Goal: Task Accomplishment & Management: Use online tool/utility

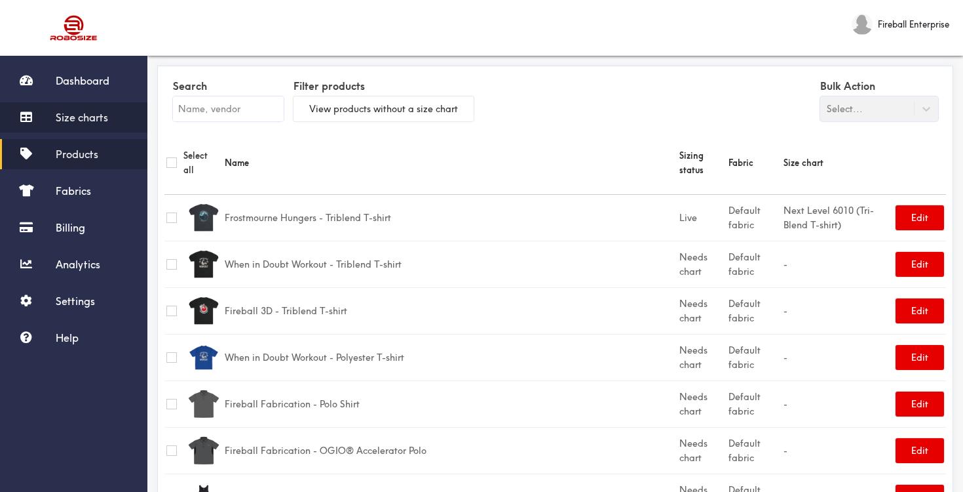
click at [83, 108] on link "Size charts" at bounding box center [73, 117] width 147 height 30
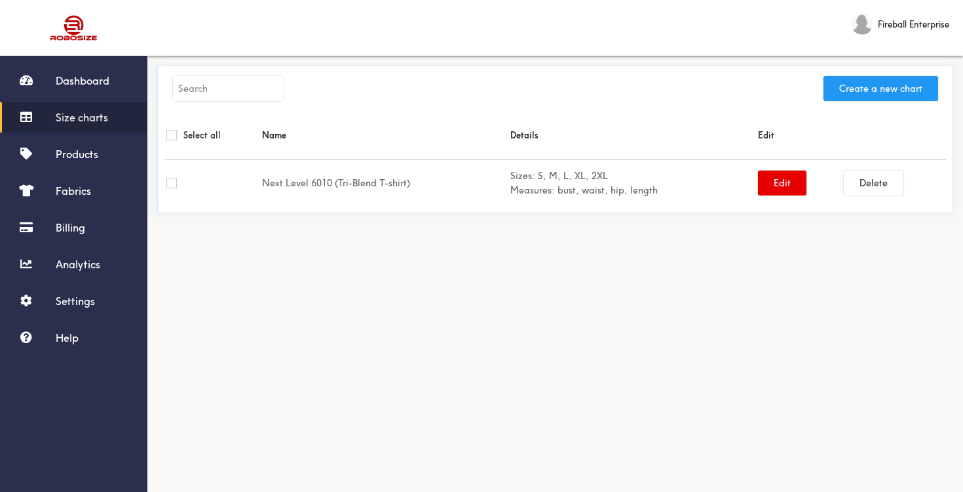
click at [878, 80] on button "Create a new chart" at bounding box center [881, 88] width 115 height 25
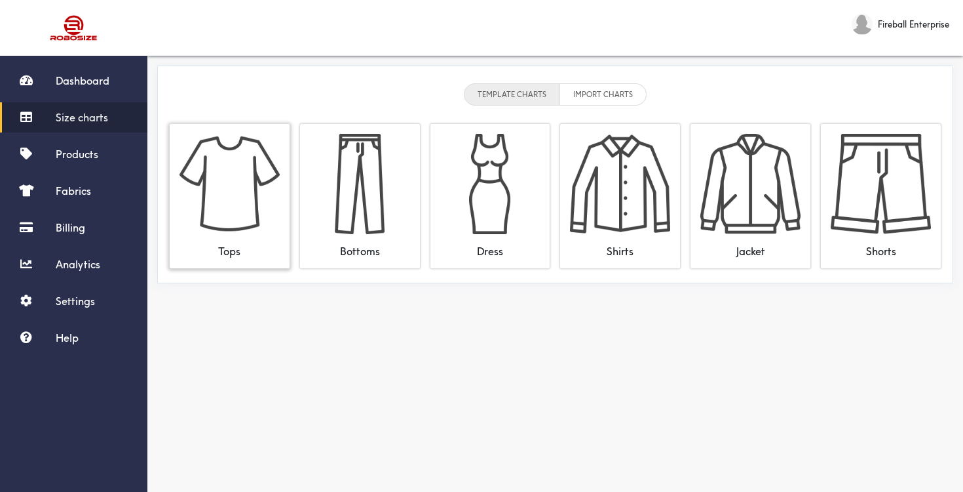
click at [261, 184] on img at bounding box center [230, 184] width 100 height 100
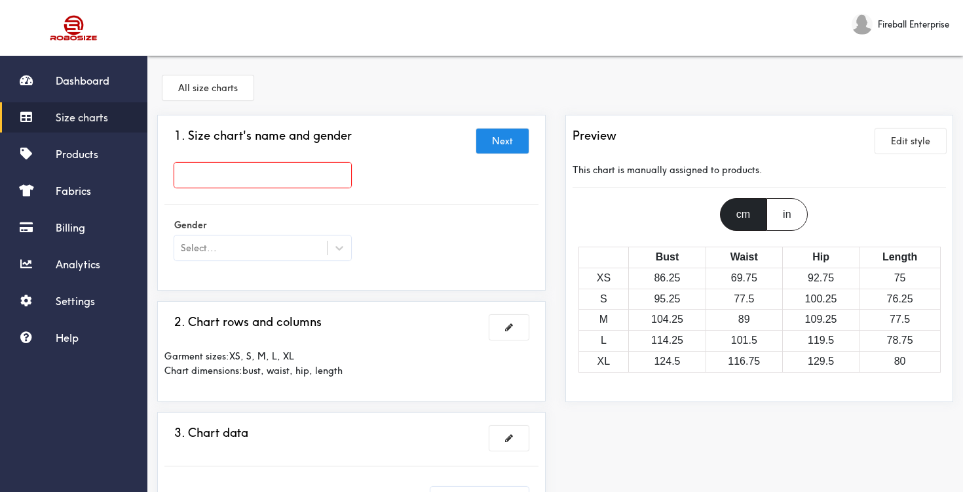
click at [273, 175] on input "text" at bounding box center [262, 175] width 177 height 25
type input "Next Level 3900 (Women's Slim Fit)"
click at [335, 244] on div at bounding box center [481, 246] width 963 height 492
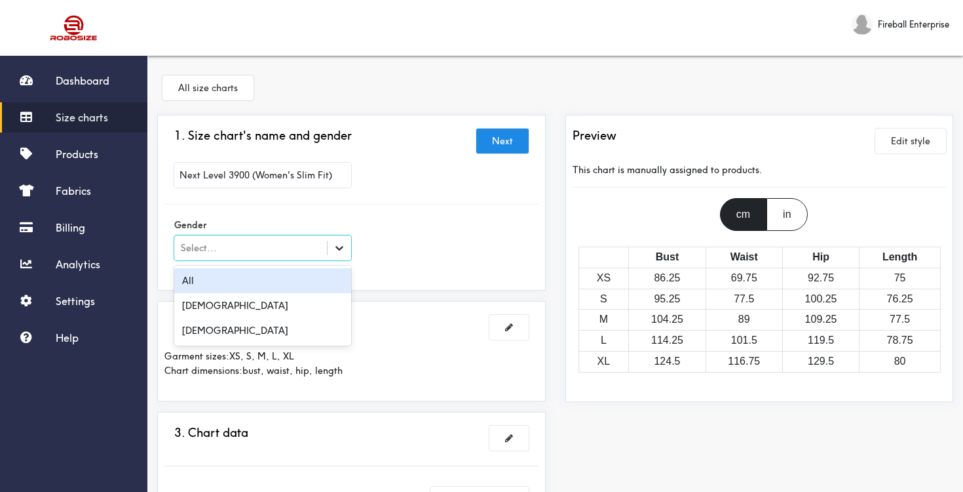
click at [341, 249] on icon at bounding box center [339, 247] width 13 height 13
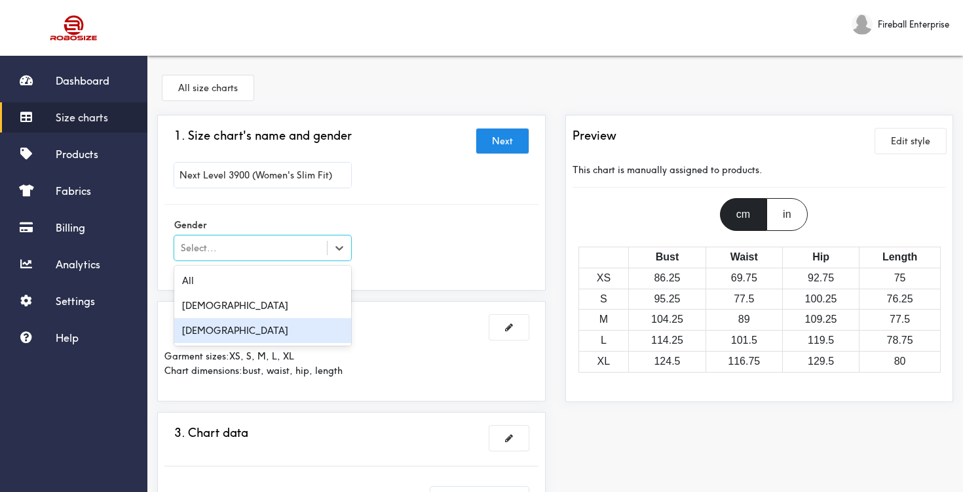
click at [244, 329] on div "Female" at bounding box center [262, 330] width 177 height 25
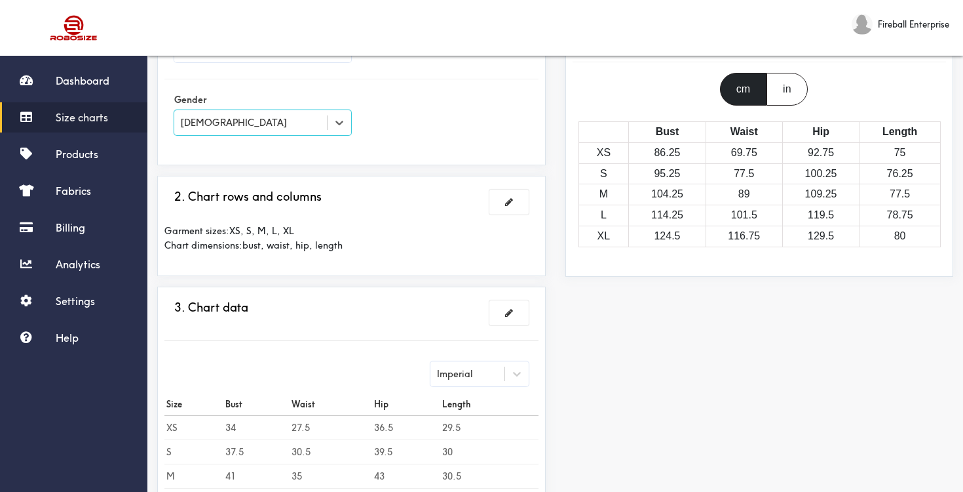
scroll to position [123, 0]
click at [509, 204] on span at bounding box center [509, 203] width 8 height 9
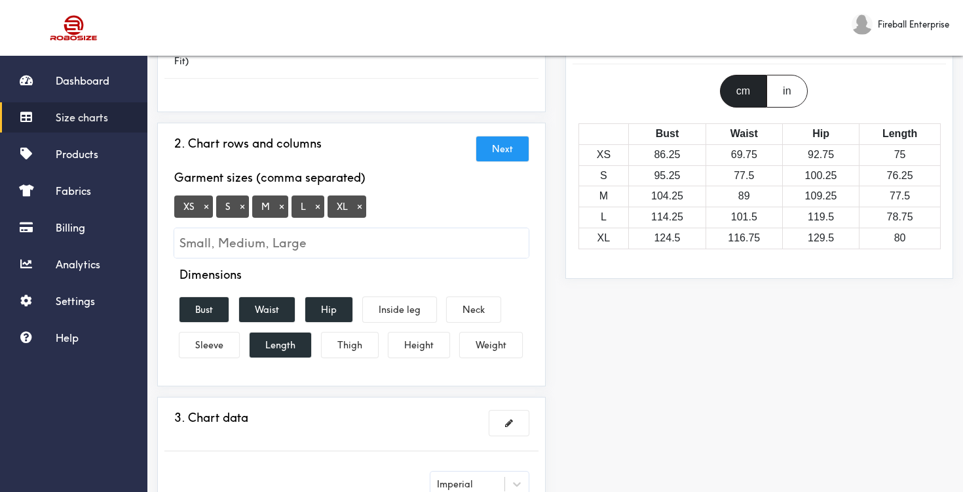
click at [207, 204] on button "×" at bounding box center [206, 207] width 13 height 12
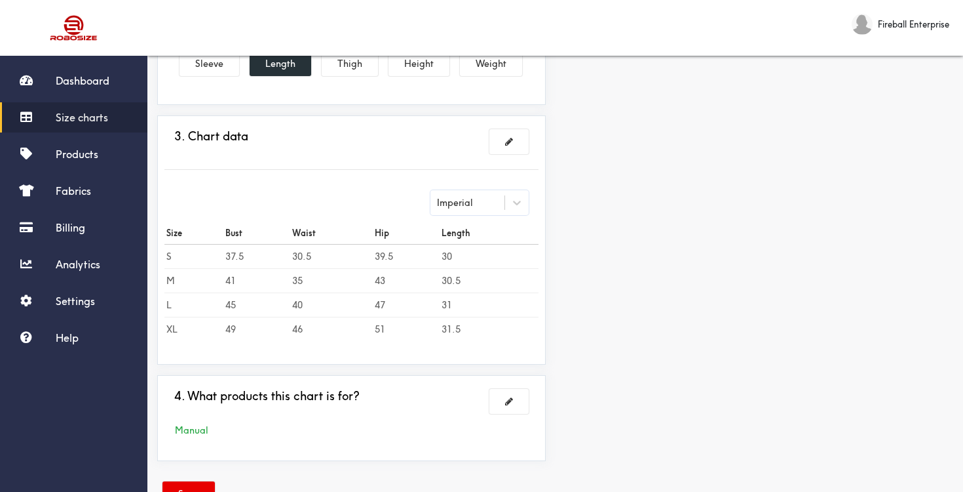
scroll to position [408, 0]
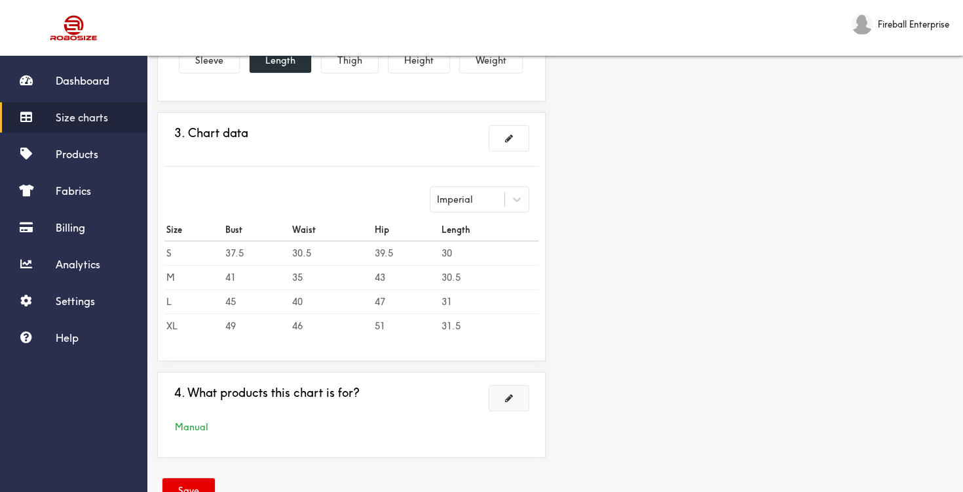
click at [511, 402] on button at bounding box center [509, 397] width 39 height 25
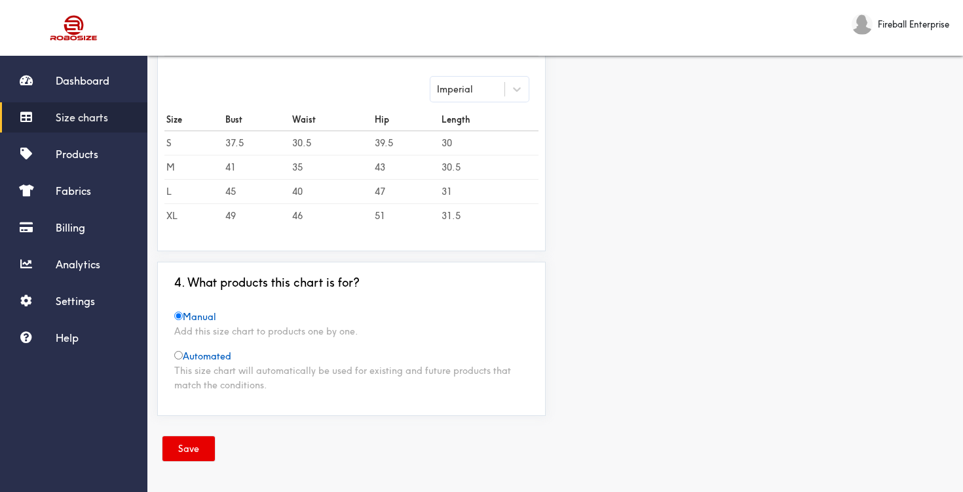
click at [180, 356] on input "radio" at bounding box center [178, 355] width 9 height 9
radio input "true"
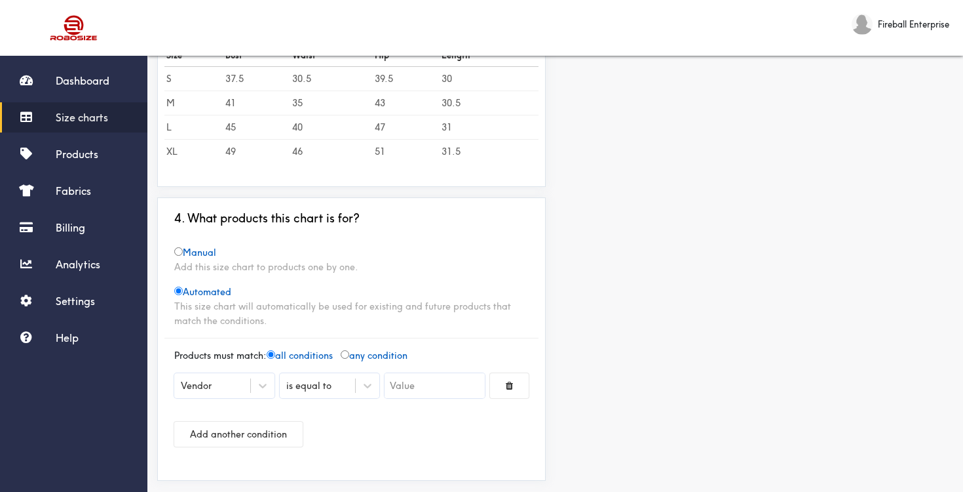
scroll to position [421, 0]
click at [409, 388] on input "text" at bounding box center [435, 383] width 100 height 25
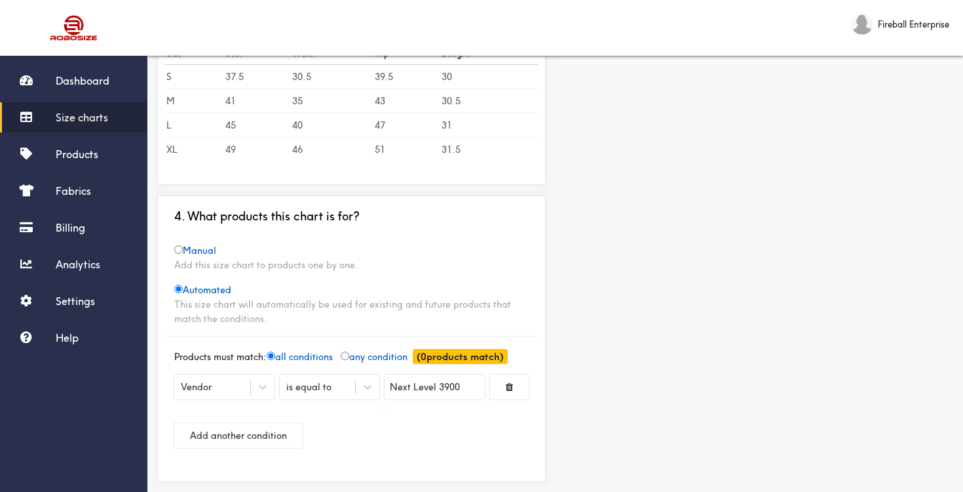
type input "Next Level 3900"
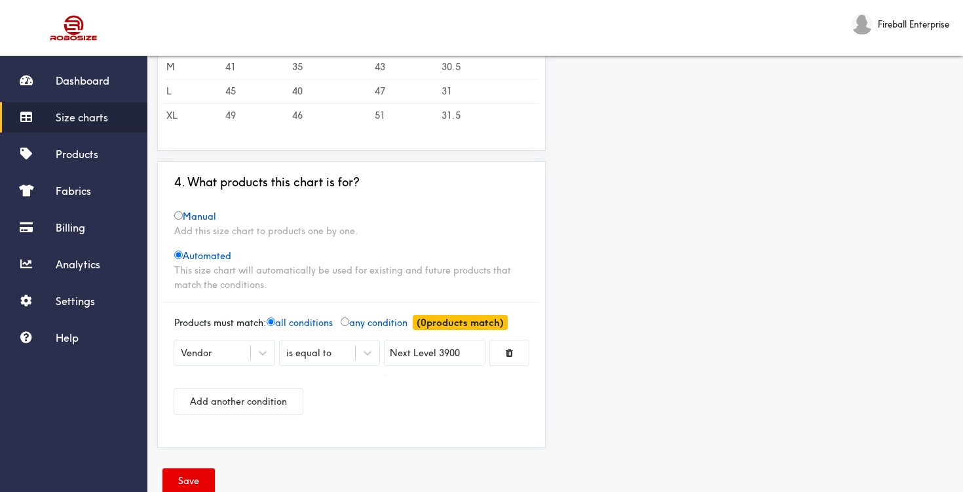
scroll to position [487, 0]
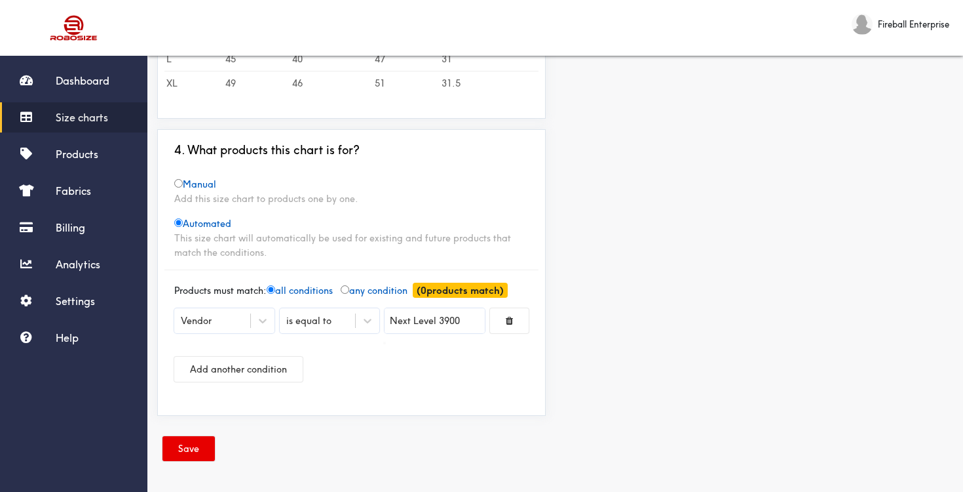
click at [184, 445] on div at bounding box center [481, 246] width 963 height 492
click at [184, 445] on button "Save" at bounding box center [189, 448] width 52 height 25
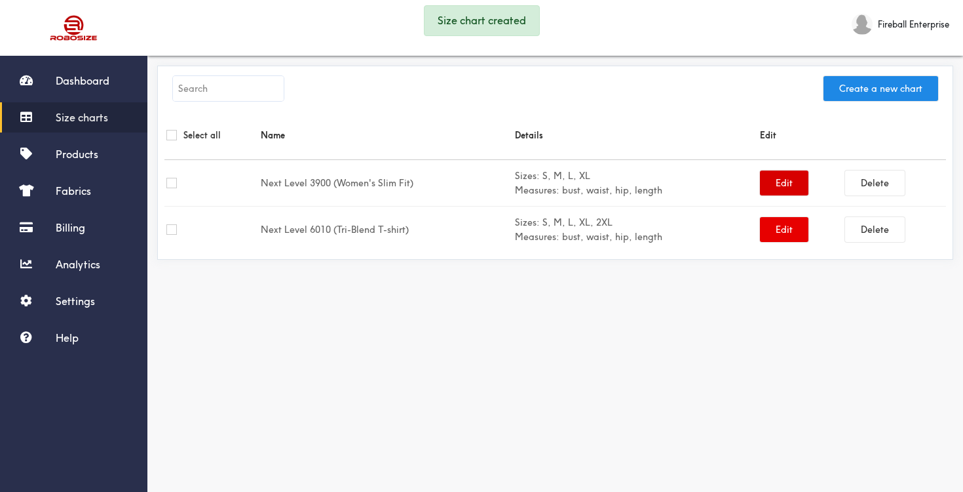
click at [765, 185] on button "Edit" at bounding box center [784, 182] width 48 height 25
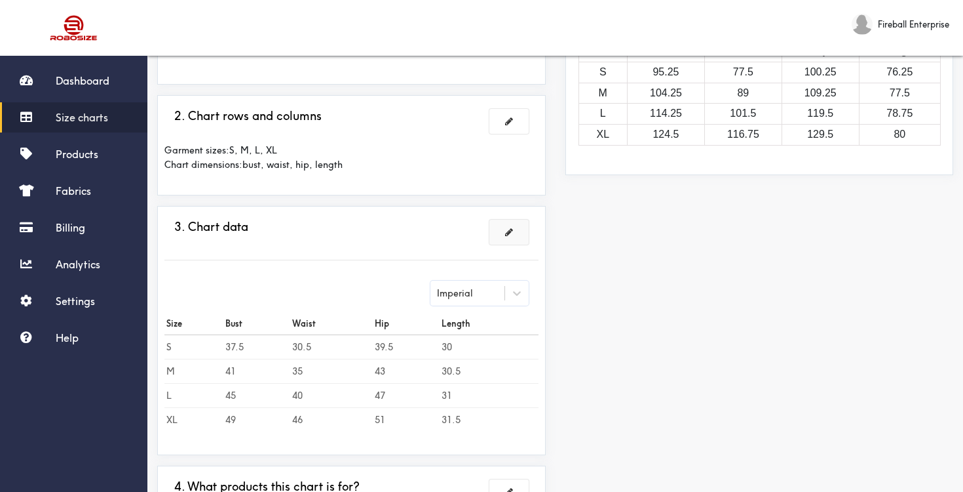
click at [506, 236] on span at bounding box center [509, 231] width 8 height 9
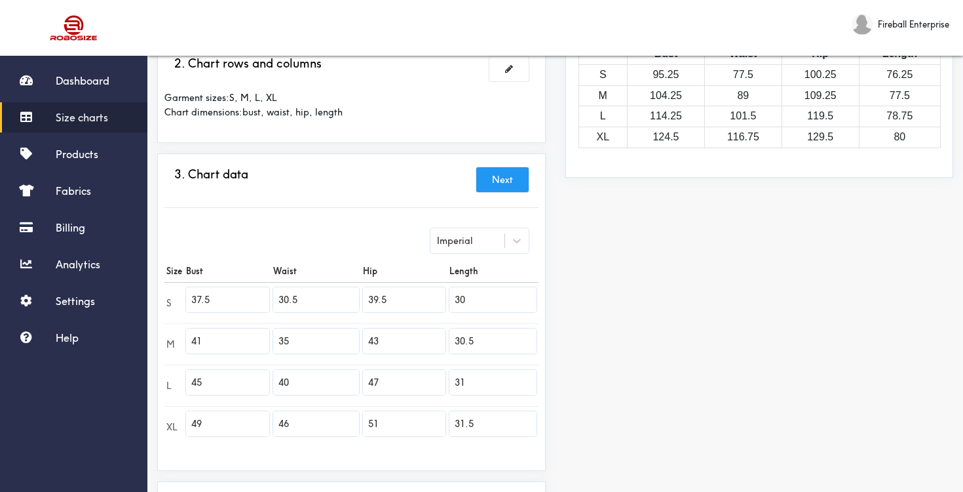
drag, startPoint x: 227, startPoint y: 295, endPoint x: 191, endPoint y: 295, distance: 36.7
click at [191, 295] on input "37.5" at bounding box center [227, 299] width 83 height 25
paste input "2"
type input "32.5"
drag, startPoint x: 312, startPoint y: 303, endPoint x: 278, endPoint y: 298, distance: 34.4
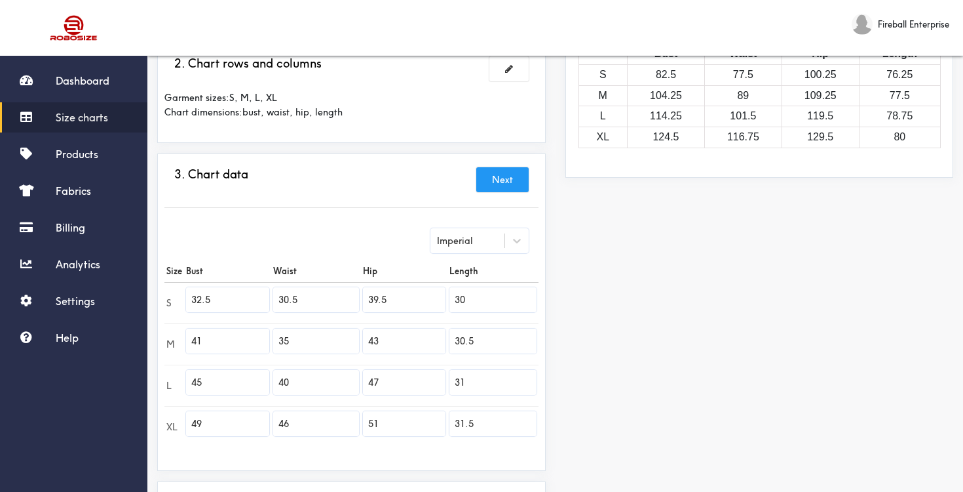
click at [278, 298] on input "30.5" at bounding box center [315, 299] width 85 height 25
paste input "text"
type input "30"
drag, startPoint x: 395, startPoint y: 298, endPoint x: 366, endPoint y: 298, distance: 28.2
click at [366, 298] on input "39.5" at bounding box center [404, 299] width 83 height 25
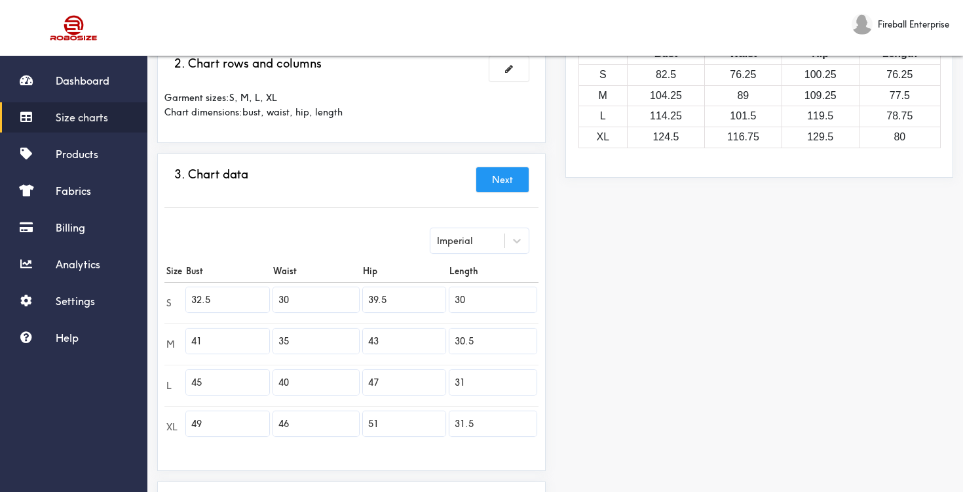
paste input "1"
type input "31.5"
drag, startPoint x: 480, startPoint y: 298, endPoint x: 454, endPoint y: 298, distance: 25.6
click at [454, 298] on input "30" at bounding box center [493, 299] width 87 height 25
click at [466, 302] on input "30" at bounding box center [493, 299] width 87 height 25
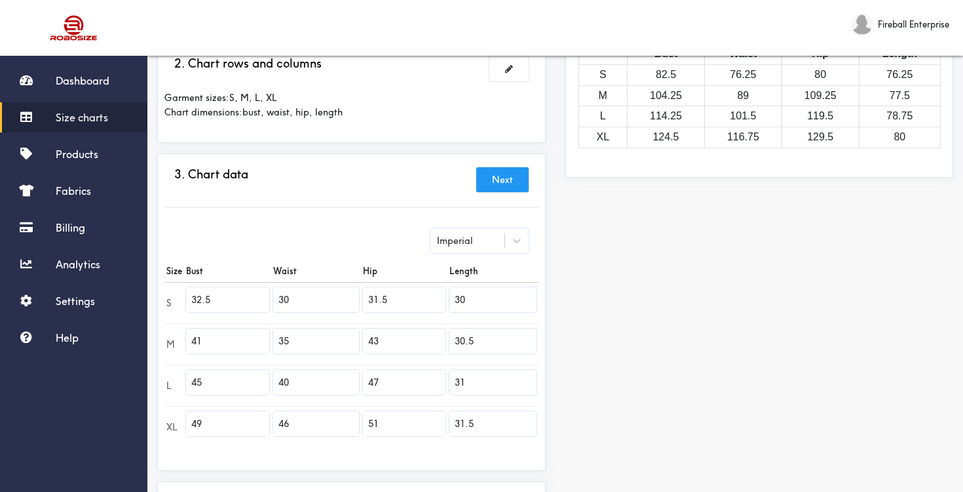
drag, startPoint x: 478, startPoint y: 298, endPoint x: 454, endPoint y: 296, distance: 23.6
click at [454, 296] on input "30" at bounding box center [493, 299] width 87 height 25
paste input "25.4"
type input "25.4"
click at [230, 334] on input "41" at bounding box center [227, 340] width 83 height 25
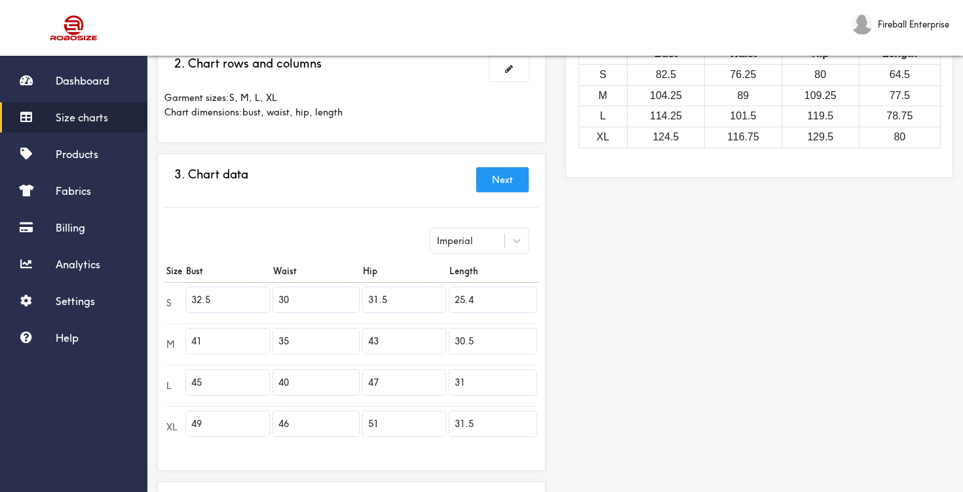
drag, startPoint x: 204, startPoint y: 339, endPoint x: 191, endPoint y: 339, distance: 12.5
click at [191, 339] on input "41" at bounding box center [227, 340] width 83 height 25
paste input "34.5"
type input "34.5"
drag, startPoint x: 315, startPoint y: 339, endPoint x: 273, endPoint y: 338, distance: 42.0
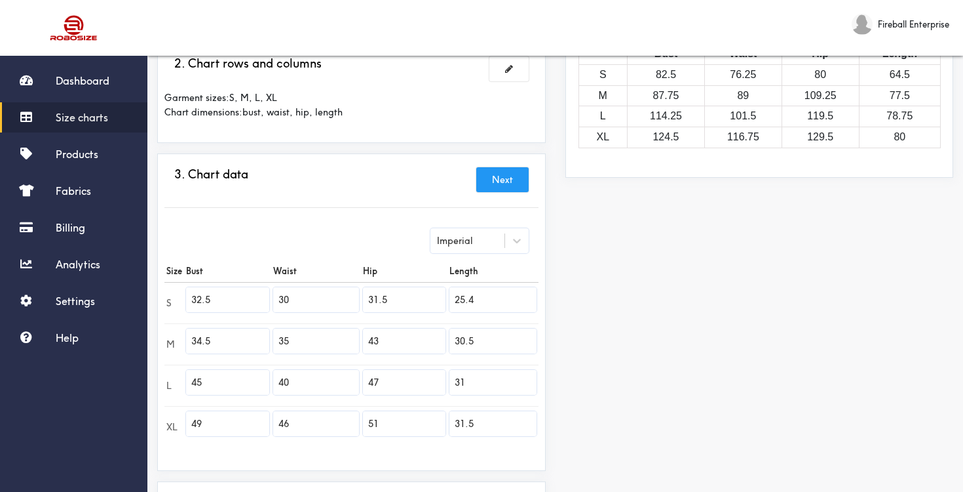
click at [273, 338] on td "35" at bounding box center [315, 343] width 89 height 41
type input "32"
drag, startPoint x: 393, startPoint y: 339, endPoint x: 360, endPoint y: 338, distance: 32.8
click at [360, 338] on tr "M 34.5 32 43 30.5" at bounding box center [352, 343] width 374 height 41
paste input "33.5"
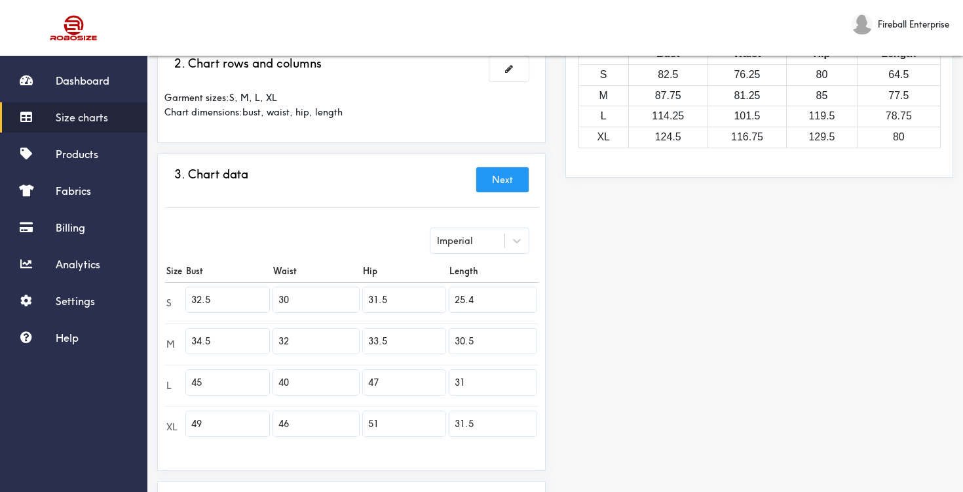
type input "33.5"
drag, startPoint x: 501, startPoint y: 335, endPoint x: 451, endPoint y: 334, distance: 50.5
click at [451, 334] on input "30.5" at bounding box center [493, 340] width 87 height 25
paste input "26.0"
type input "26.0"
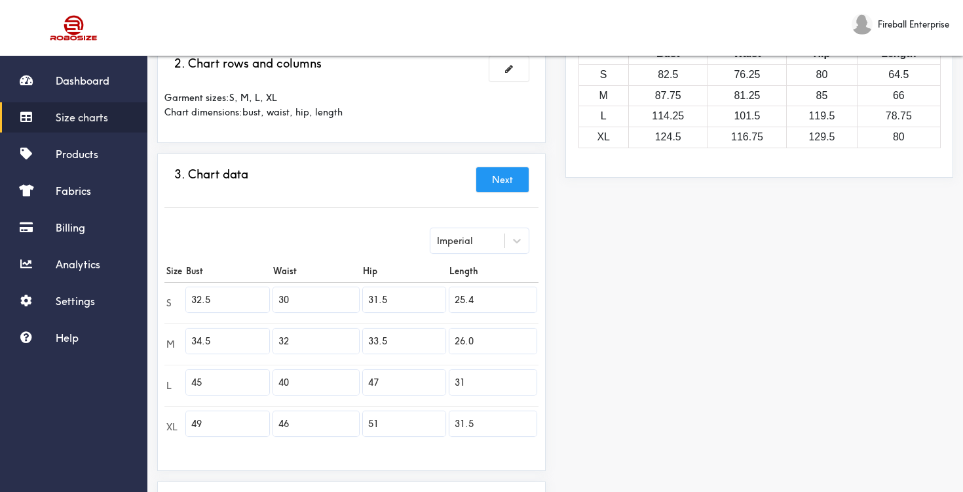
drag, startPoint x: 239, startPoint y: 380, endPoint x: 185, endPoint y: 378, distance: 53.8
click at [185, 378] on td "45" at bounding box center [227, 384] width 87 height 41
paste input "36."
type input "36.5"
drag, startPoint x: 307, startPoint y: 382, endPoint x: 275, endPoint y: 382, distance: 31.5
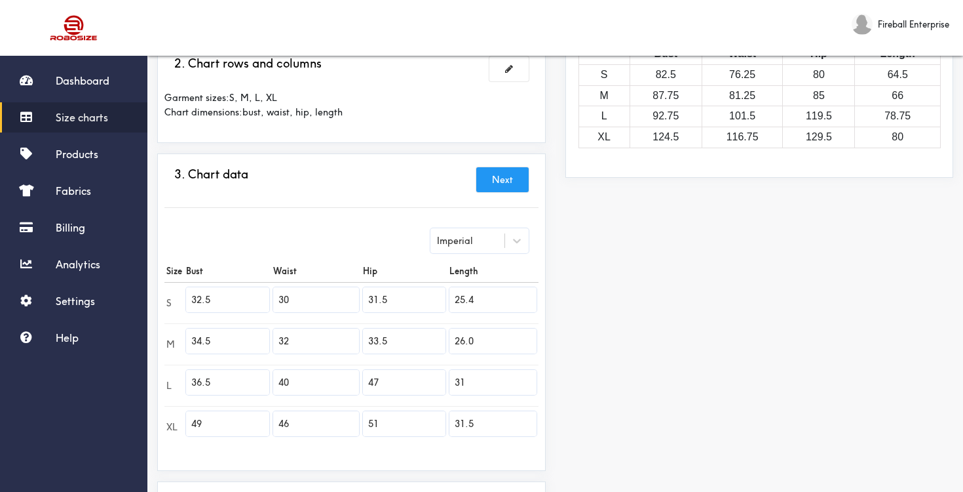
click at [275, 382] on input "40" at bounding box center [315, 382] width 85 height 25
paste input "34"
type input "34"
drag, startPoint x: 391, startPoint y: 385, endPoint x: 350, endPoint y: 385, distance: 41.3
click at [350, 385] on tr "L 36.5 34 47 31" at bounding box center [352, 384] width 374 height 41
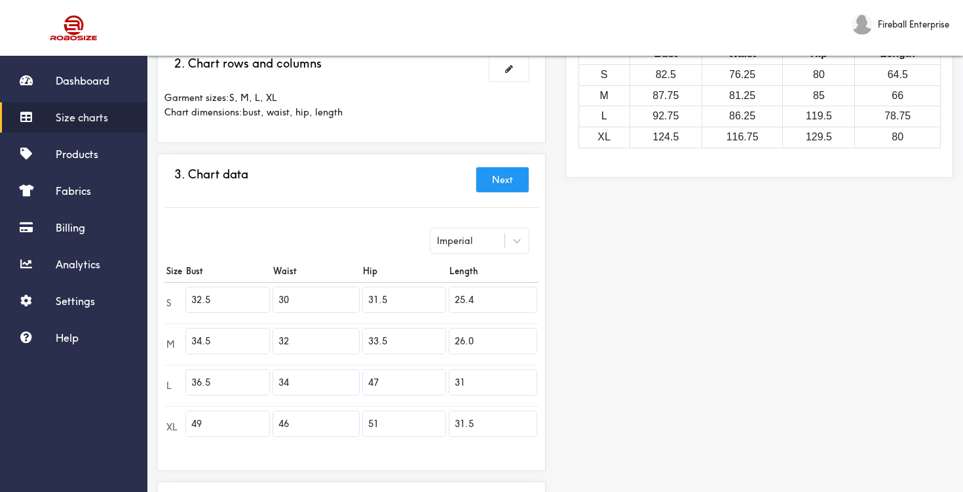
paste input "35.5"
type input "35.5"
drag, startPoint x: 479, startPoint y: 378, endPoint x: 452, endPoint y: 378, distance: 26.9
click at [452, 378] on input "31" at bounding box center [493, 382] width 87 height 25
paste input "26.6"
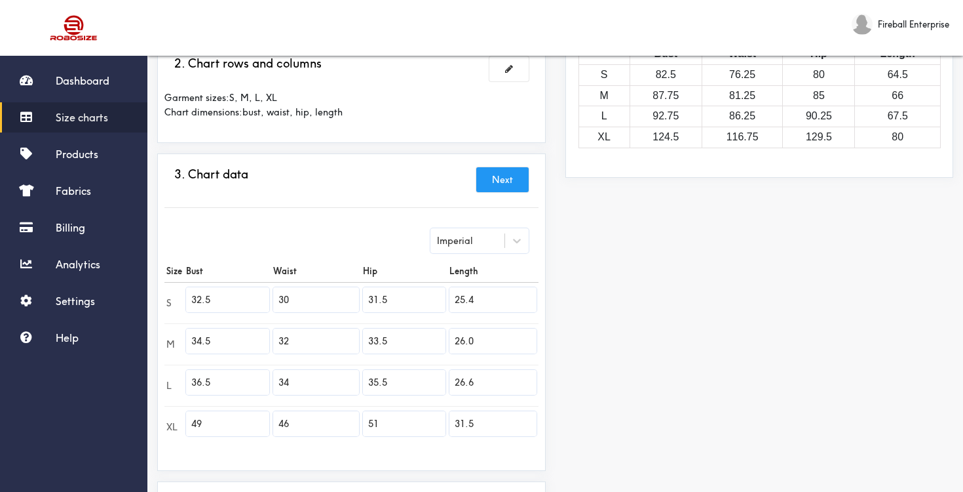
type input "26.6"
drag, startPoint x: 219, startPoint y: 419, endPoint x: 192, endPoint y: 419, distance: 26.9
click at [192, 419] on input "49" at bounding box center [227, 423] width 83 height 25
paste input "39.5"
type input "39.5"
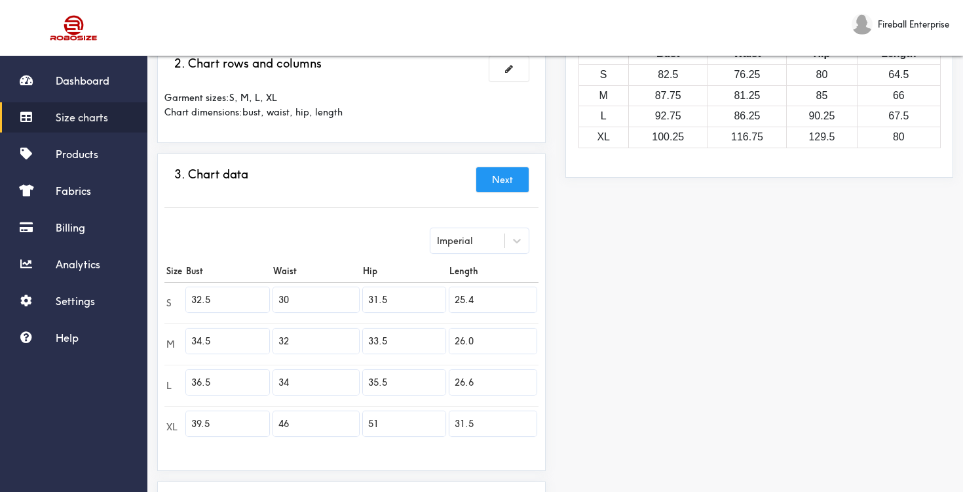
drag, startPoint x: 295, startPoint y: 429, endPoint x: 279, endPoint y: 427, distance: 15.9
click at [279, 427] on input "46" at bounding box center [315, 423] width 85 height 25
paste input "37"
type input "37"
drag, startPoint x: 398, startPoint y: 419, endPoint x: 364, endPoint y: 418, distance: 33.5
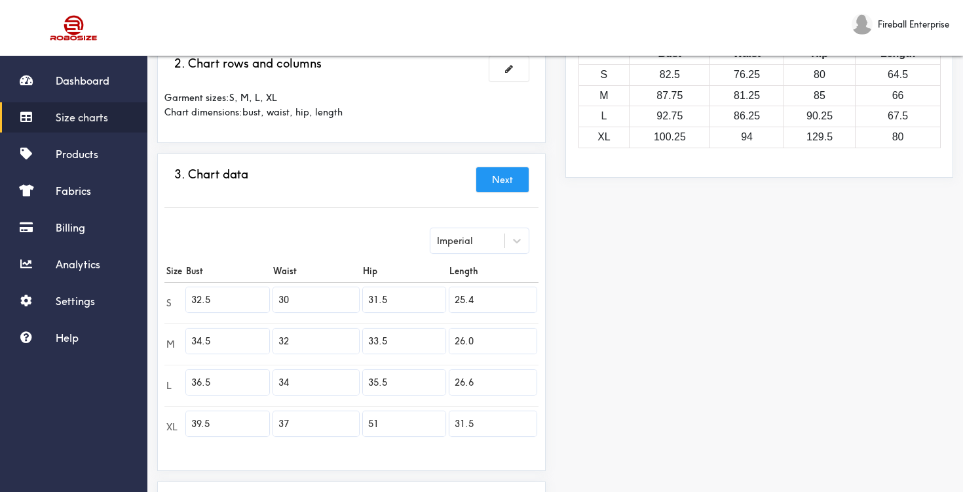
click at [364, 418] on input "51" at bounding box center [404, 423] width 83 height 25
paste input "38.5"
type input "38.5"
drag, startPoint x: 484, startPoint y: 427, endPoint x: 452, endPoint y: 427, distance: 31.5
click at [452, 427] on input "31.5" at bounding box center [493, 423] width 87 height 25
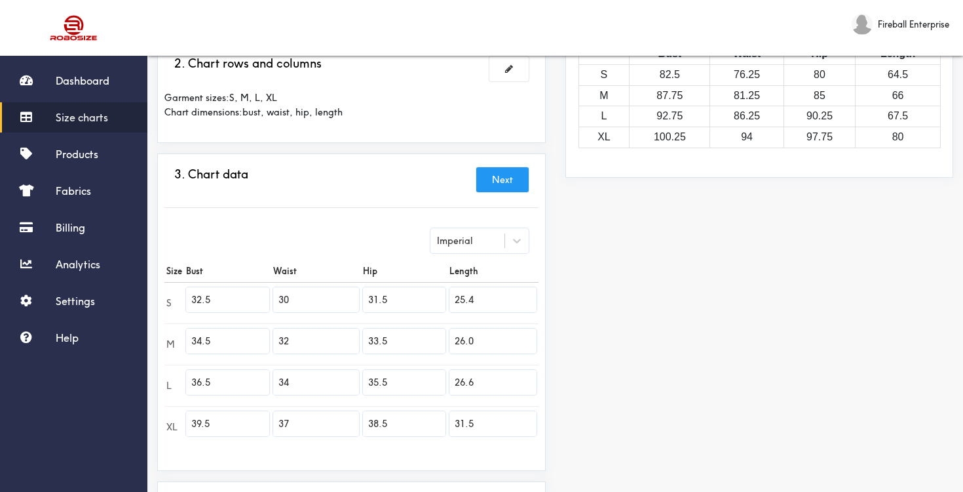
paste input "27.2"
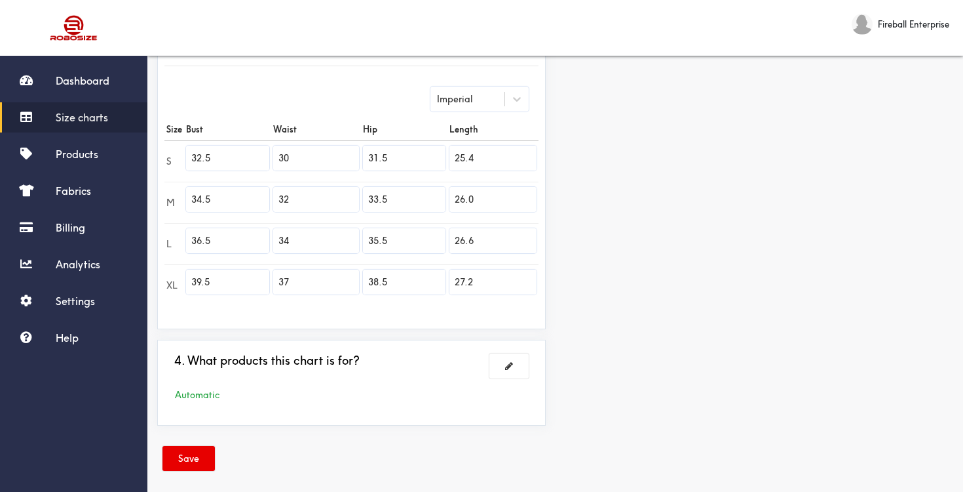
scroll to position [355, 0]
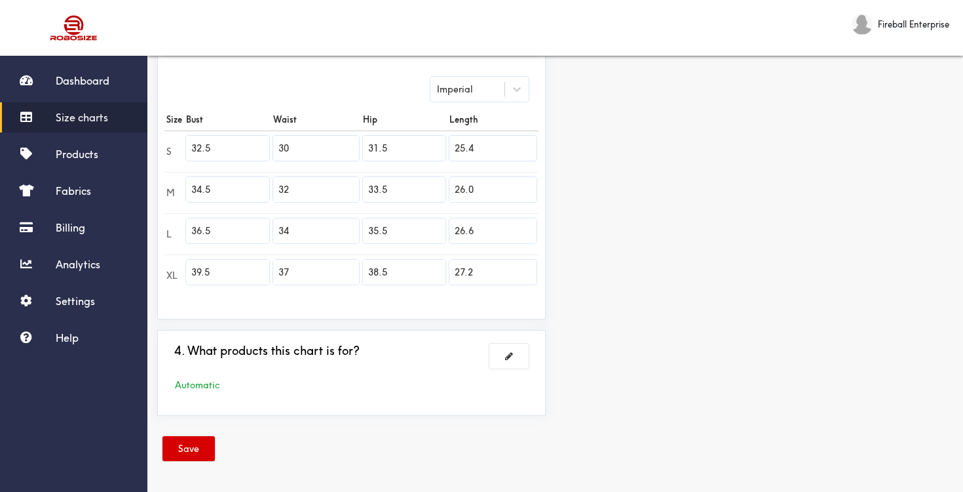
type input "27.2"
click at [187, 444] on button "Save" at bounding box center [189, 448] width 52 height 25
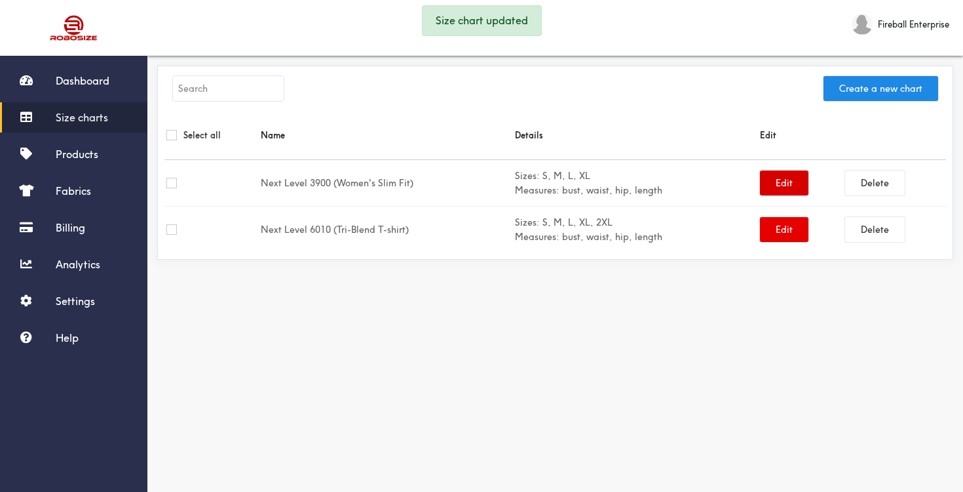
click at [779, 187] on button "Edit" at bounding box center [784, 182] width 48 height 25
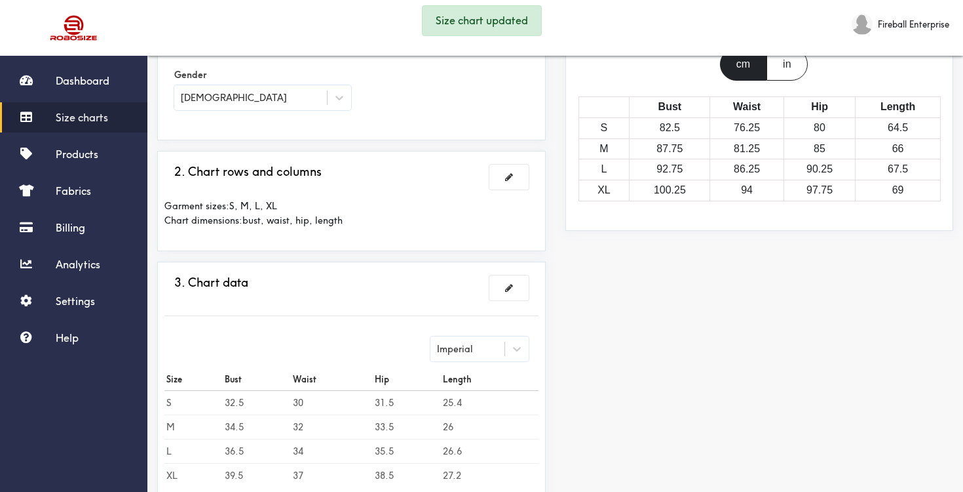
scroll to position [156, 0]
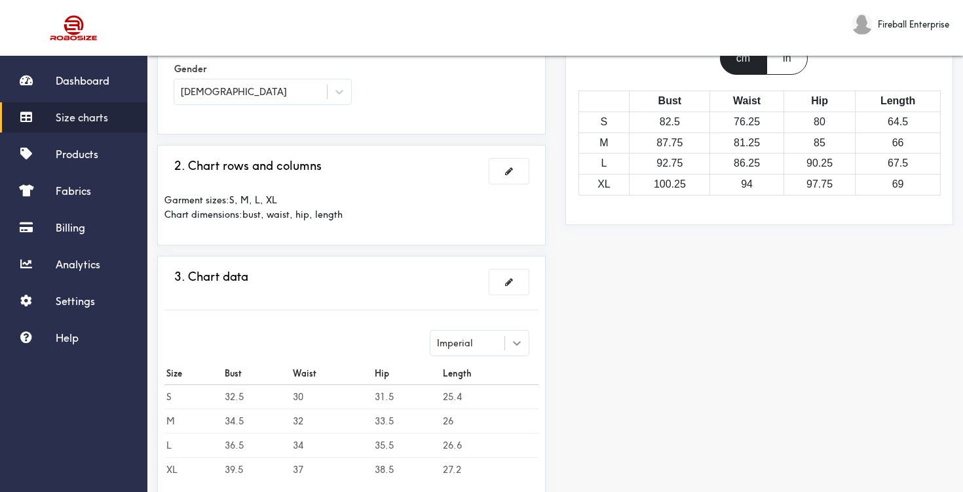
click at [522, 339] on icon at bounding box center [517, 342] width 13 height 13
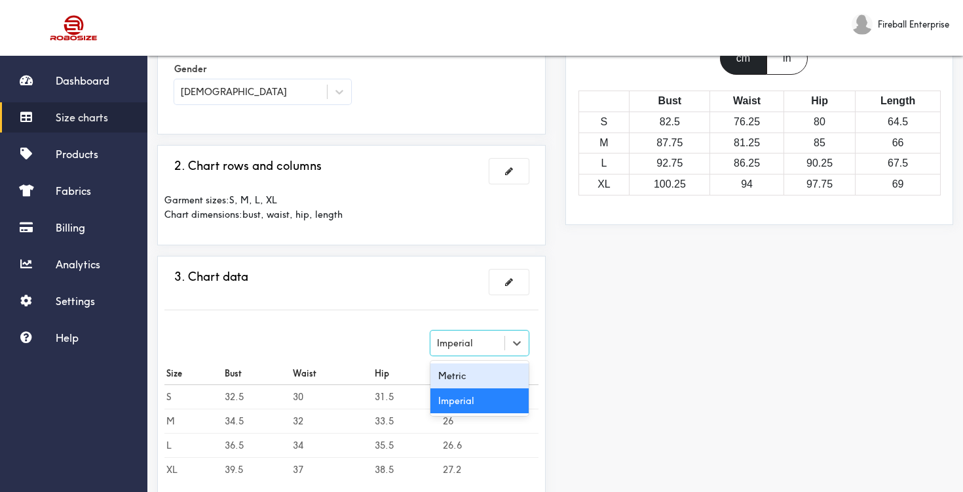
click at [488, 369] on div "Metric" at bounding box center [480, 375] width 98 height 25
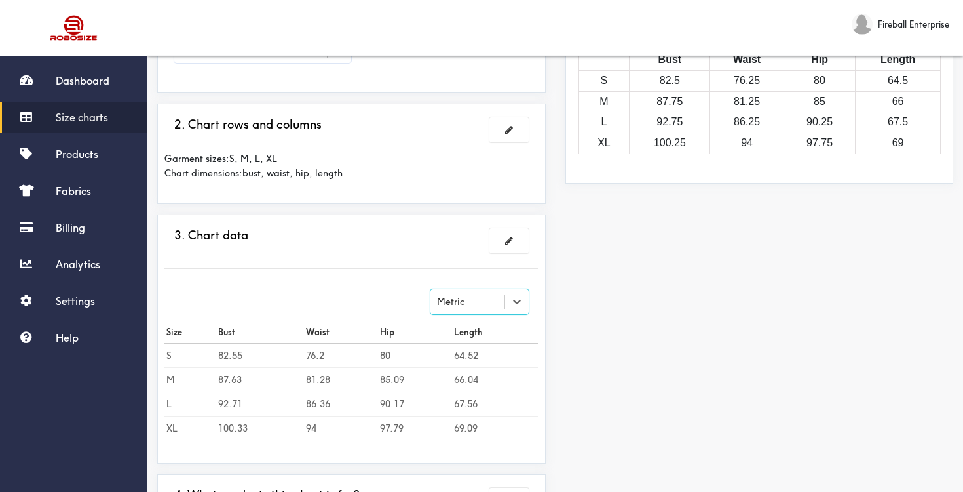
scroll to position [198, 0]
click at [513, 237] on button at bounding box center [509, 239] width 39 height 25
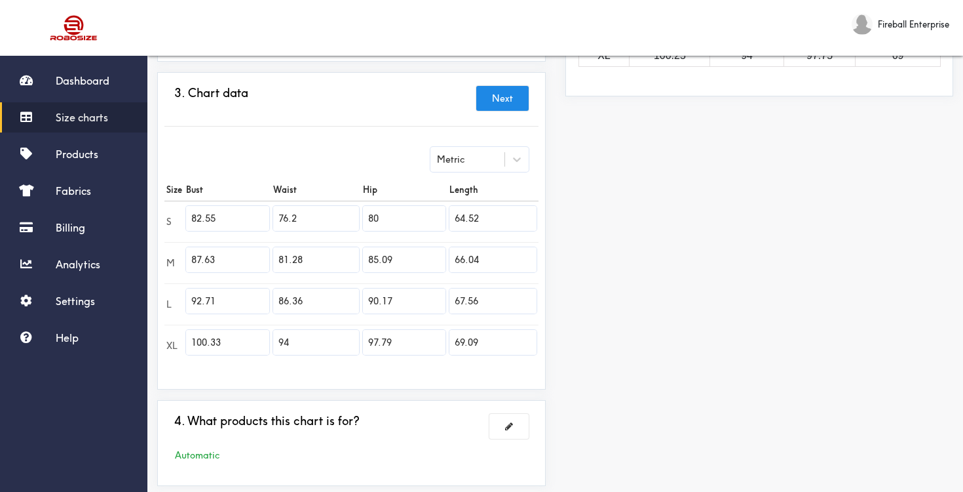
scroll to position [355, 0]
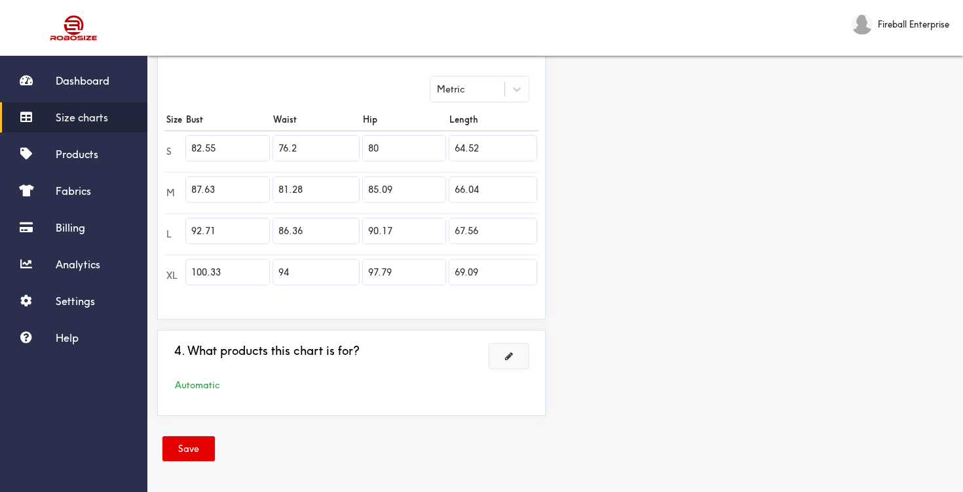
click at [508, 343] on button at bounding box center [509, 355] width 39 height 25
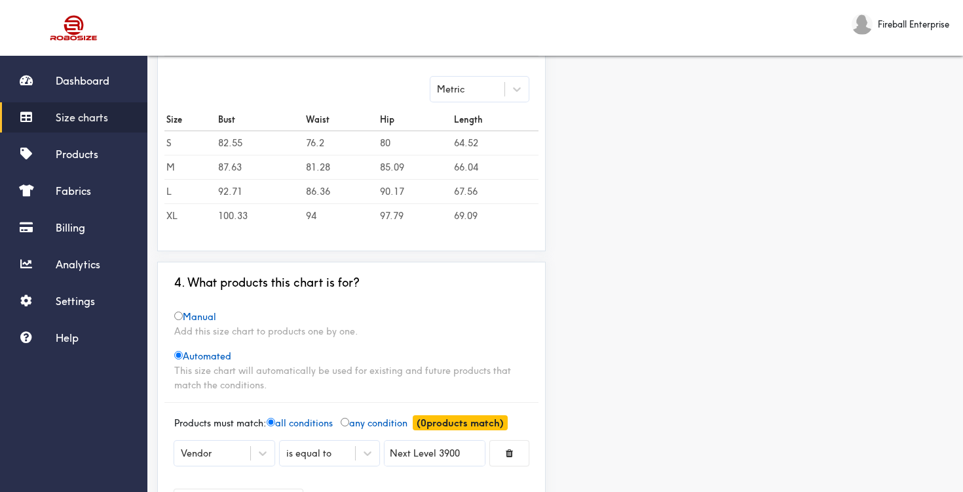
drag, startPoint x: 508, startPoint y: 344, endPoint x: 535, endPoint y: 328, distance: 31.7
click at [535, 328] on div "Manual Add this size chart to products one by one. Automated This size chart wi…" at bounding box center [352, 350] width 374 height 83
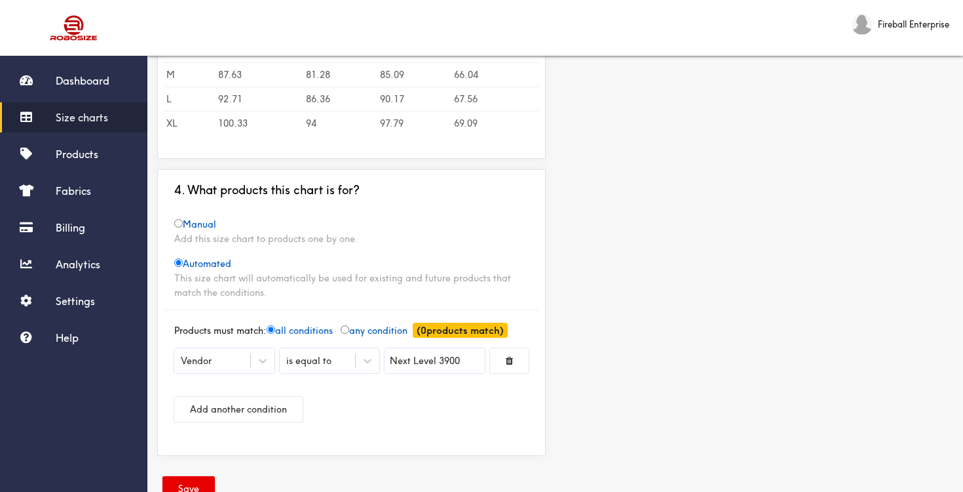
scroll to position [487, 0]
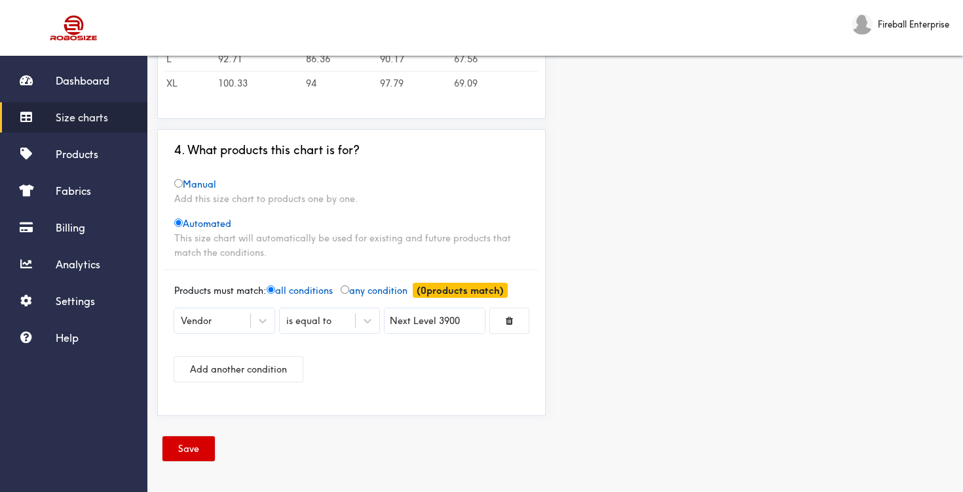
click at [180, 450] on button "Save" at bounding box center [189, 448] width 52 height 25
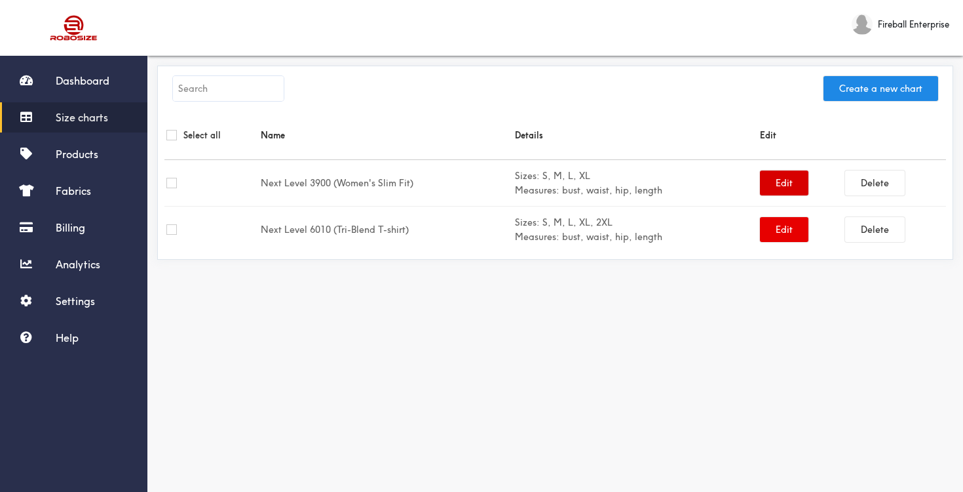
click at [771, 189] on button "Edit" at bounding box center [784, 182] width 48 height 25
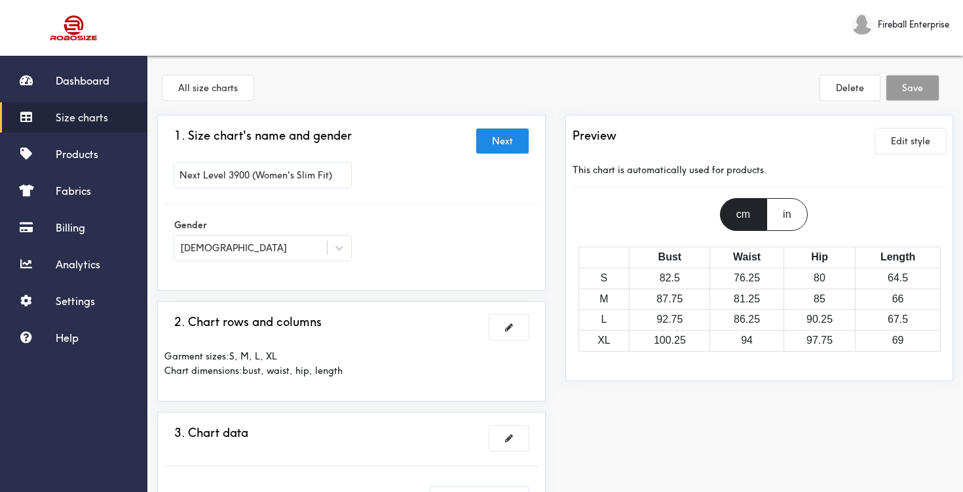
scroll to position [341, 0]
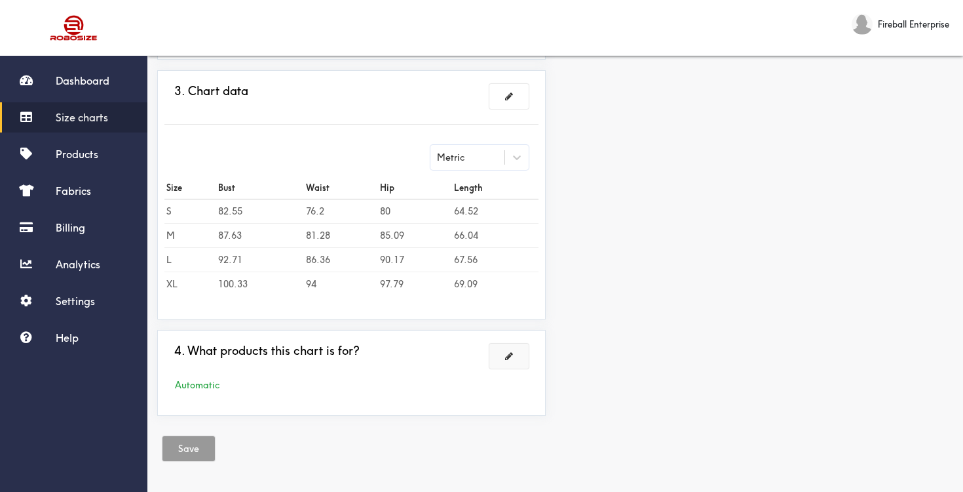
click at [517, 347] on button at bounding box center [509, 355] width 39 height 25
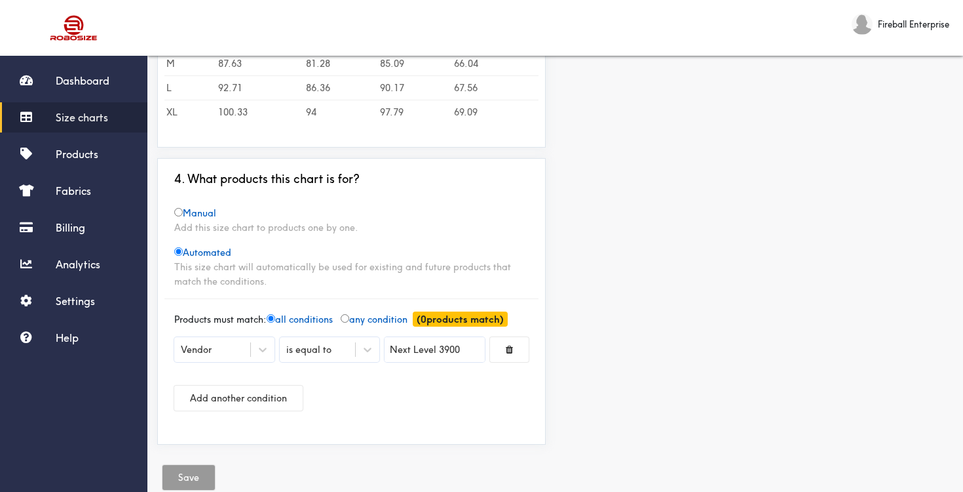
scroll to position [487, 0]
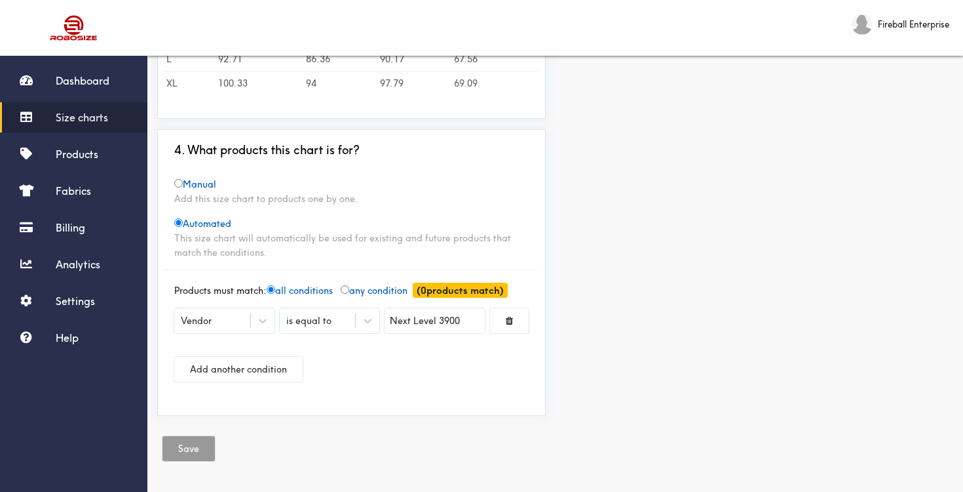
click at [462, 320] on input "Next Level 3900" at bounding box center [435, 320] width 100 height 25
type input "Next Level 3900"
click at [352, 290] on div at bounding box center [481, 246] width 963 height 492
click at [349, 286] on input "radio" at bounding box center [345, 289] width 9 height 9
radio input "true"
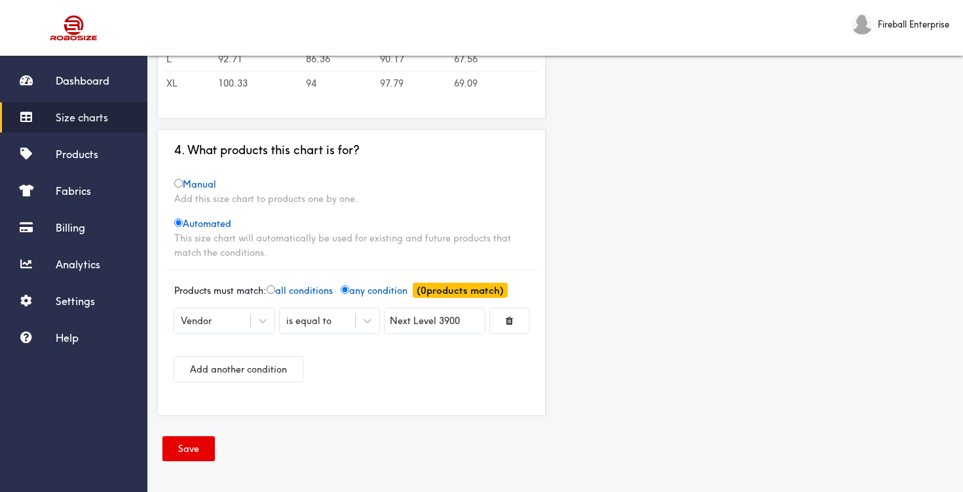
click at [275, 287] on input "radio" at bounding box center [271, 289] width 9 height 9
radio input "true"
click at [349, 290] on input "radio" at bounding box center [345, 289] width 9 height 9
radio input "true"
click at [202, 448] on button "Save" at bounding box center [189, 448] width 52 height 25
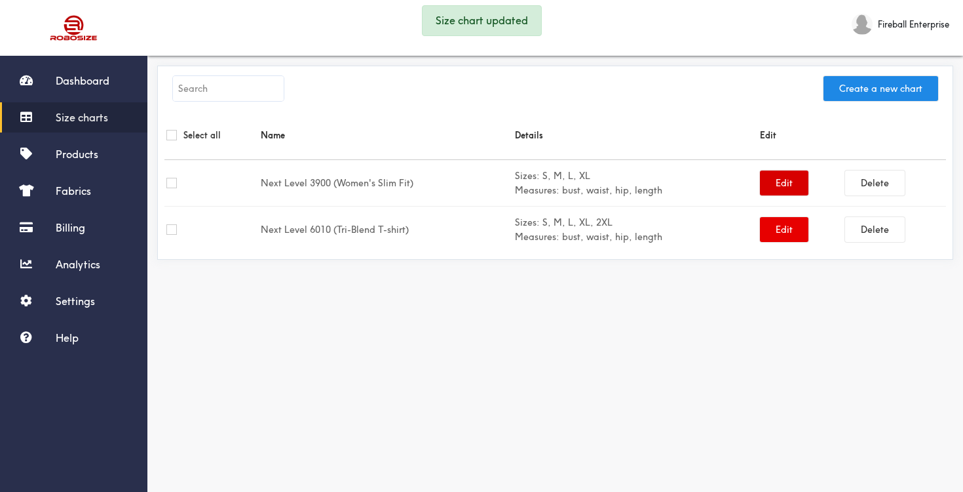
click at [775, 182] on button "Edit" at bounding box center [784, 182] width 48 height 25
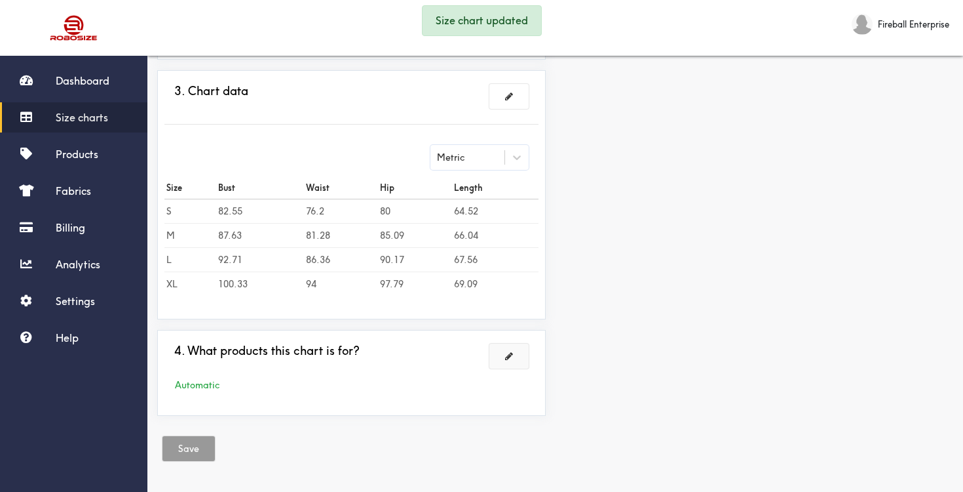
click at [505, 344] on button at bounding box center [509, 355] width 39 height 25
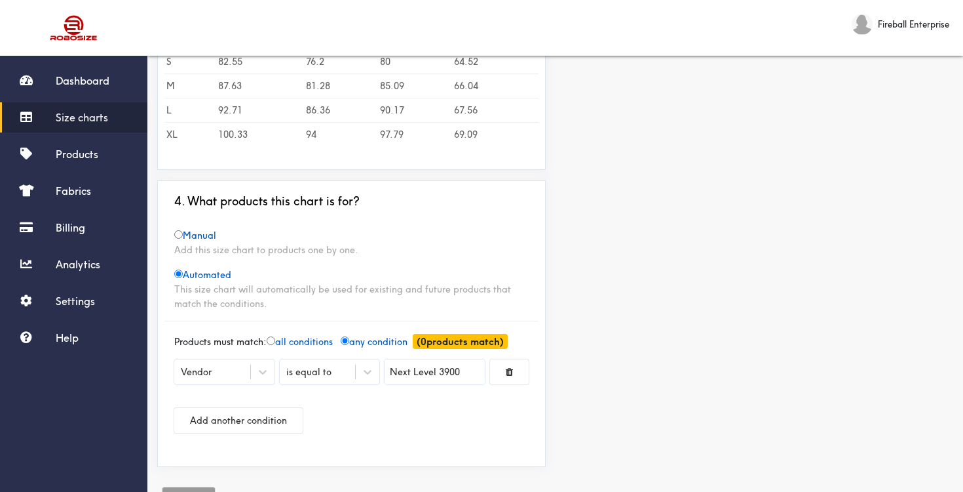
scroll to position [448, 0]
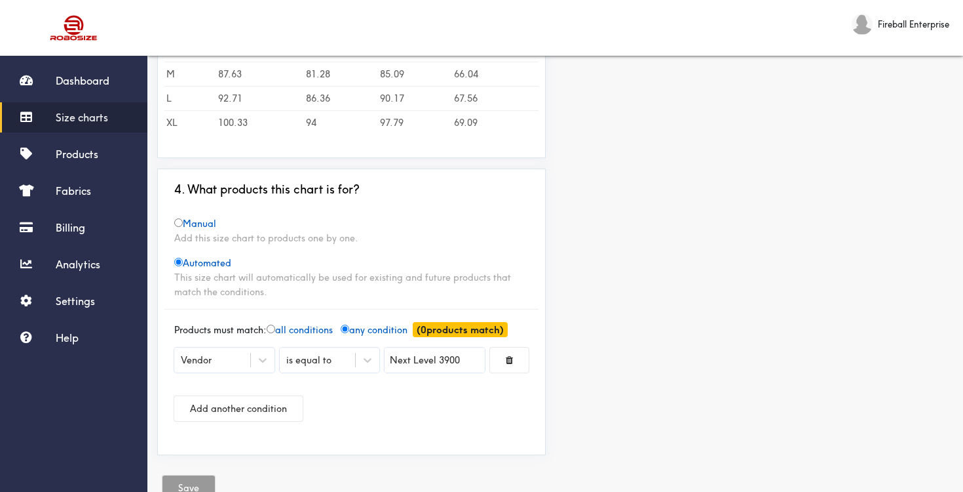
click at [280, 326] on span "all conditions" at bounding box center [300, 330] width 66 height 12
radio input "true"
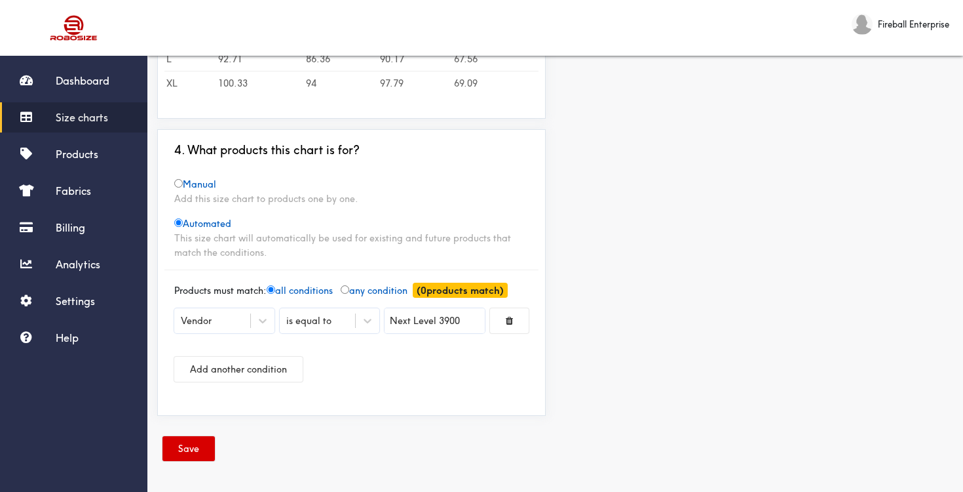
click at [197, 446] on button "Save" at bounding box center [189, 448] width 52 height 25
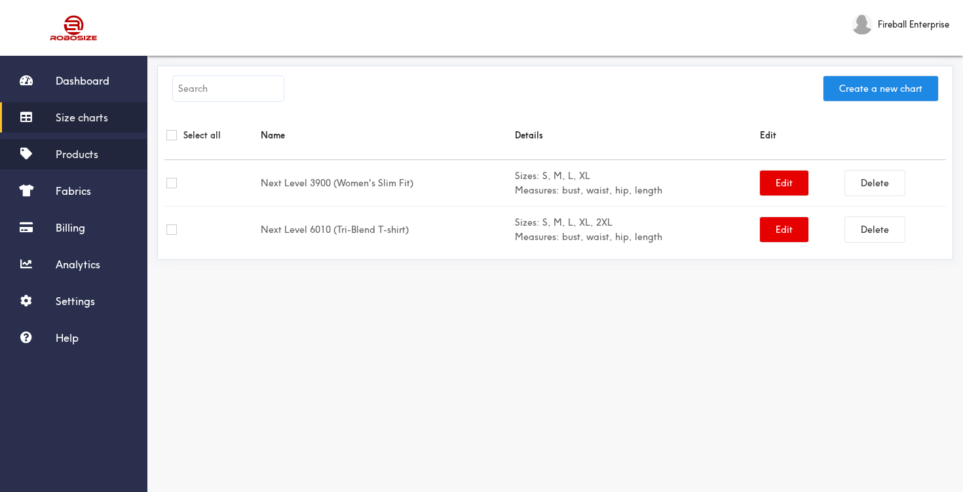
click at [62, 152] on span "Products" at bounding box center [77, 153] width 43 height 13
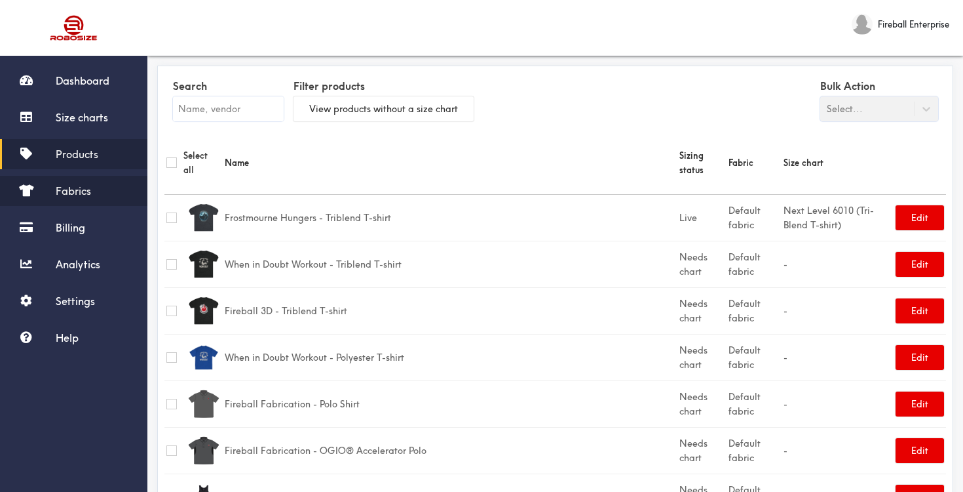
click at [66, 191] on span "Fabrics" at bounding box center [73, 190] width 35 height 13
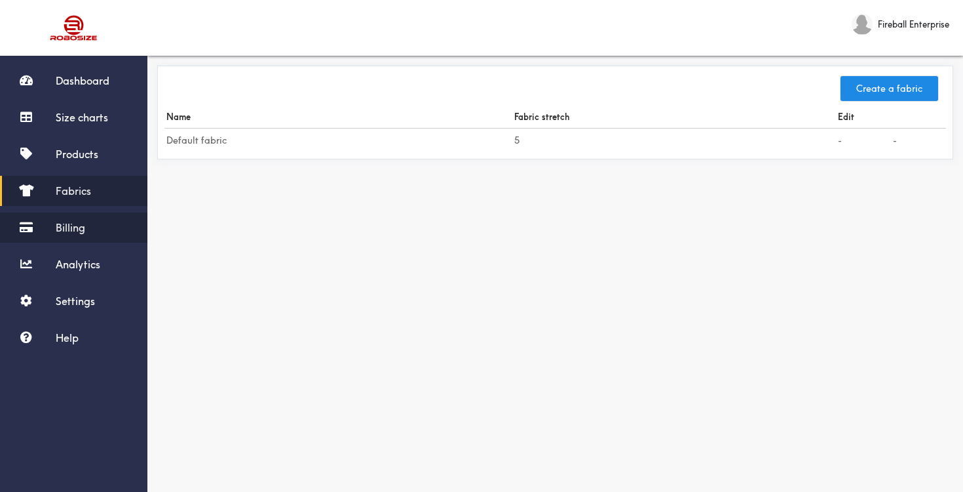
click at [71, 226] on span "Billing" at bounding box center [70, 227] width 29 height 13
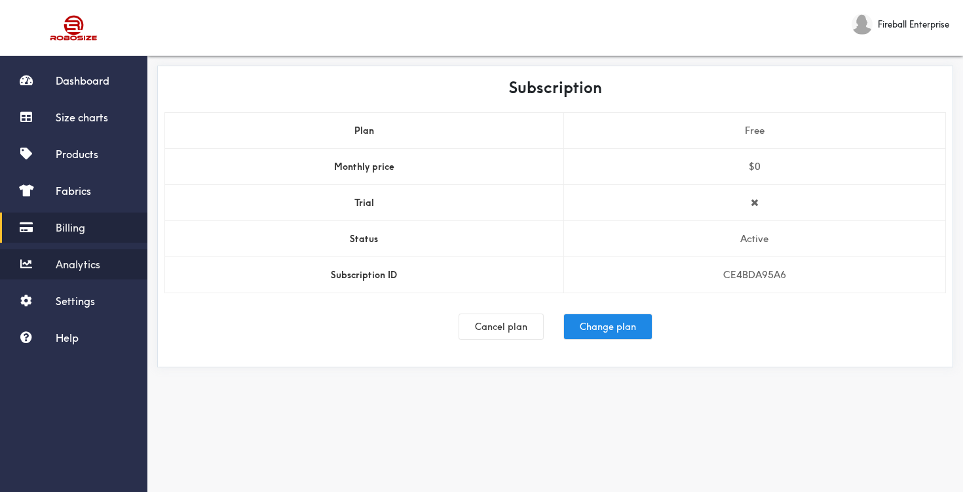
click at [75, 259] on span "Analytics" at bounding box center [78, 264] width 45 height 13
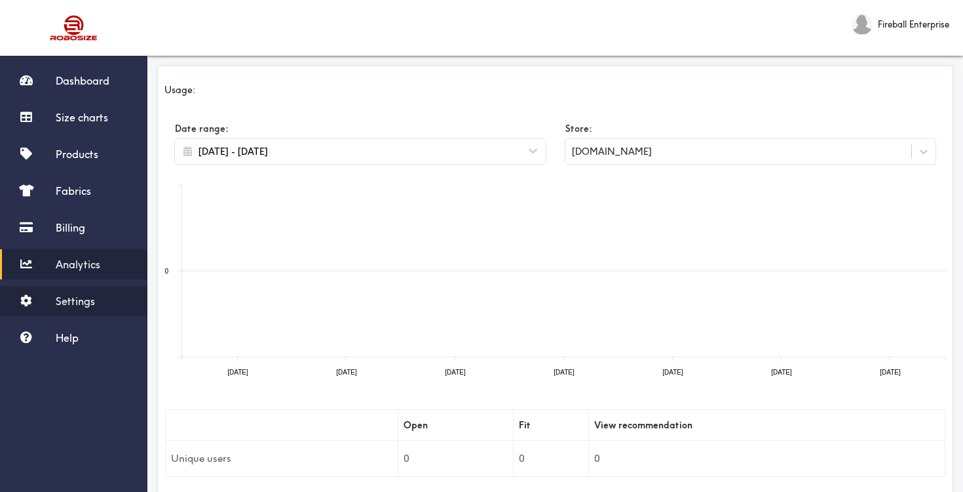
click at [74, 299] on span "Settings" at bounding box center [75, 300] width 39 height 13
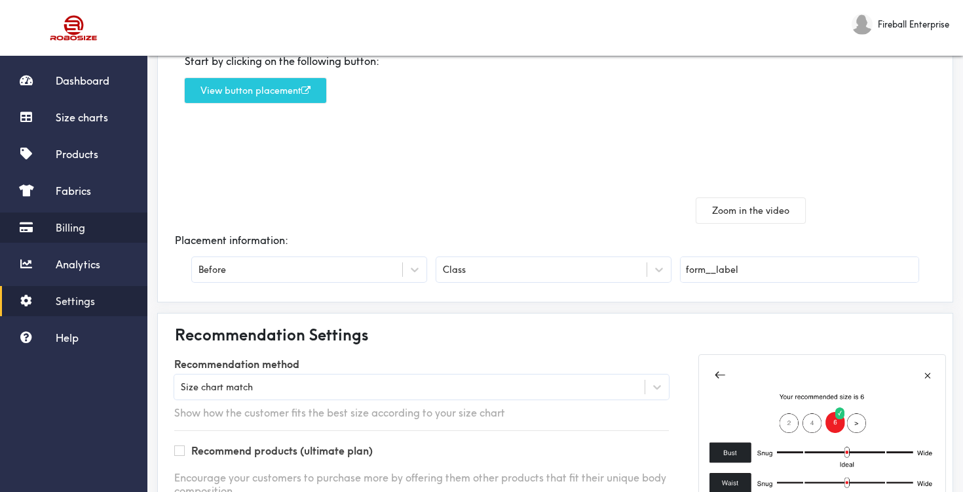
scroll to position [106, 0]
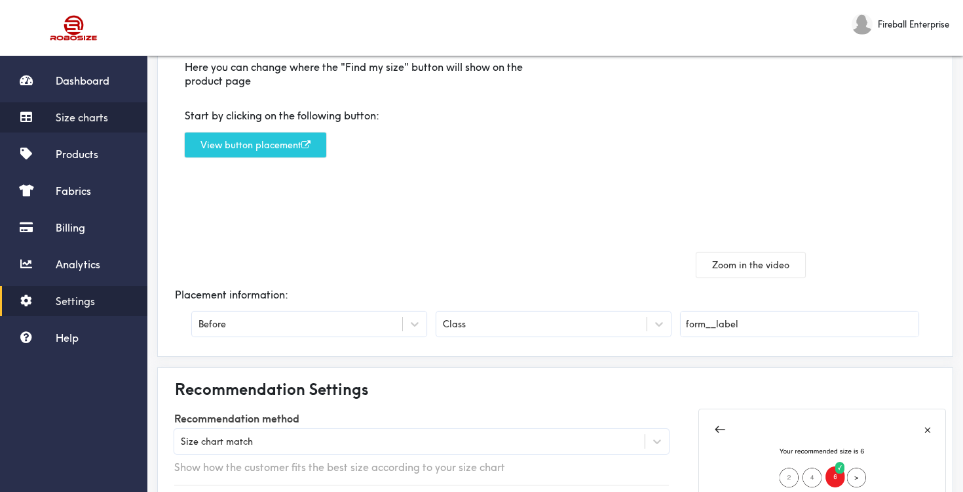
click at [92, 122] on span "Size charts" at bounding box center [82, 117] width 52 height 13
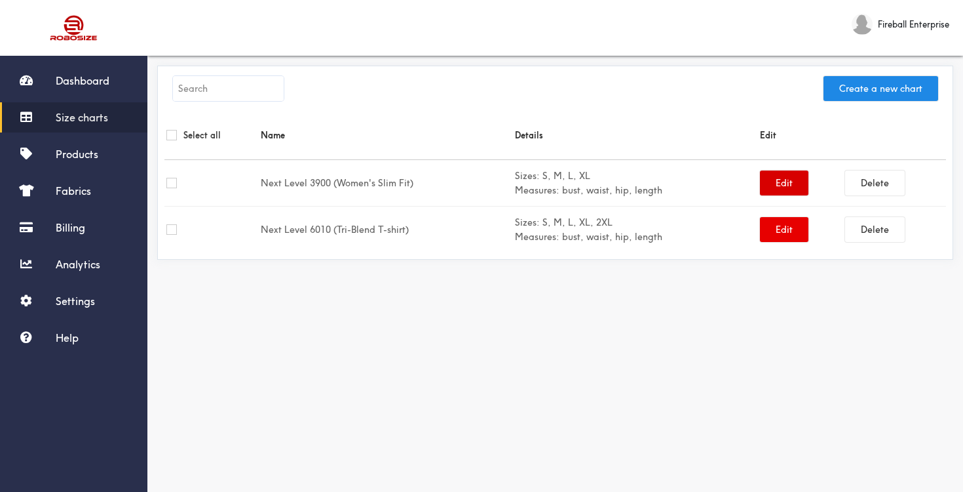
click at [766, 186] on button "Edit" at bounding box center [784, 182] width 48 height 25
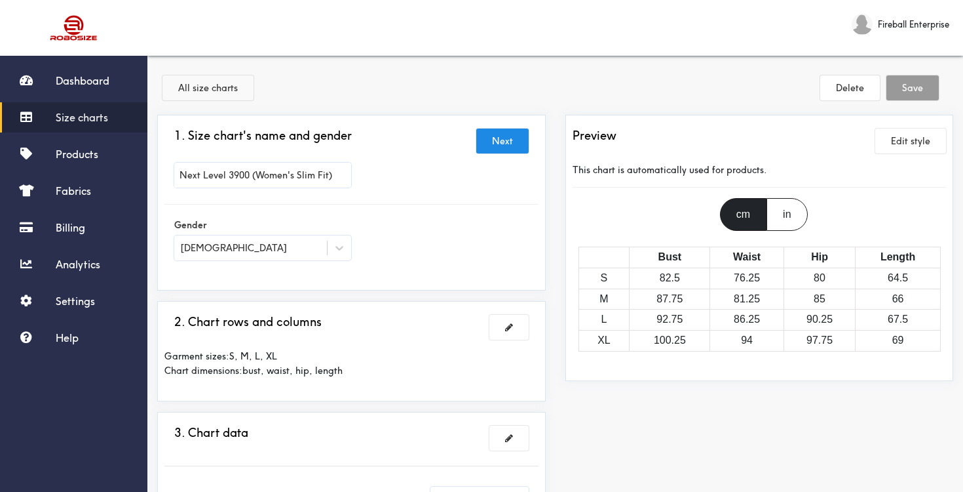
click at [189, 88] on button "All size charts" at bounding box center [208, 87] width 91 height 25
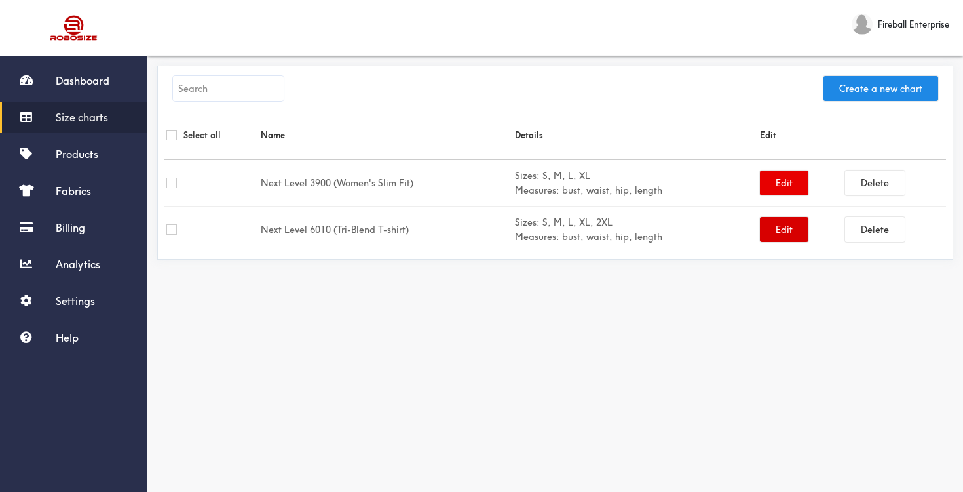
click at [791, 239] on button "Edit" at bounding box center [784, 229] width 48 height 25
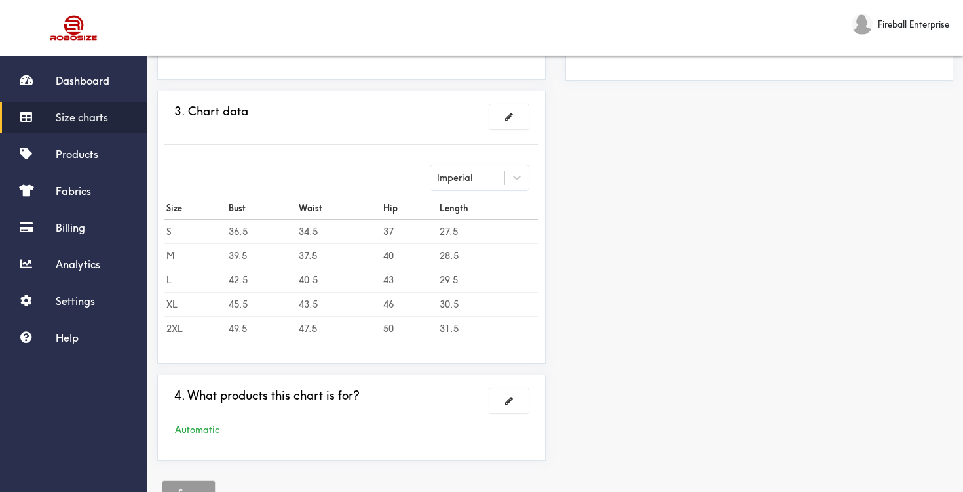
scroll to position [366, 0]
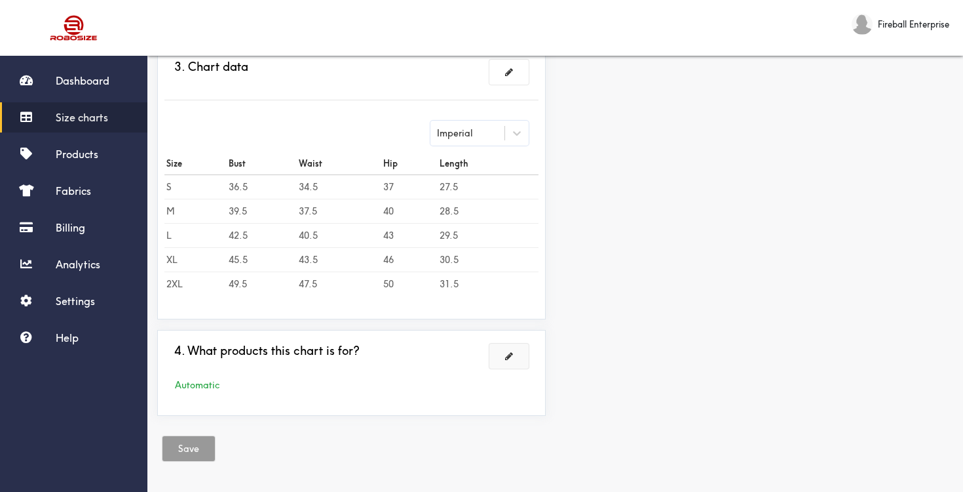
click at [514, 351] on button at bounding box center [509, 355] width 39 height 25
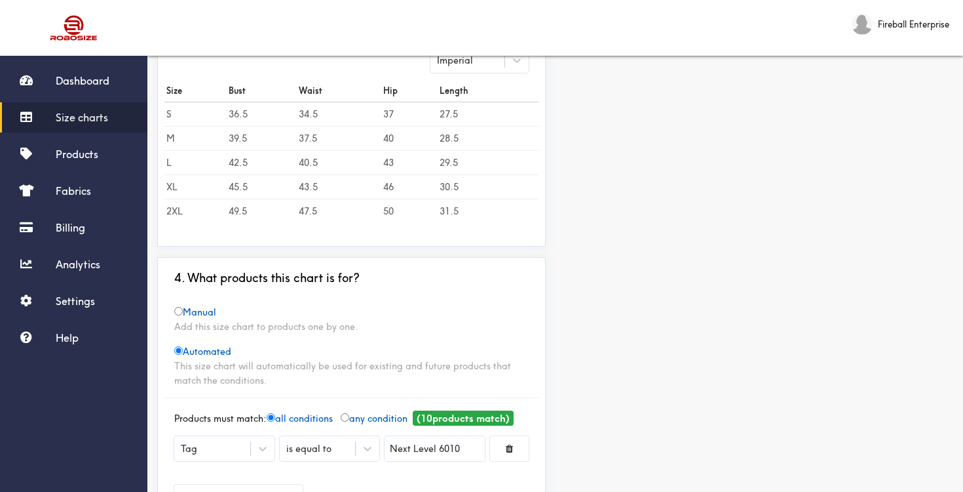
scroll to position [322, 0]
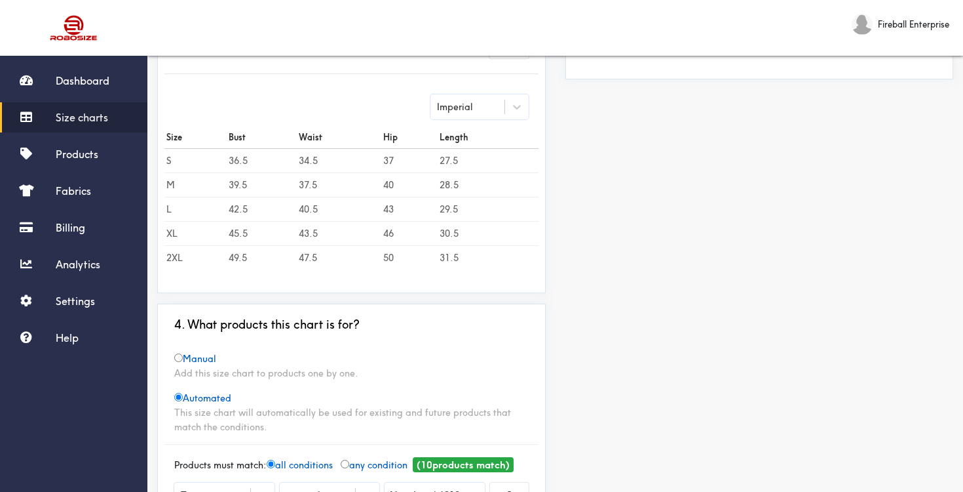
click at [107, 122] on span "Size charts" at bounding box center [82, 117] width 52 height 13
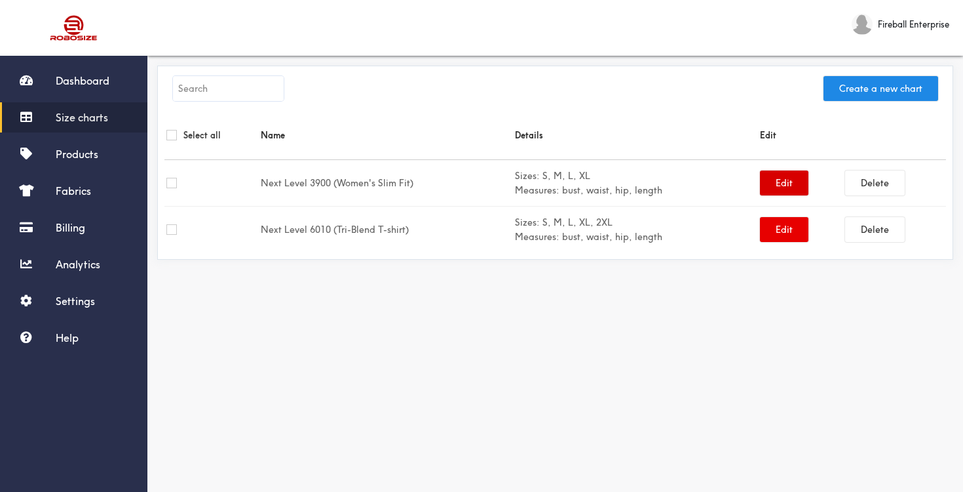
click at [769, 182] on button "Edit" at bounding box center [784, 182] width 48 height 25
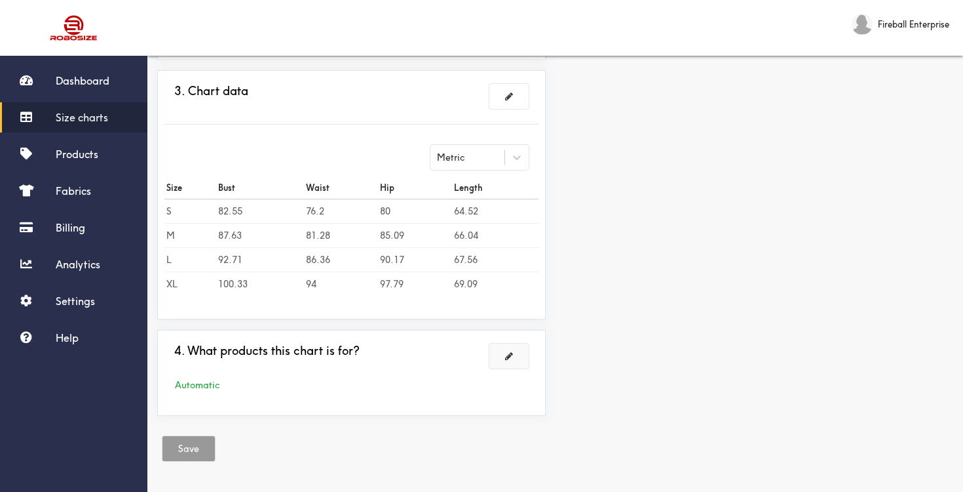
click at [512, 346] on button at bounding box center [509, 355] width 39 height 25
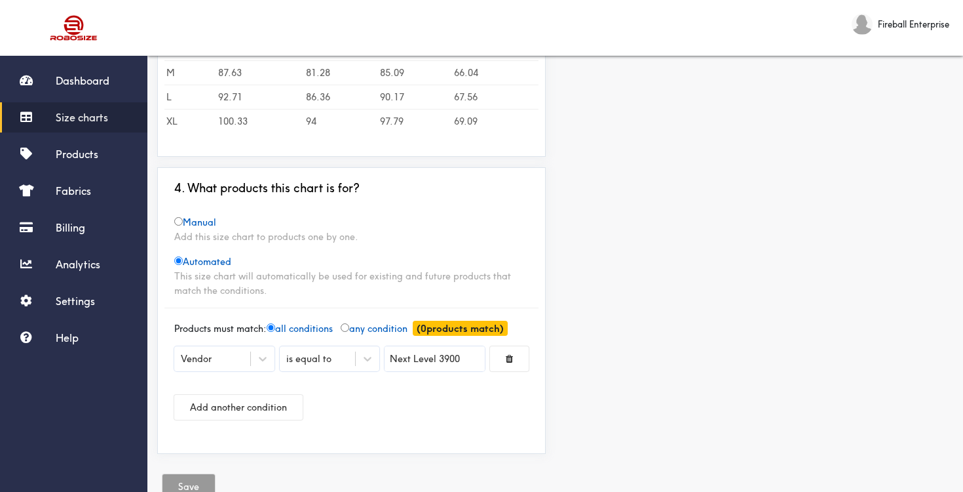
scroll to position [487, 0]
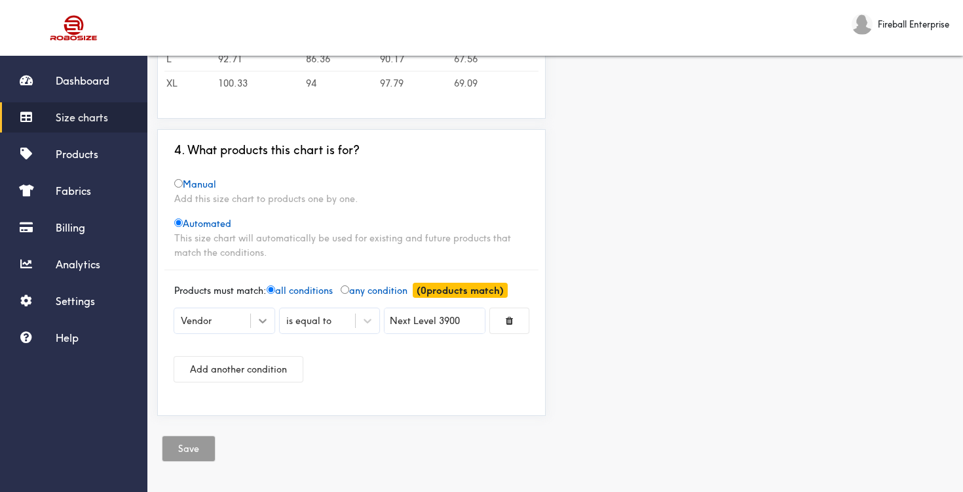
click at [262, 319] on icon at bounding box center [262, 320] width 13 height 13
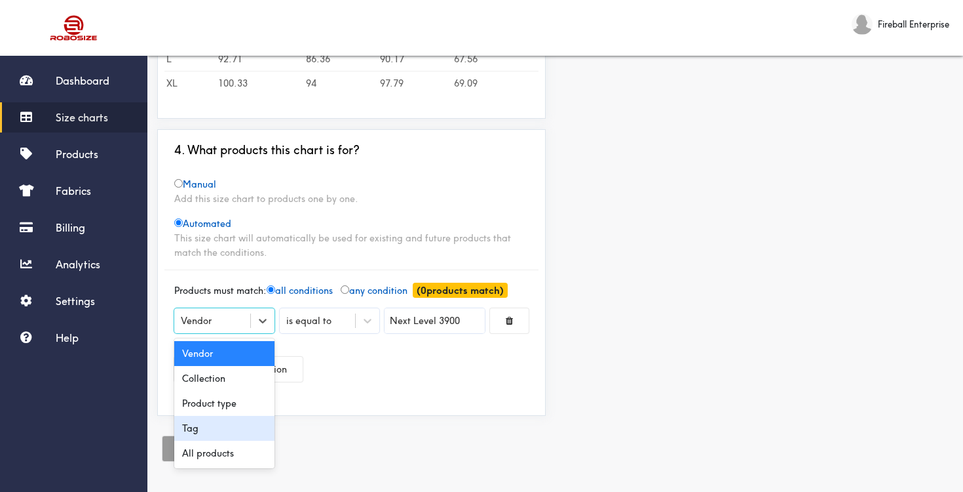
click at [227, 429] on div "Tag" at bounding box center [224, 428] width 100 height 25
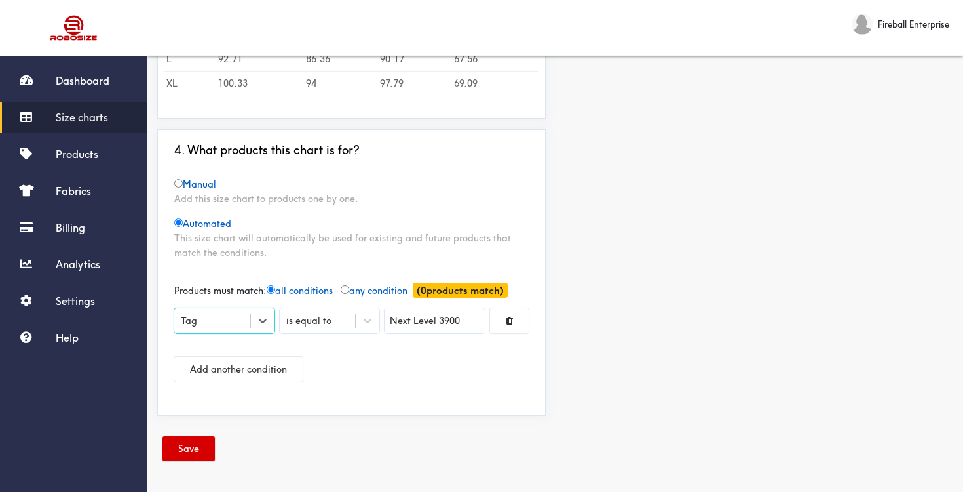
click at [192, 448] on button "Save" at bounding box center [189, 448] width 52 height 25
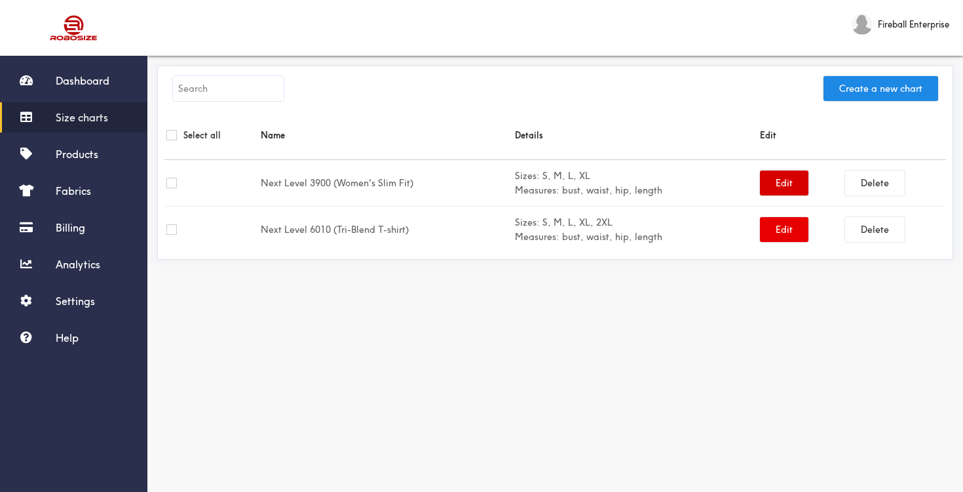
click at [769, 180] on button "Edit" at bounding box center [784, 182] width 48 height 25
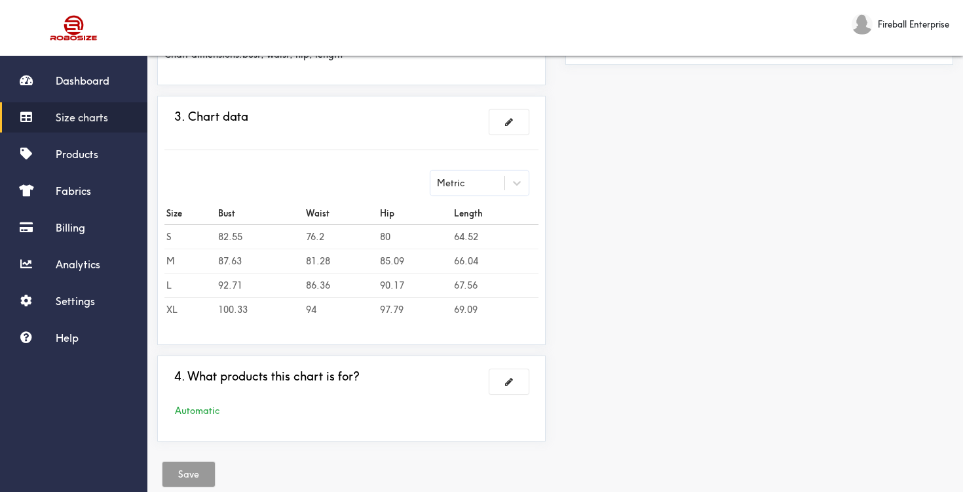
scroll to position [341, 0]
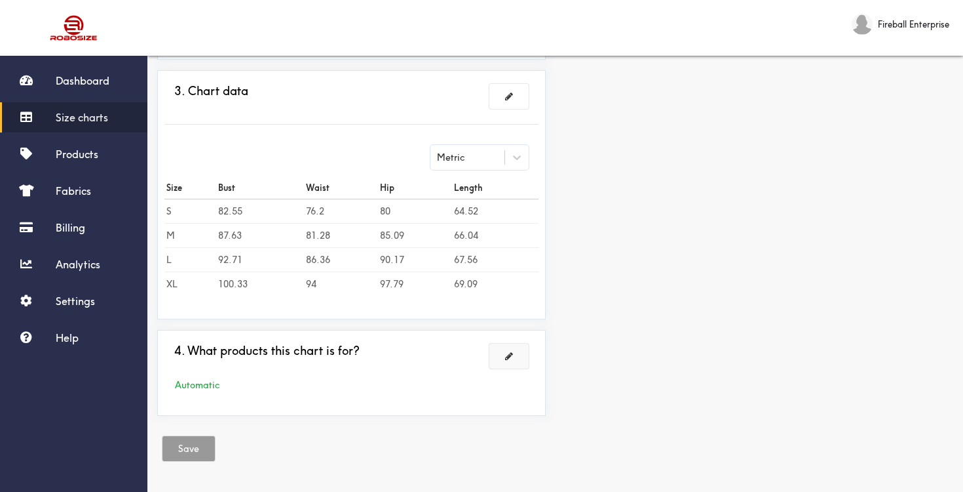
click at [502, 360] on button at bounding box center [509, 355] width 39 height 25
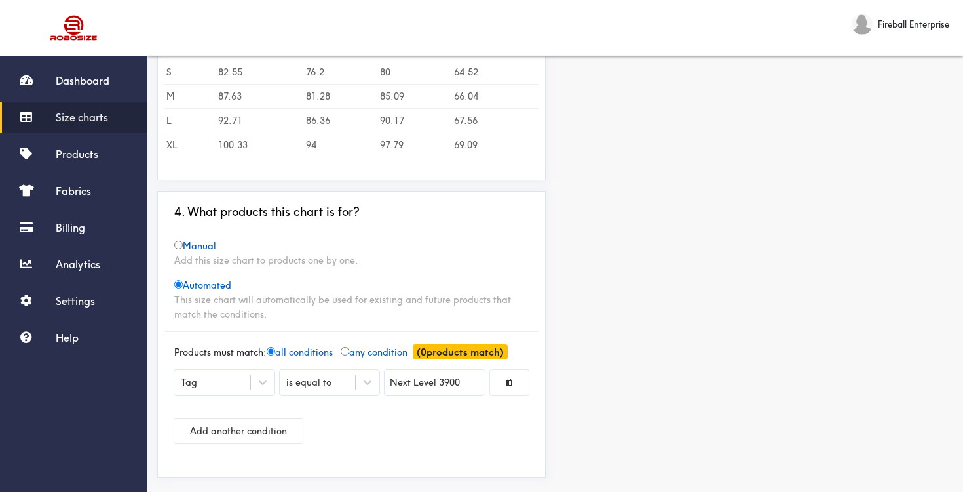
scroll to position [487, 0]
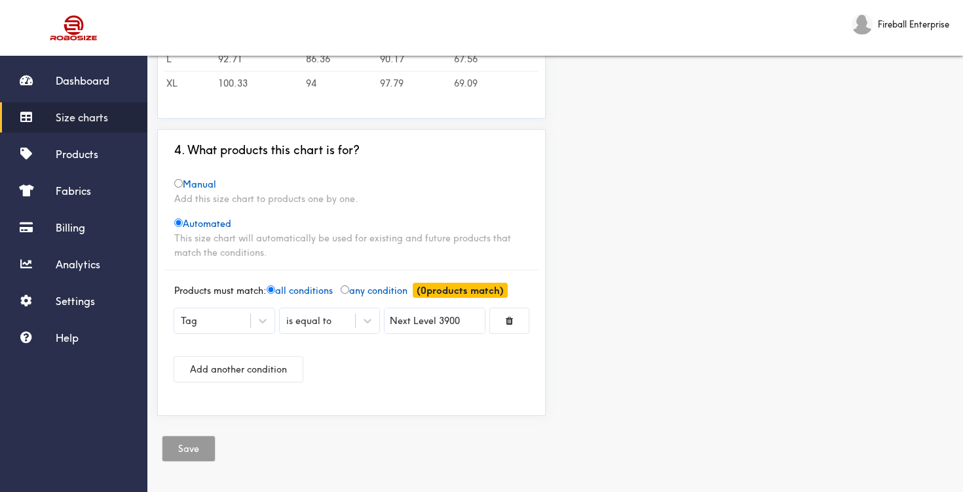
click at [91, 115] on span "Size charts" at bounding box center [82, 117] width 52 height 13
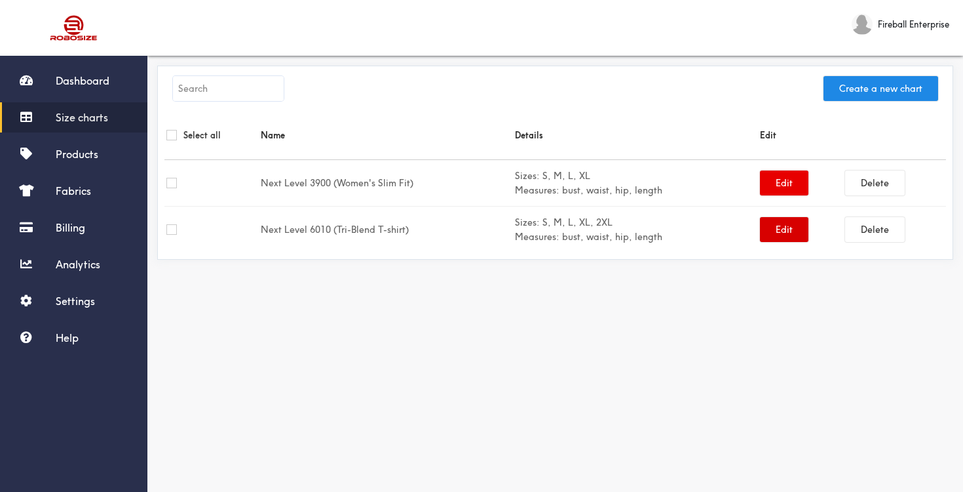
click at [760, 227] on button "Edit" at bounding box center [784, 229] width 48 height 25
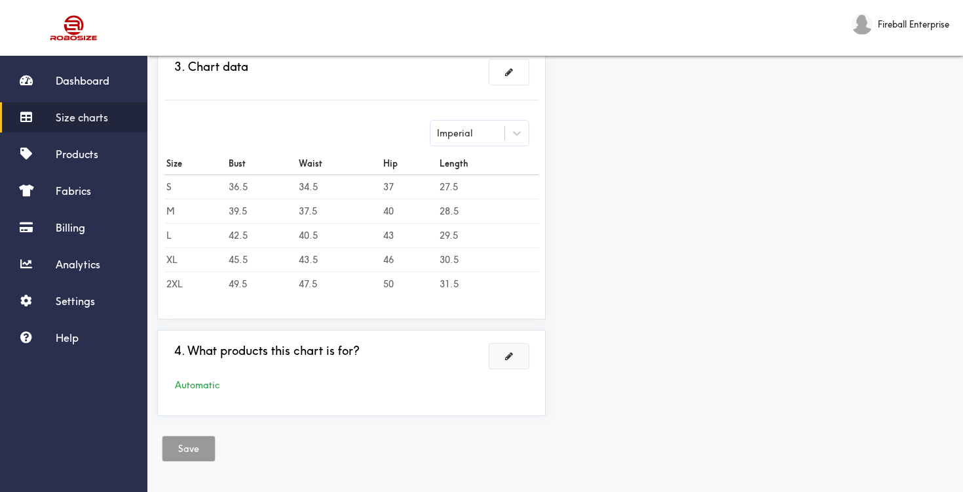
click at [512, 353] on span at bounding box center [509, 355] width 8 height 9
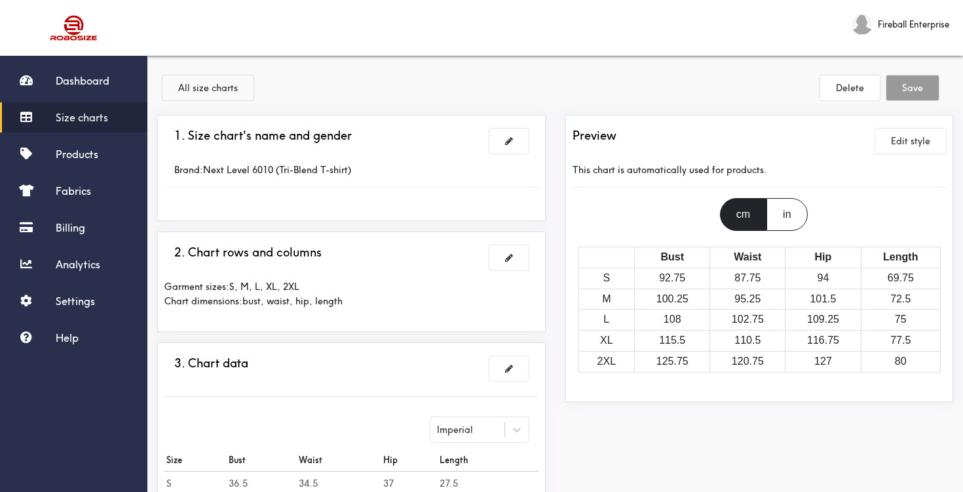
click at [208, 88] on button "All size charts" at bounding box center [208, 87] width 91 height 25
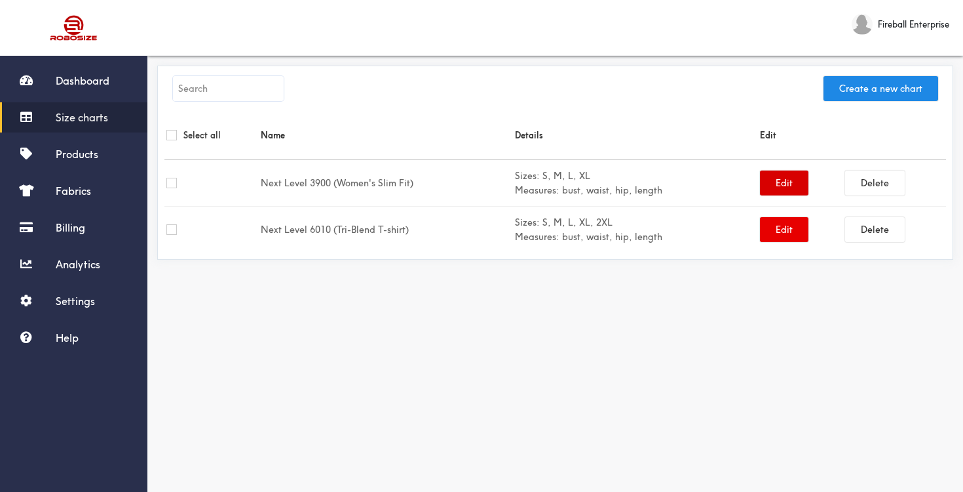
click at [771, 184] on button "Edit" at bounding box center [784, 182] width 48 height 25
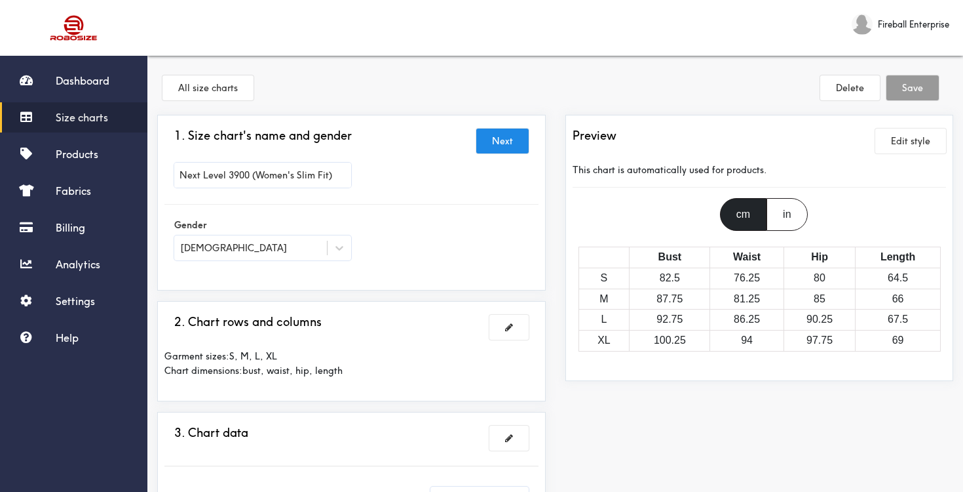
scroll to position [341, 0]
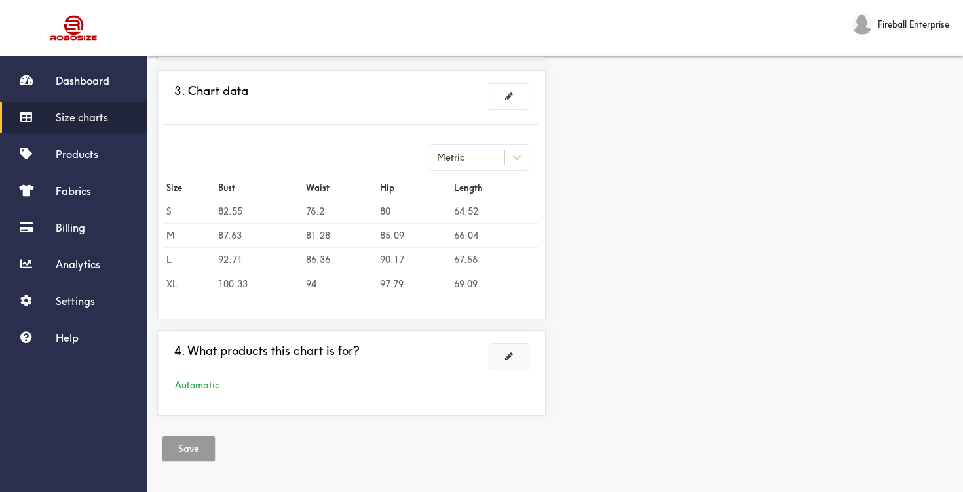
click at [505, 351] on span at bounding box center [509, 355] width 8 height 9
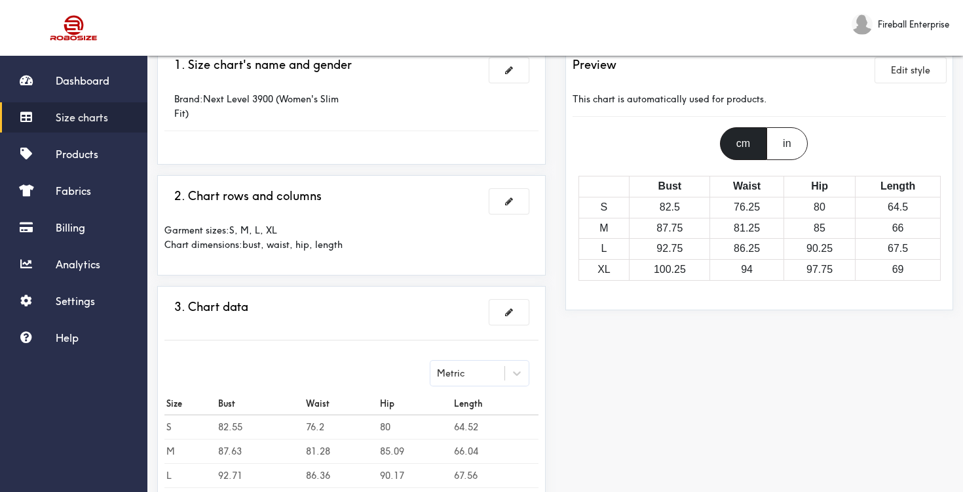
scroll to position [0, 0]
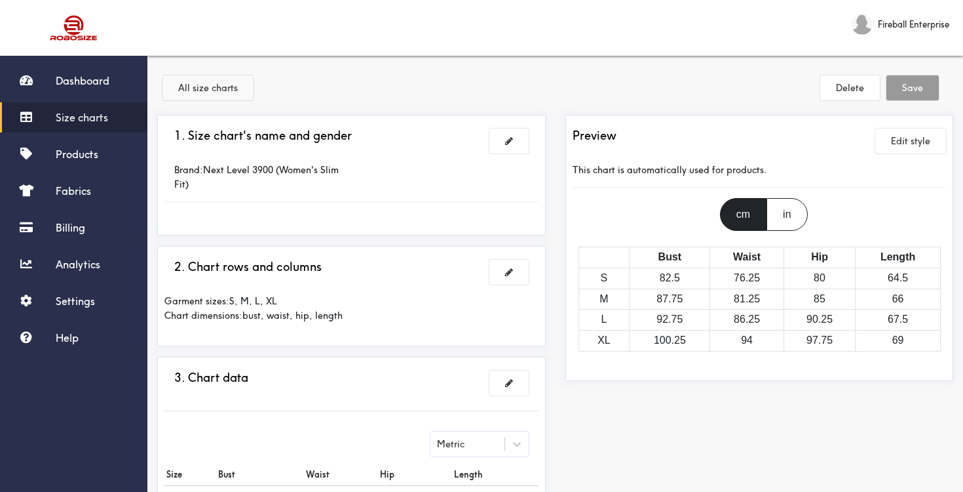
click at [215, 85] on button "All size charts" at bounding box center [208, 87] width 91 height 25
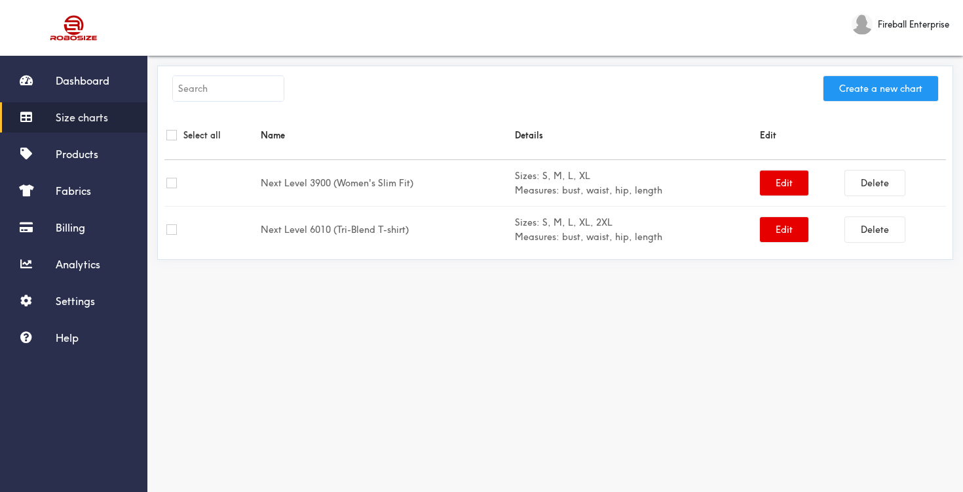
click at [851, 85] on button "Create a new chart" at bounding box center [881, 88] width 115 height 25
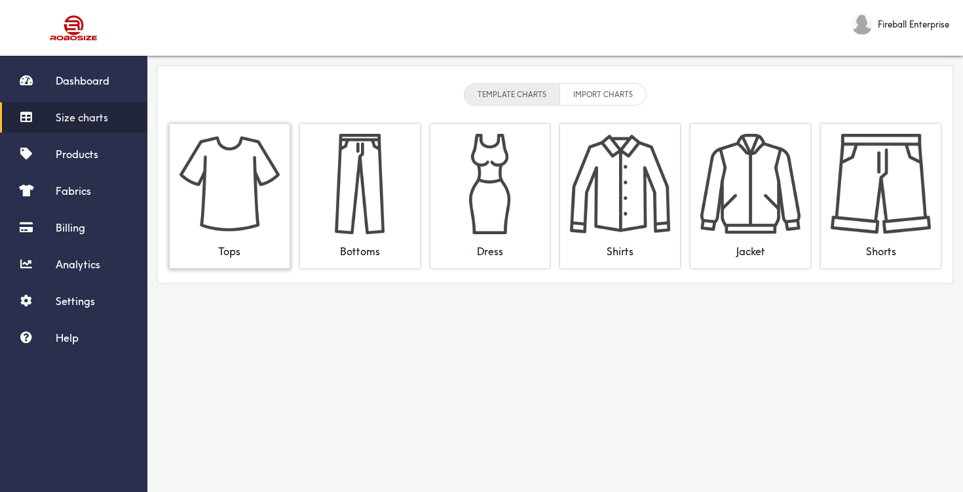
click at [249, 173] on img at bounding box center [230, 184] width 100 height 100
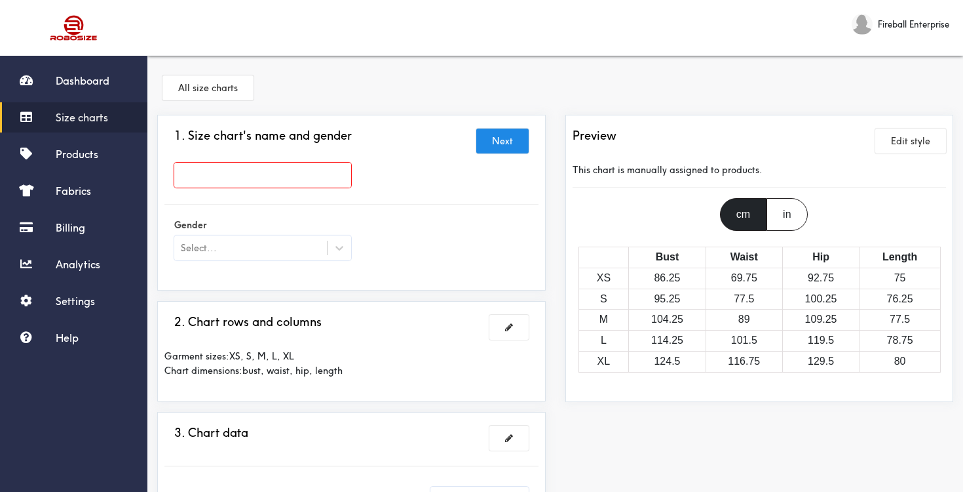
click at [303, 174] on input "text" at bounding box center [262, 175] width 177 height 25
paste input "Comfort Colors 3023CL (Women’s Boxy T-shirt)"
type input "Comfort Colors 3023CL (Women’s Boxy T-shirt)"
click at [339, 247] on icon at bounding box center [339, 247] width 13 height 13
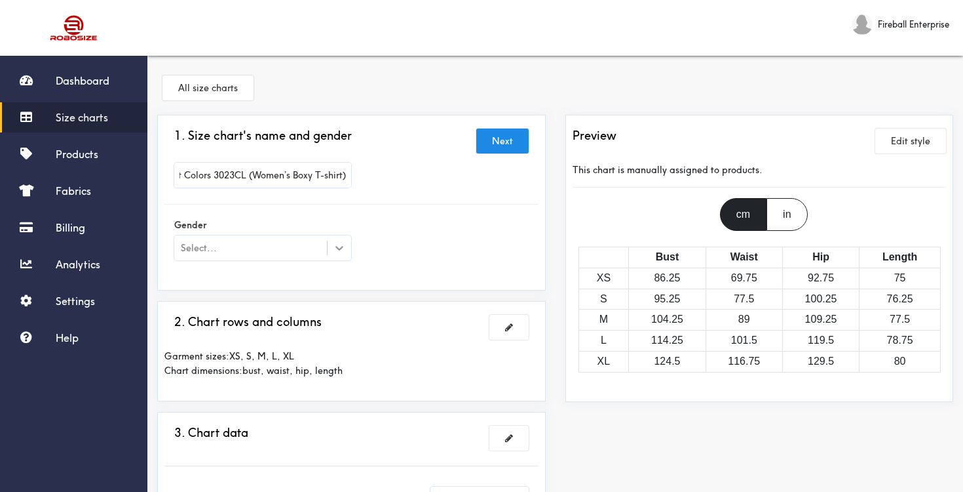
scroll to position [0, 0]
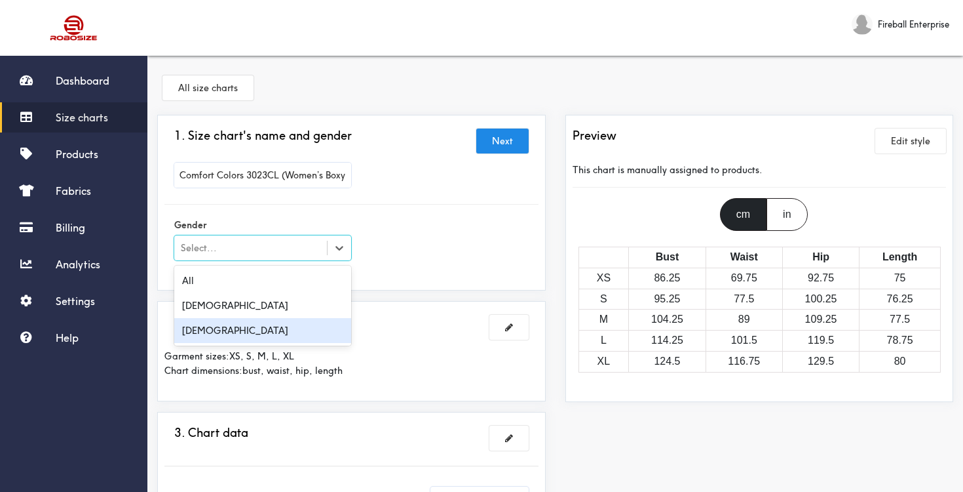
click at [252, 334] on div "Female" at bounding box center [262, 330] width 177 height 25
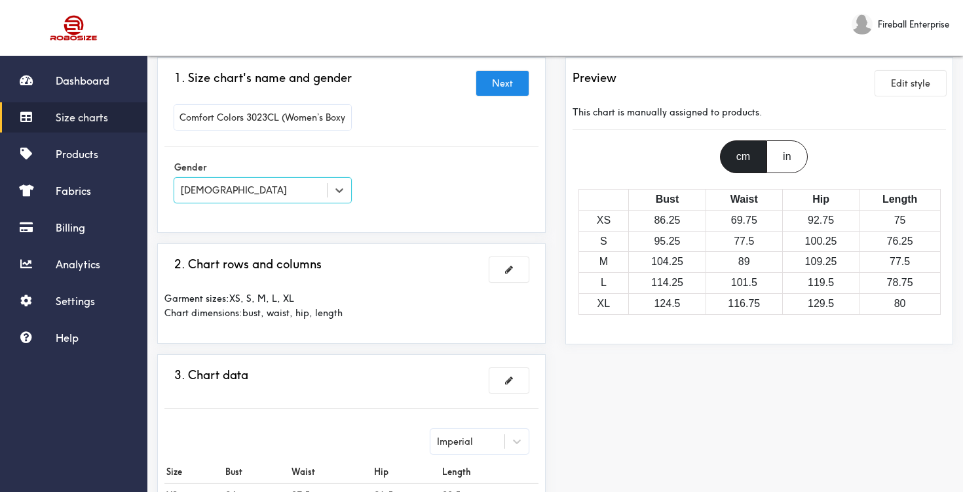
scroll to position [59, 0]
click at [508, 260] on button at bounding box center [509, 268] width 39 height 25
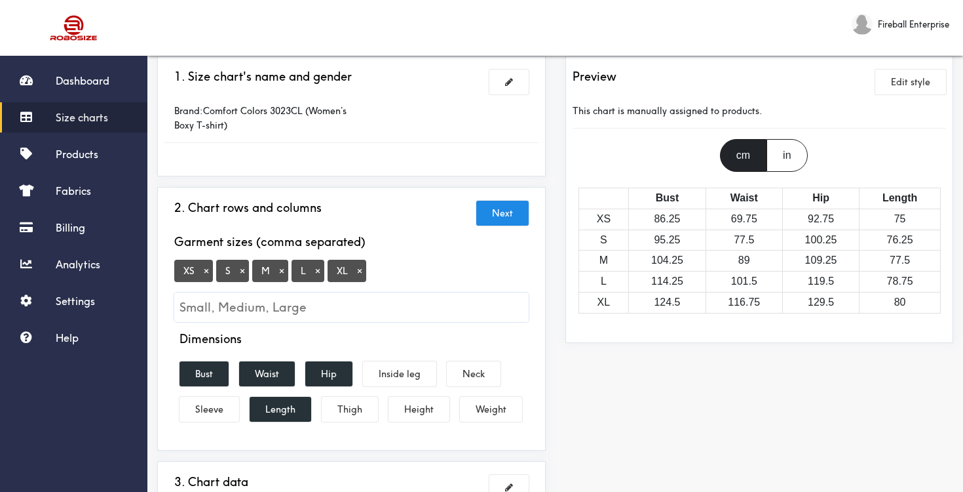
click at [205, 271] on button "×" at bounding box center [206, 271] width 13 height 12
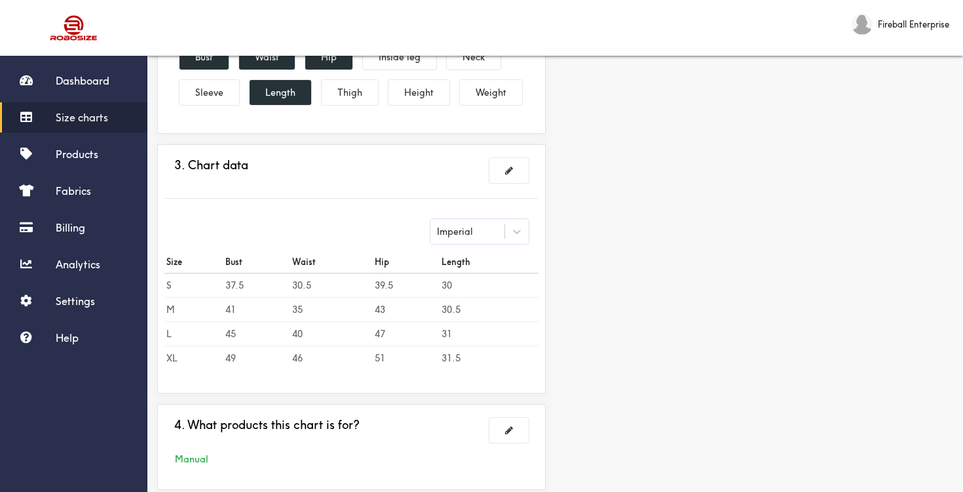
scroll to position [376, 0]
click at [514, 172] on button at bounding box center [509, 169] width 39 height 25
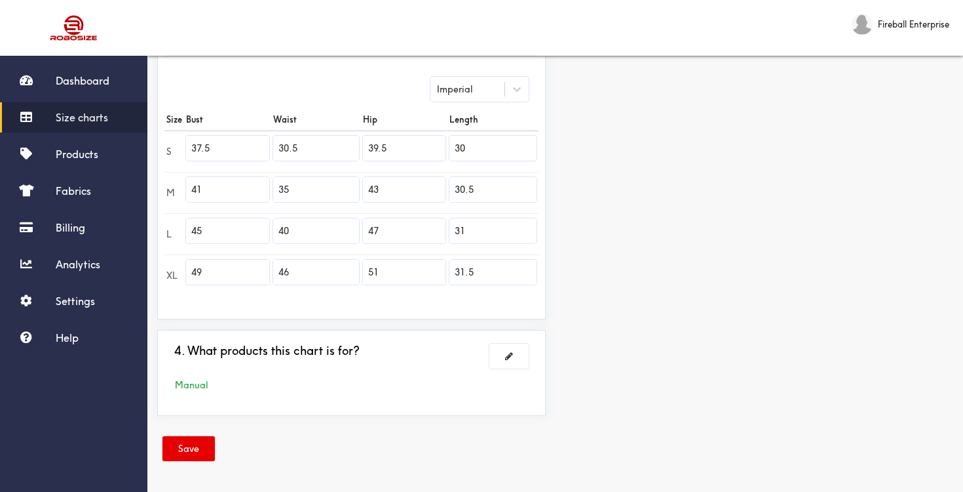
scroll to position [355, 0]
drag, startPoint x: 225, startPoint y: 153, endPoint x: 189, endPoint y: 153, distance: 35.4
click at [189, 153] on input "37.5" at bounding box center [227, 148] width 83 height 25
paste input "6"
type input "36.5"
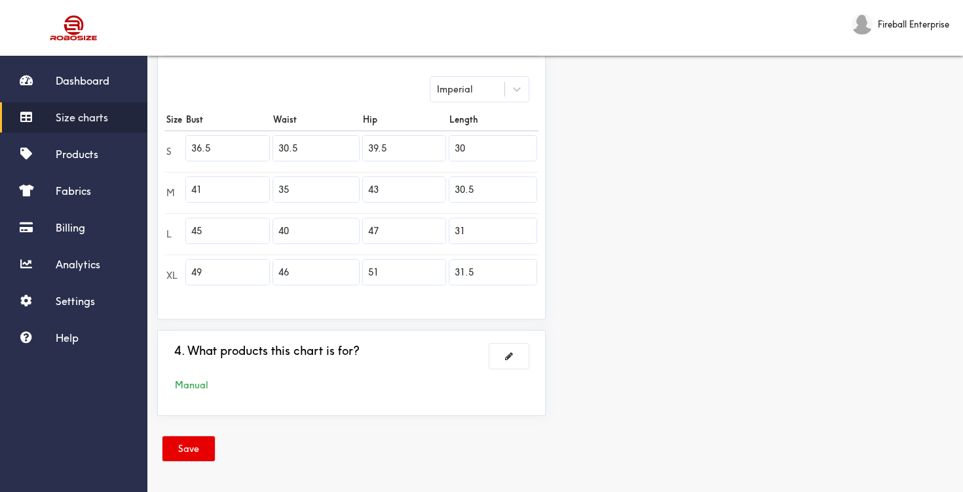
drag, startPoint x: 311, startPoint y: 146, endPoint x: 279, endPoint y: 146, distance: 32.1
click at [279, 146] on input "30.5" at bounding box center [315, 148] width 85 height 25
paste input "6"
type input "36.5"
drag, startPoint x: 391, startPoint y: 147, endPoint x: 351, endPoint y: 144, distance: 40.8
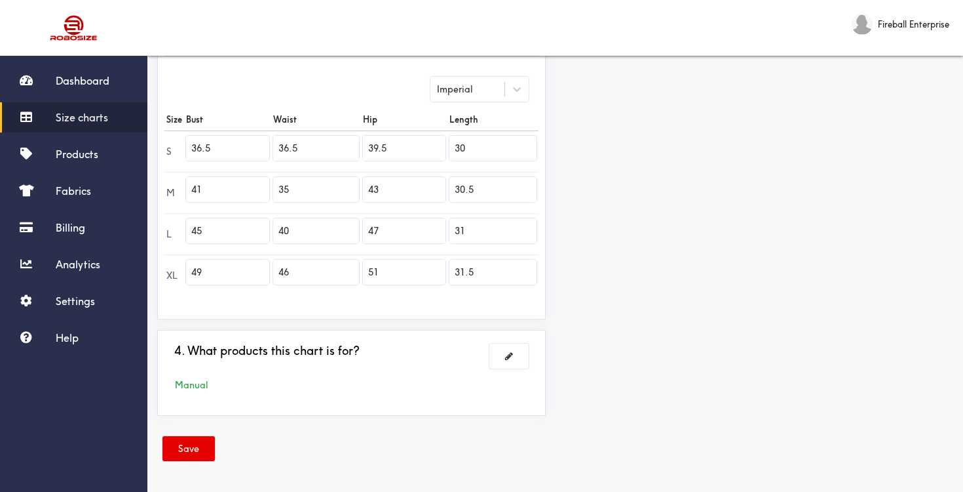
click at [351, 144] on tr "S 36.5 36.5 39.5 30" at bounding box center [352, 150] width 374 height 41
paste input "7"
type input "37"
drag, startPoint x: 486, startPoint y: 148, endPoint x: 452, endPoint y: 146, distance: 33.5
click at [452, 146] on input "30" at bounding box center [493, 148] width 87 height 25
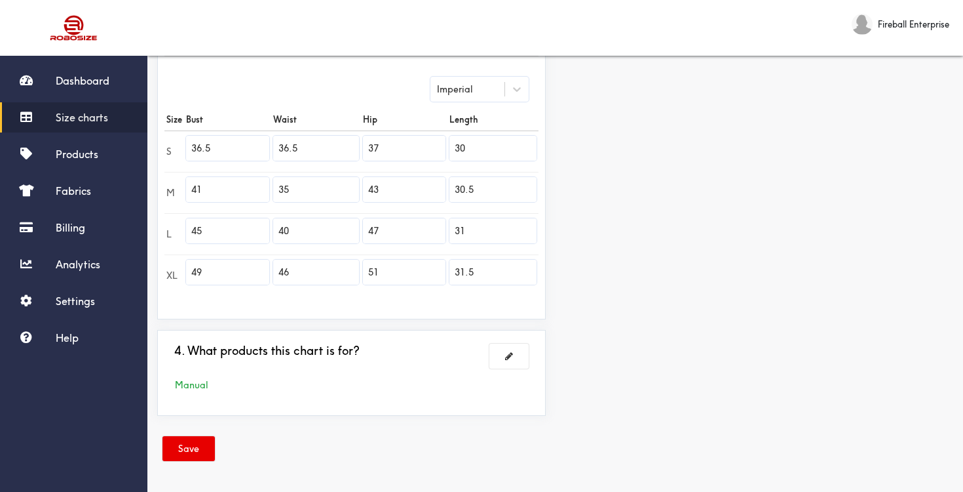
paste input "20."
type input "20.0"
drag, startPoint x: 229, startPoint y: 193, endPoint x: 192, endPoint y: 191, distance: 37.4
click at [192, 191] on input "41" at bounding box center [227, 189] width 83 height 25
paste input "0.5"
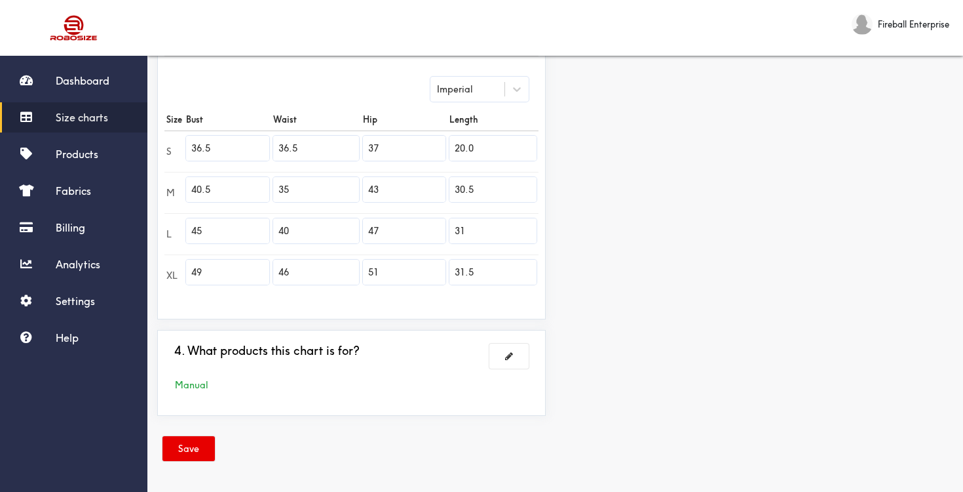
type input "40.5"
drag, startPoint x: 304, startPoint y: 194, endPoint x: 277, endPoint y: 189, distance: 27.9
click at [277, 189] on input "35" at bounding box center [315, 189] width 85 height 25
paste input "40."
type input "40.5"
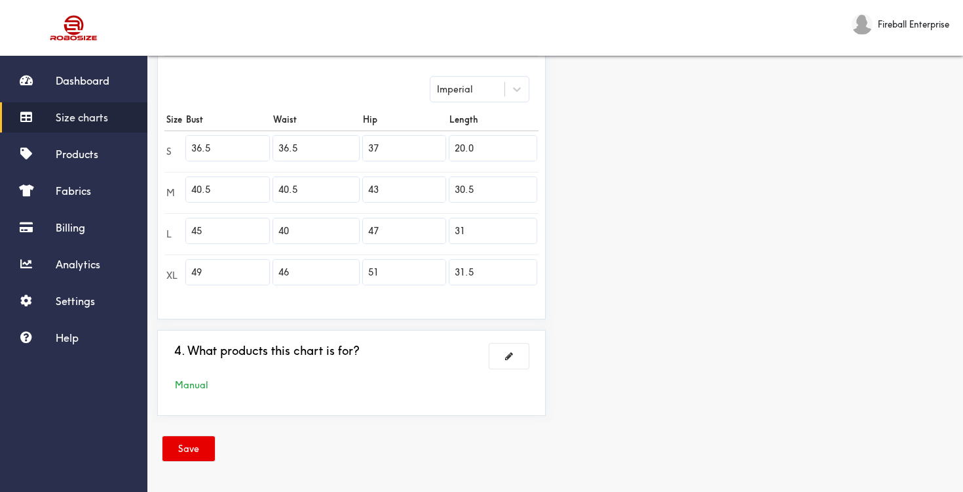
drag, startPoint x: 397, startPoint y: 193, endPoint x: 369, endPoint y: 188, distance: 28.0
click at [369, 188] on input "43" at bounding box center [404, 189] width 83 height 25
paste input "1"
type input "41"
drag, startPoint x: 484, startPoint y: 192, endPoint x: 447, endPoint y: 188, distance: 36.9
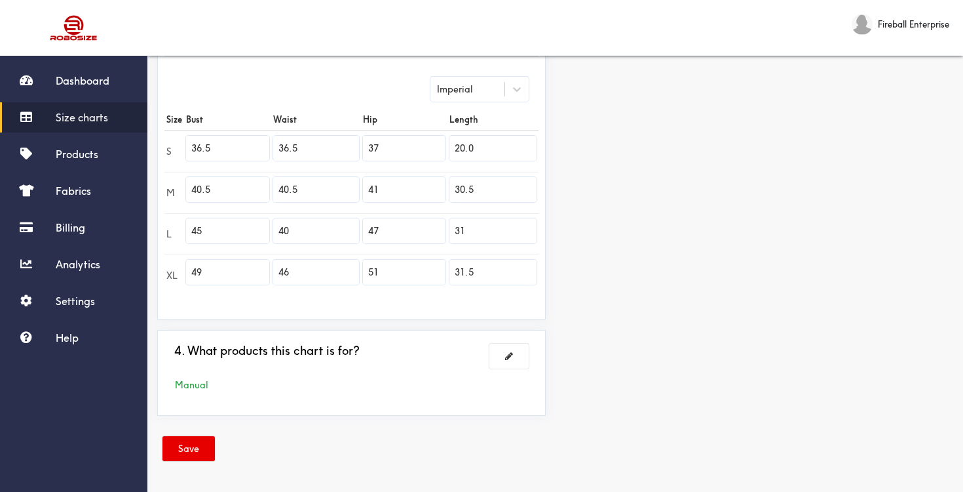
click at [447, 188] on tr "M 40.5 40.5 41 30.5" at bounding box center [352, 192] width 374 height 41
paste input "21.0"
type input "21.0"
drag, startPoint x: 233, startPoint y: 229, endPoint x: 189, endPoint y: 225, distance: 43.4
click at [189, 225] on input "45" at bounding box center [227, 230] width 83 height 25
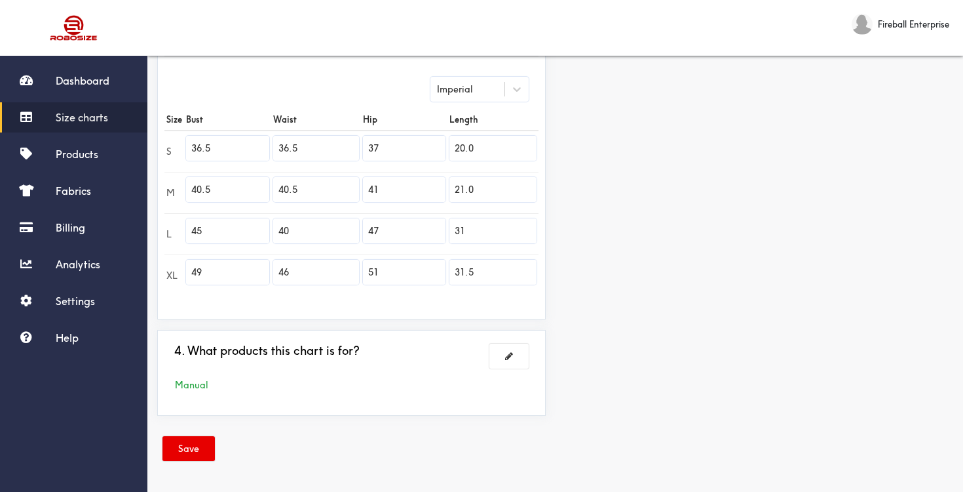
paste input "4.0"
type input "44.0"
drag, startPoint x: 305, startPoint y: 222, endPoint x: 284, endPoint y: 222, distance: 21.0
click at [284, 222] on input "40" at bounding box center [315, 230] width 85 height 25
drag, startPoint x: 300, startPoint y: 232, endPoint x: 279, endPoint y: 230, distance: 21.1
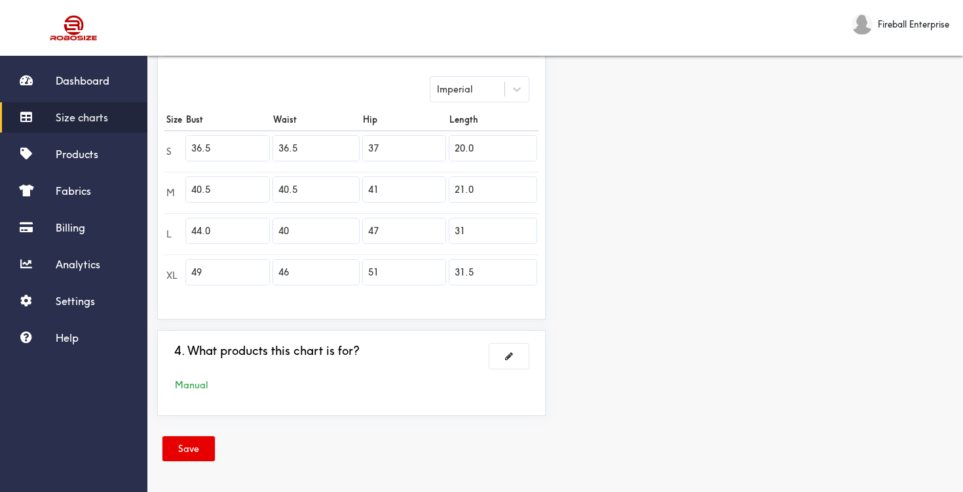
click at [279, 230] on input "40" at bounding box center [315, 230] width 85 height 25
paste input "4."
type input "44.0"
drag, startPoint x: 402, startPoint y: 222, endPoint x: 385, endPoint y: 223, distance: 17.7
click at [385, 223] on input "47" at bounding box center [404, 230] width 83 height 25
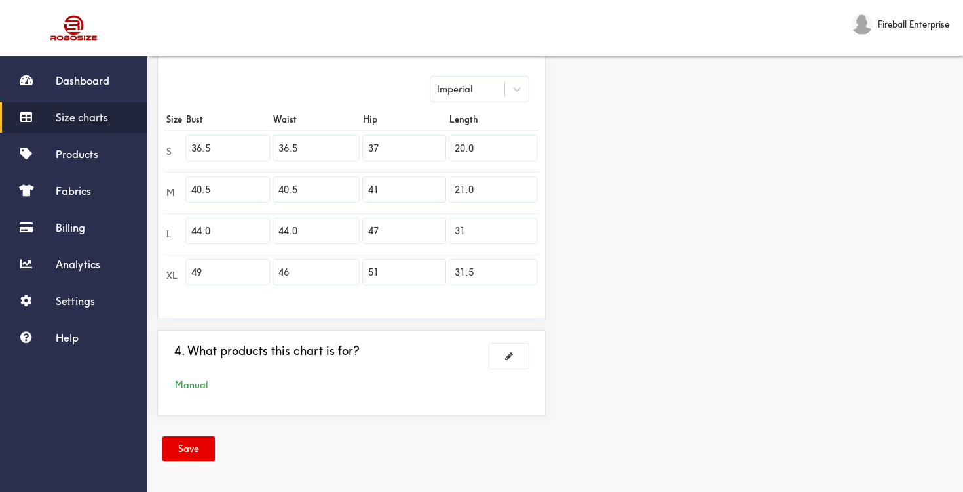
drag, startPoint x: 390, startPoint y: 231, endPoint x: 366, endPoint y: 229, distance: 24.3
click at [366, 229] on input "47" at bounding box center [404, 230] width 83 height 25
paste input "4.5"
type input "44.5"
drag, startPoint x: 480, startPoint y: 233, endPoint x: 455, endPoint y: 228, distance: 26.0
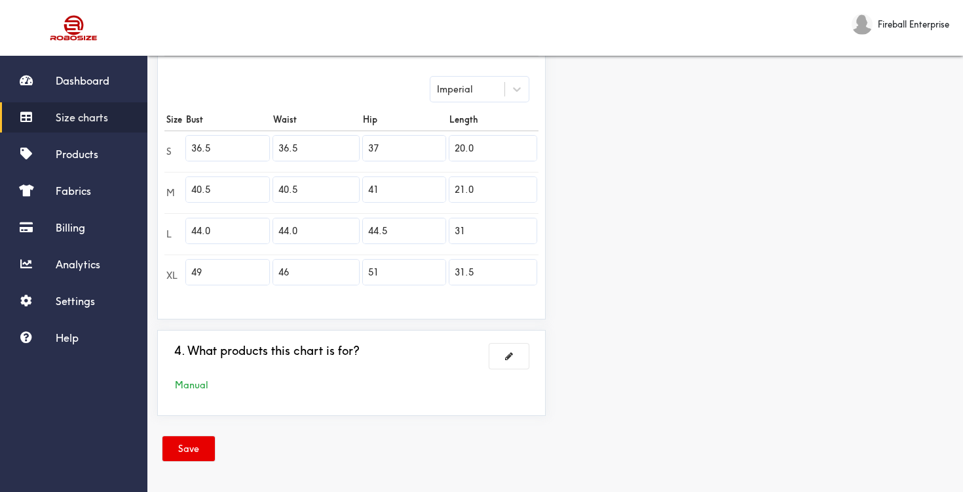
click at [455, 228] on input "31" at bounding box center [493, 230] width 87 height 25
paste input "22.0"
type input "22.0"
drag, startPoint x: 233, startPoint y: 267, endPoint x: 186, endPoint y: 267, distance: 47.2
click at [186, 267] on input "49" at bounding box center [227, 272] width 83 height 25
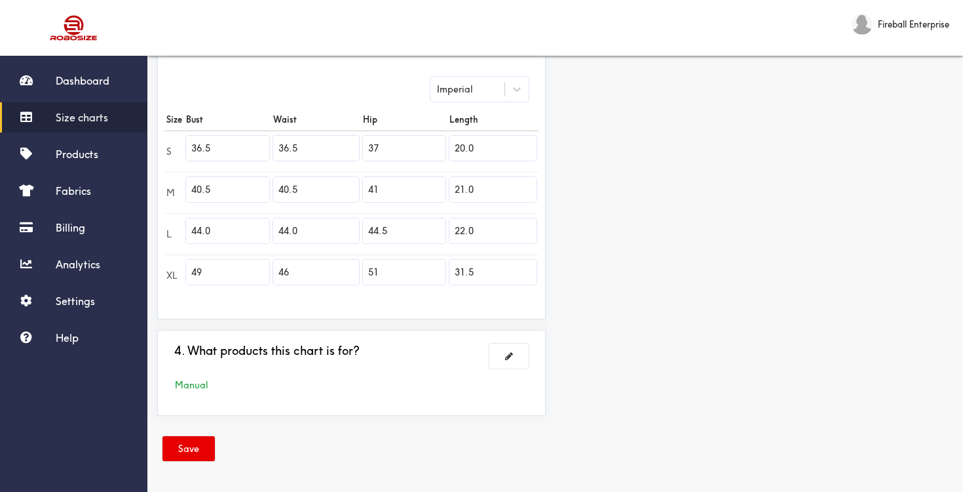
paste input "8.0"
type input "48.0"
drag, startPoint x: 307, startPoint y: 271, endPoint x: 277, endPoint y: 269, distance: 30.9
click at [277, 269] on input "46" at bounding box center [315, 272] width 85 height 25
paste input "8.0"
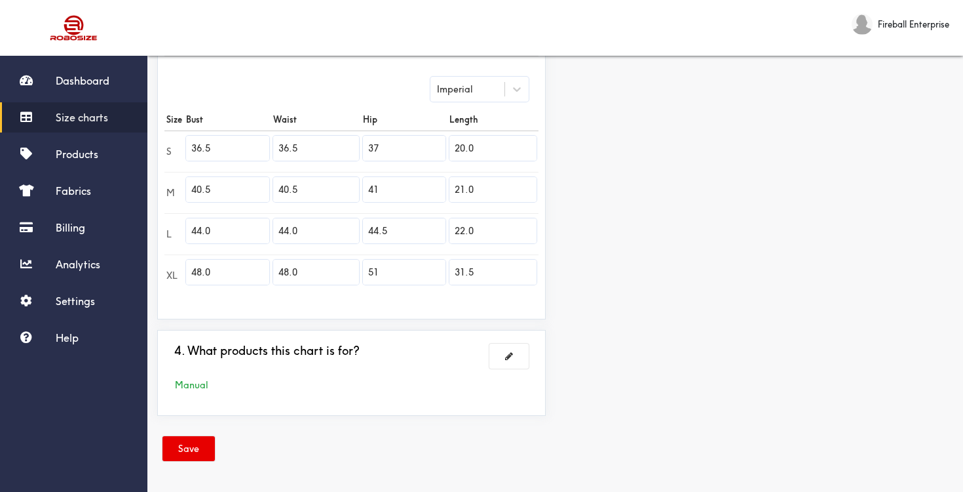
type input "48.0"
drag, startPoint x: 385, startPoint y: 272, endPoint x: 365, endPoint y: 271, distance: 20.3
click at [365, 271] on input "51" at bounding box center [404, 272] width 83 height 25
paste input "48.5"
type input "48.5"
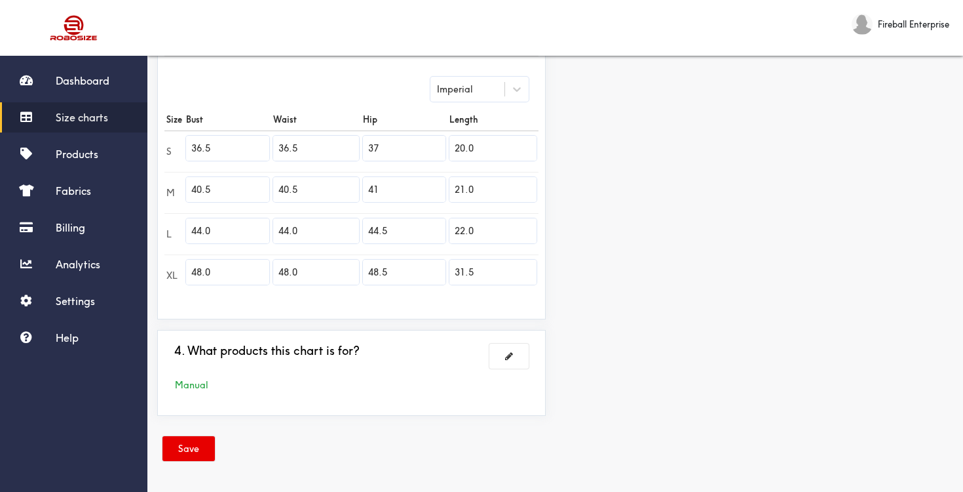
drag, startPoint x: 482, startPoint y: 273, endPoint x: 454, endPoint y: 271, distance: 28.9
click at [454, 271] on input "31.5" at bounding box center [493, 272] width 87 height 25
paste input "23.0"
type input "23.0"
click at [504, 353] on button at bounding box center [509, 355] width 39 height 25
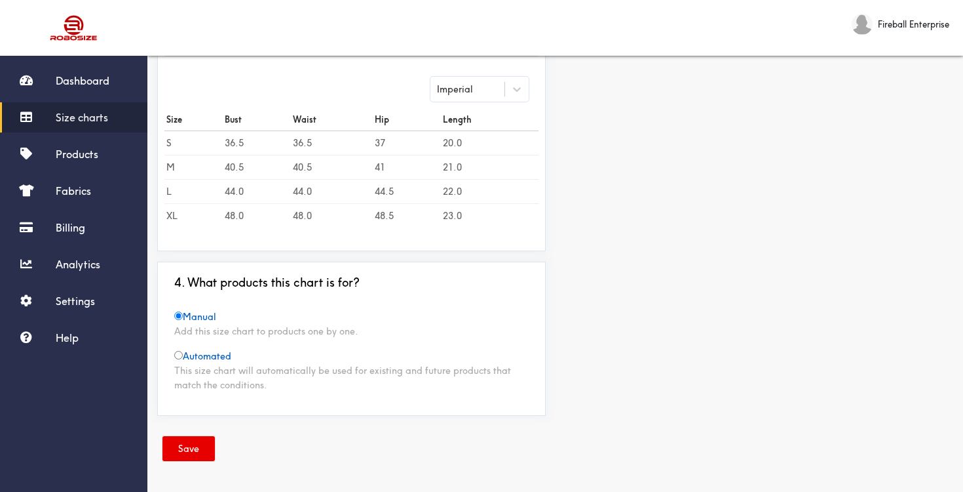
click at [182, 354] on input "radio" at bounding box center [178, 355] width 9 height 9
radio input "true"
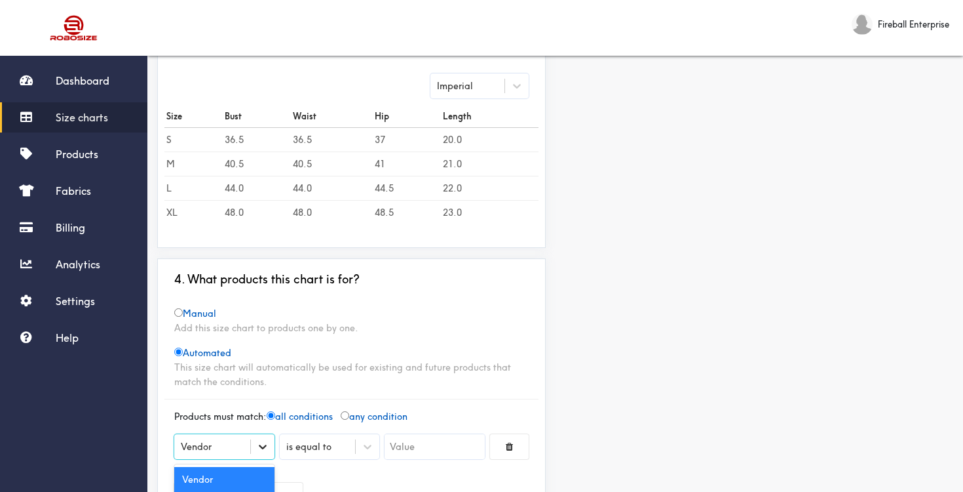
click at [260, 450] on icon at bounding box center [262, 446] width 13 height 13
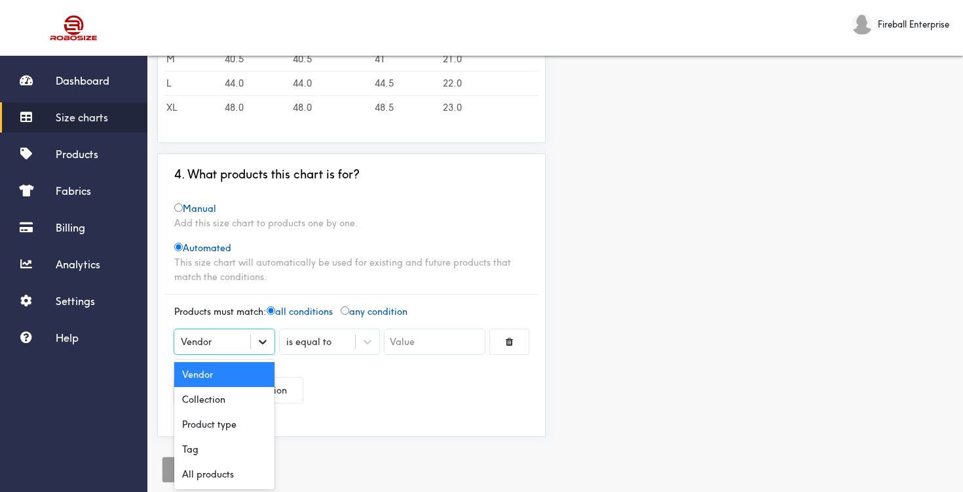
scroll to position [465, 0]
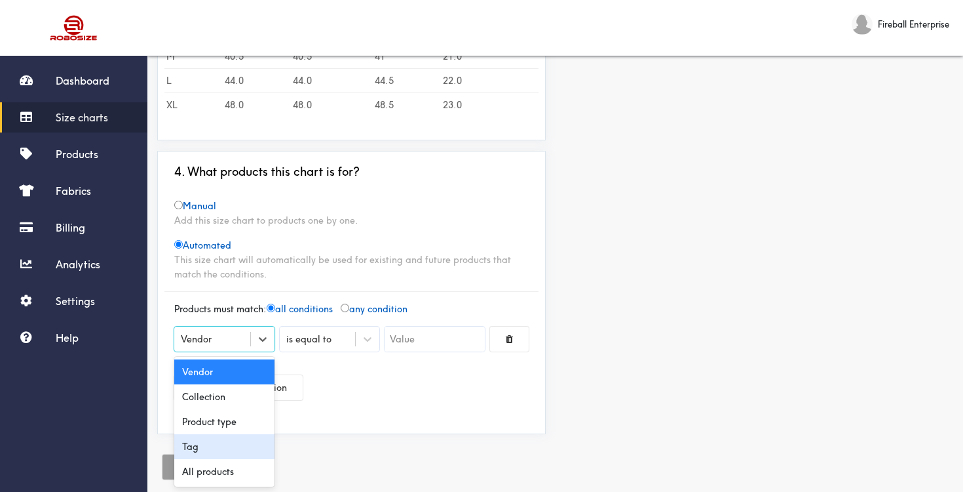
click at [233, 443] on div "Tag" at bounding box center [224, 446] width 100 height 25
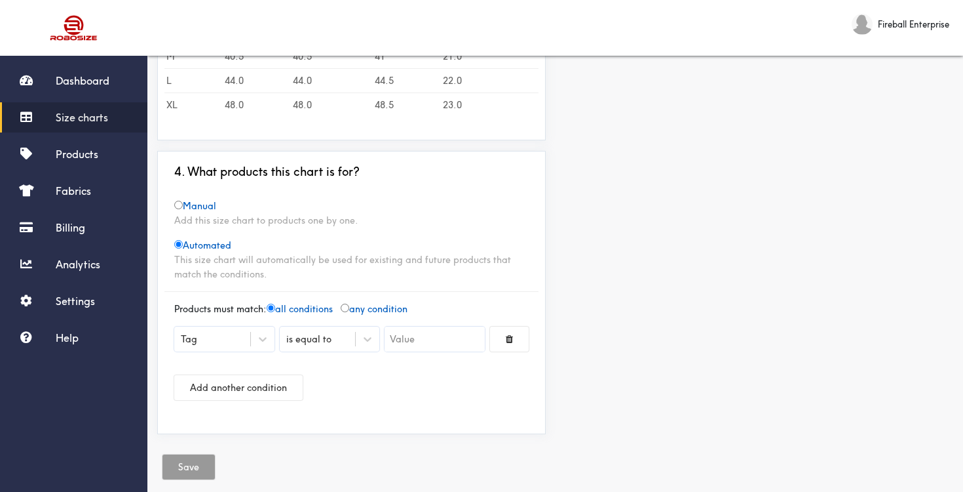
click at [417, 336] on input "text" at bounding box center [435, 338] width 100 height 25
paste input "Comfort Colors 3023CL"
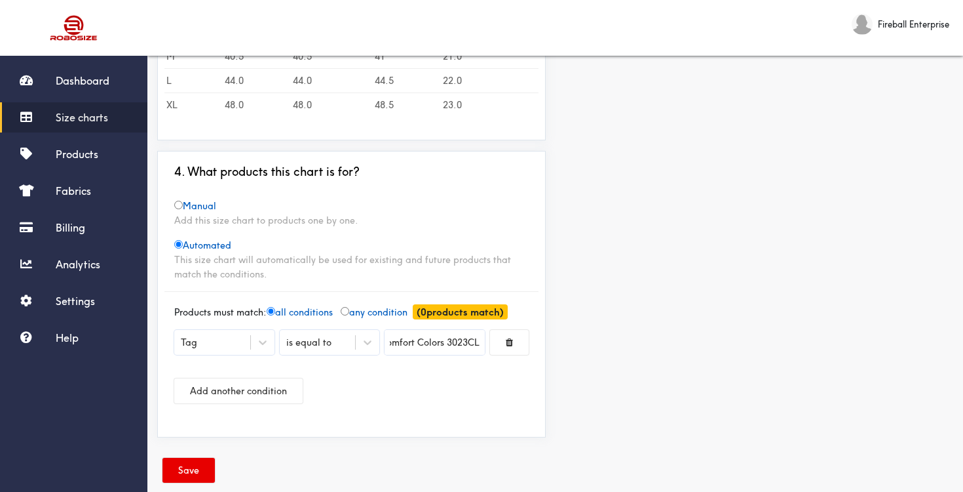
scroll to position [487, 0]
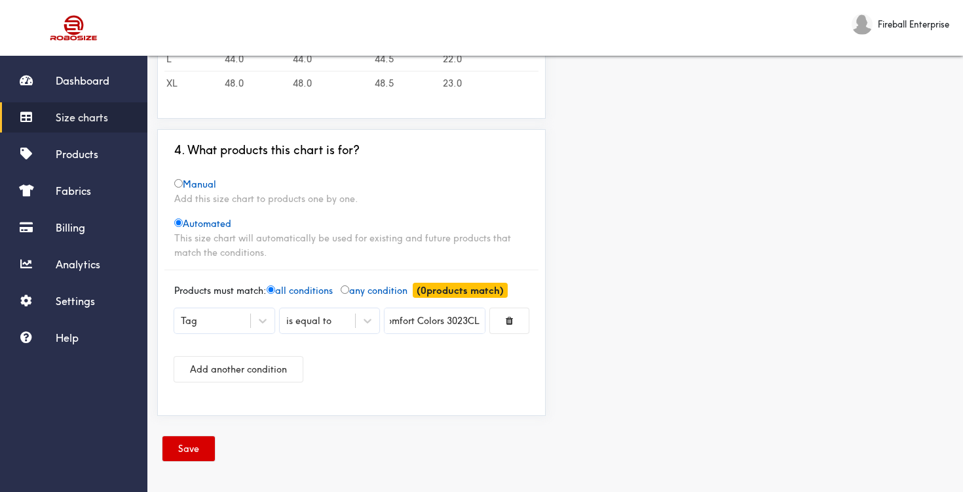
type input "Comfort Colors 3023CL"
click at [182, 447] on button "Save" at bounding box center [189, 448] width 52 height 25
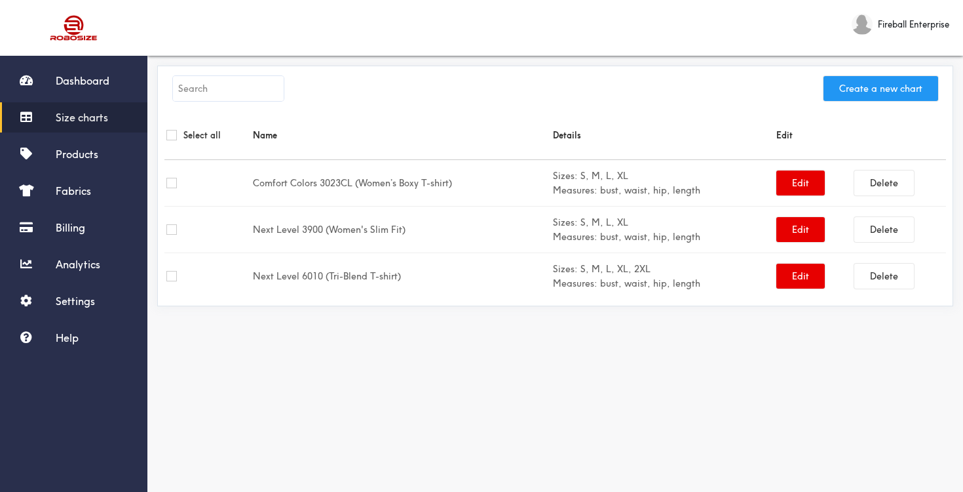
click at [860, 90] on button "Create a new chart" at bounding box center [881, 88] width 115 height 25
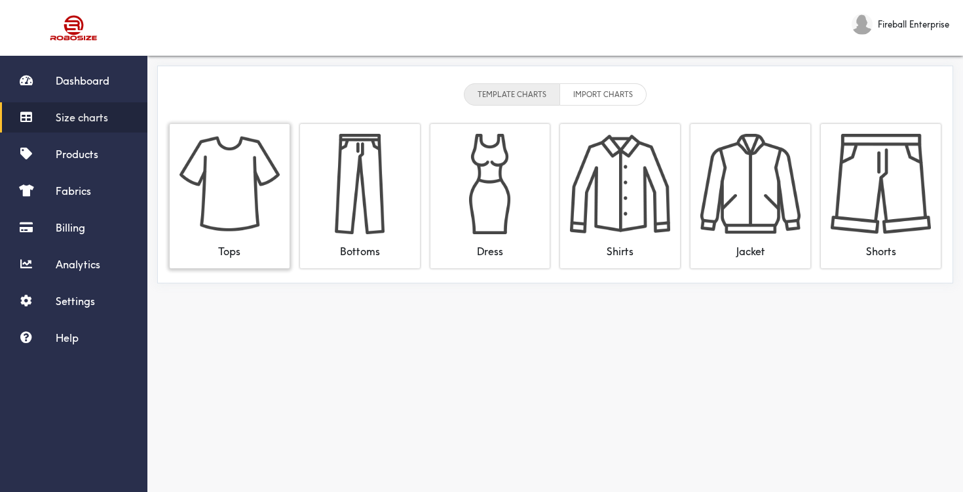
click at [225, 171] on img at bounding box center [230, 184] width 100 height 100
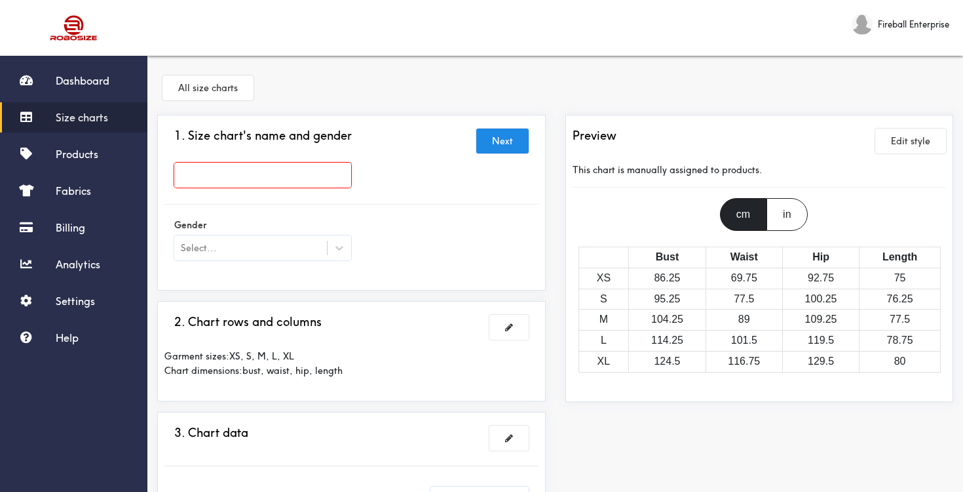
click at [286, 169] on input "text" at bounding box center [262, 175] width 177 height 25
paste input "Bella+Canvas 3480"
type input "Bella+Canvas 3480 (Jersey Tank Top)"
click at [341, 246] on div at bounding box center [481, 246] width 963 height 492
click at [330, 252] on div at bounding box center [340, 248] width 24 height 24
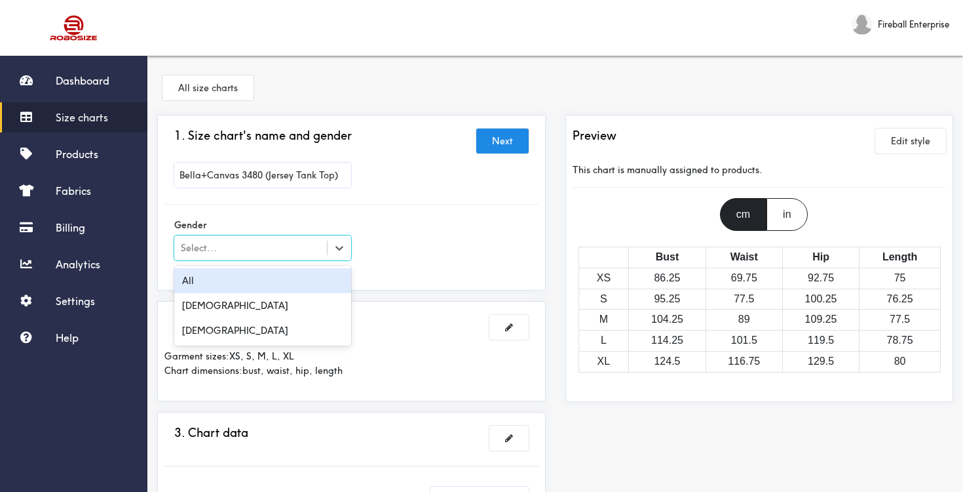
click at [256, 281] on div "All" at bounding box center [262, 280] width 177 height 25
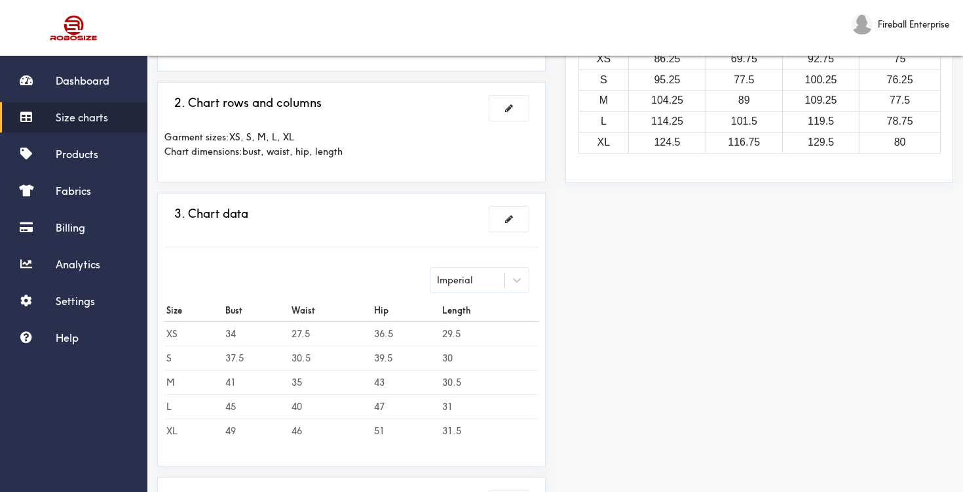
scroll to position [225, 0]
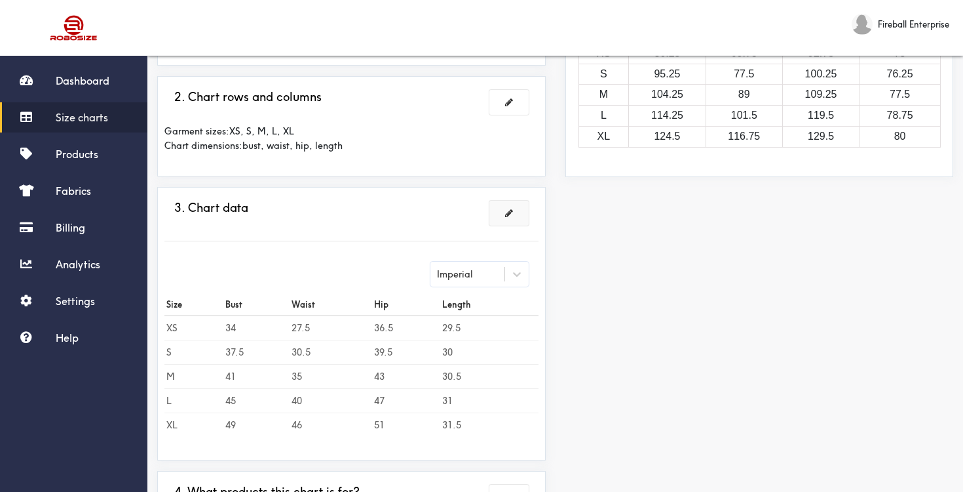
click at [520, 219] on button at bounding box center [509, 213] width 39 height 25
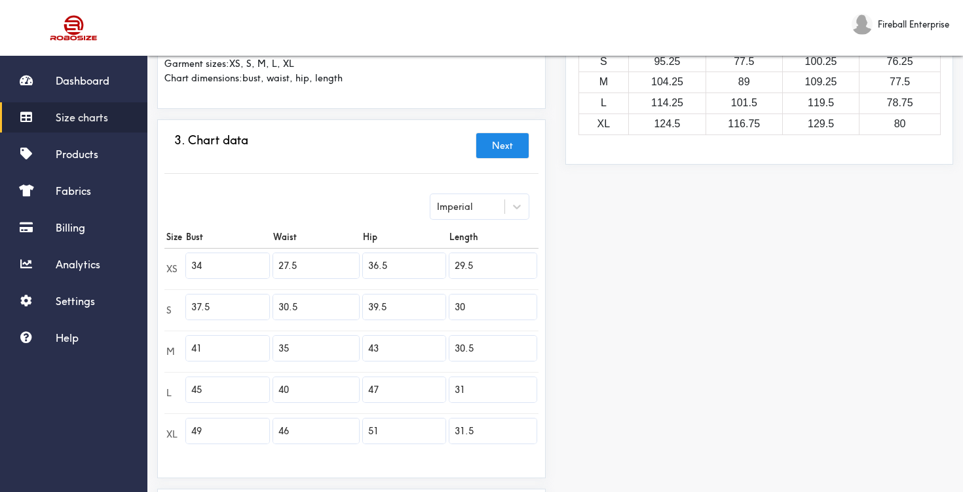
scroll to position [242, 0]
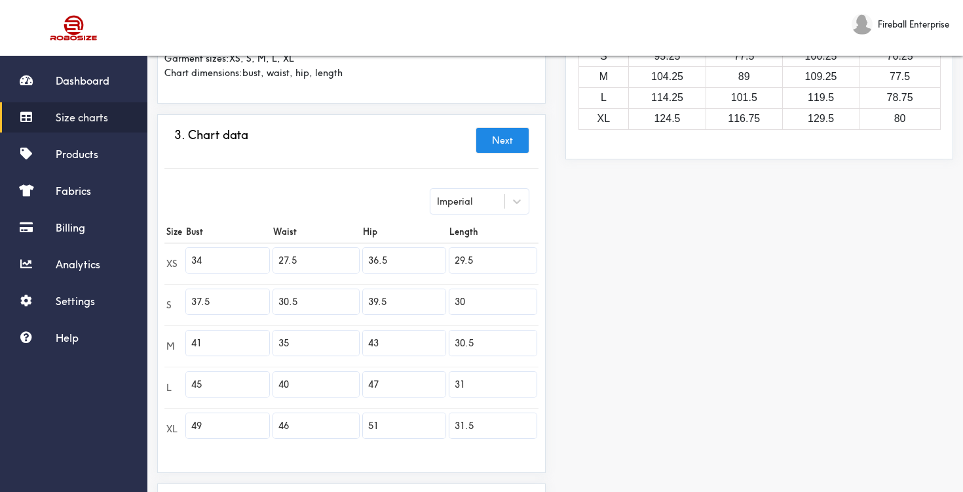
drag, startPoint x: 216, startPoint y: 262, endPoint x: 189, endPoint y: 259, distance: 27.7
click at [188, 258] on input "34" at bounding box center [227, 260] width 83 height 25
paste input "2.5"
type input "32.5"
drag, startPoint x: 304, startPoint y: 263, endPoint x: 273, endPoint y: 259, distance: 31.1
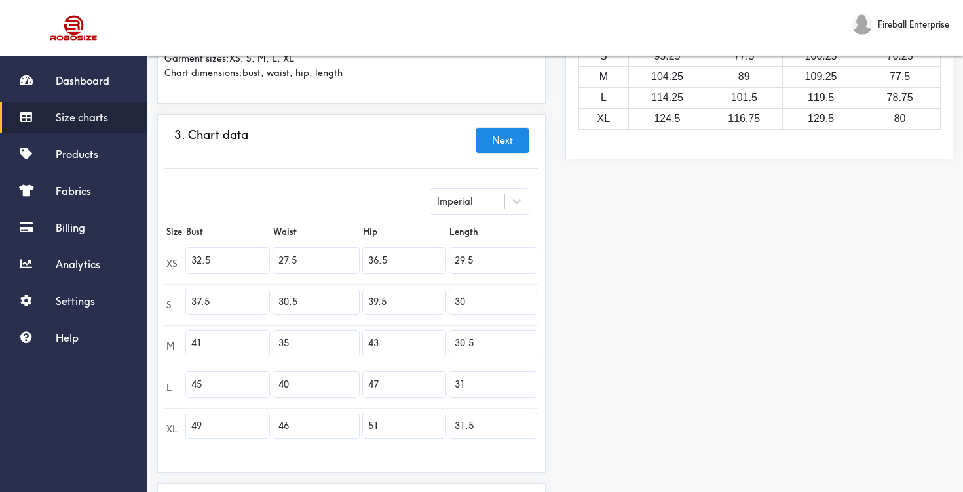
click at [273, 259] on input "27.5" at bounding box center [315, 260] width 85 height 25
paste input "31"
type input "31"
drag, startPoint x: 402, startPoint y: 263, endPoint x: 367, endPoint y: 261, distance: 34.8
click at [367, 261] on input "36.5" at bounding box center [404, 260] width 83 height 25
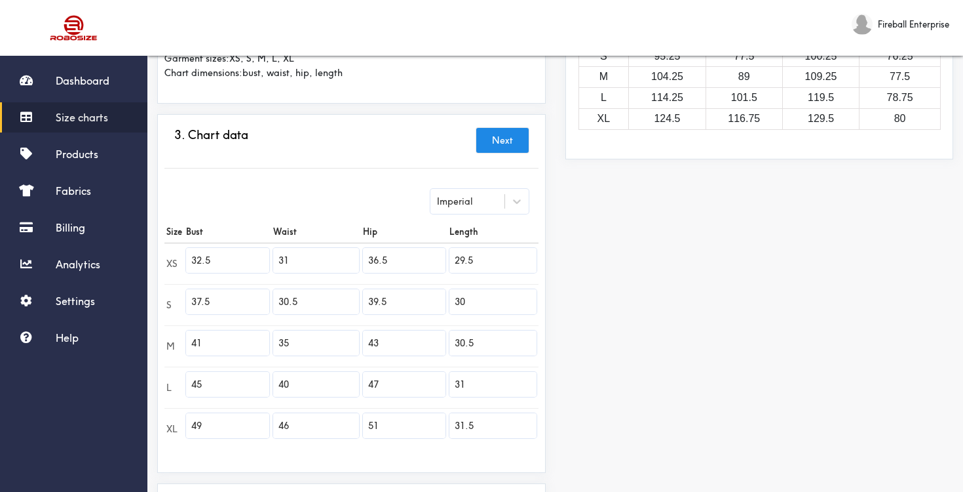
paste input "2"
type input "32.5"
drag, startPoint x: 473, startPoint y: 256, endPoint x: 457, endPoint y: 258, distance: 15.9
click at [457, 258] on input "29.5" at bounding box center [493, 260] width 87 height 25
paste input "6.0"
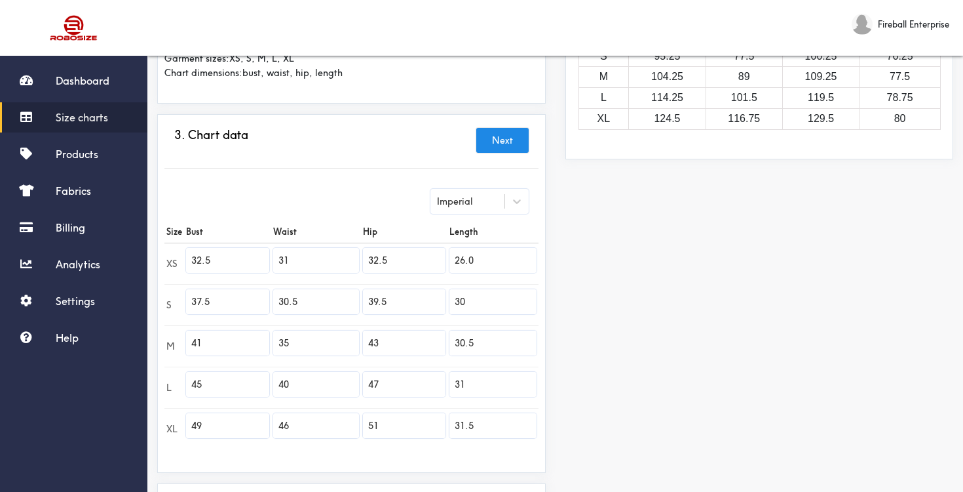
paste input "text"
type input "26.0"
drag, startPoint x: 240, startPoint y: 303, endPoint x: 192, endPoint y: 299, distance: 48.1
click at [192, 299] on input "37.5" at bounding box center [227, 301] width 83 height 25
paste input "6"
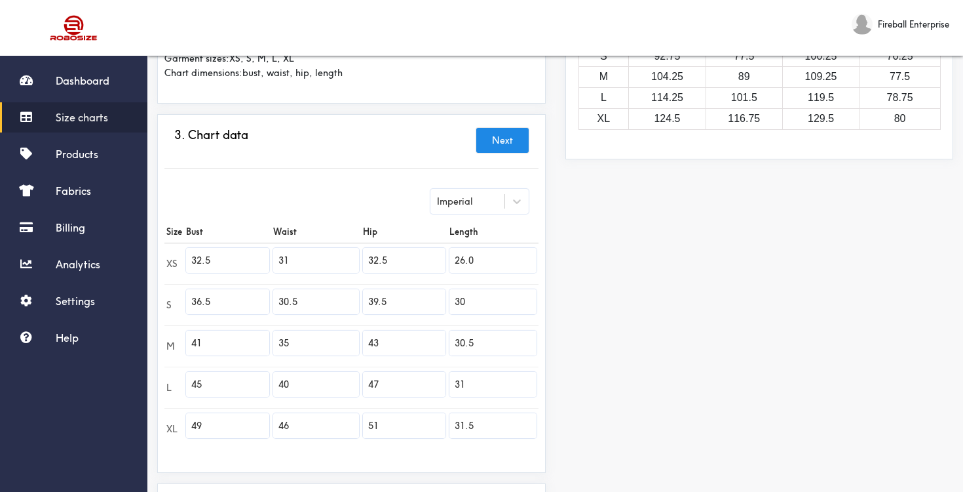
type input "36.5"
drag, startPoint x: 305, startPoint y: 298, endPoint x: 279, endPoint y: 297, distance: 26.9
click at [279, 297] on input "30.5" at bounding box center [315, 301] width 85 height 25
paste input "text"
type input "35"
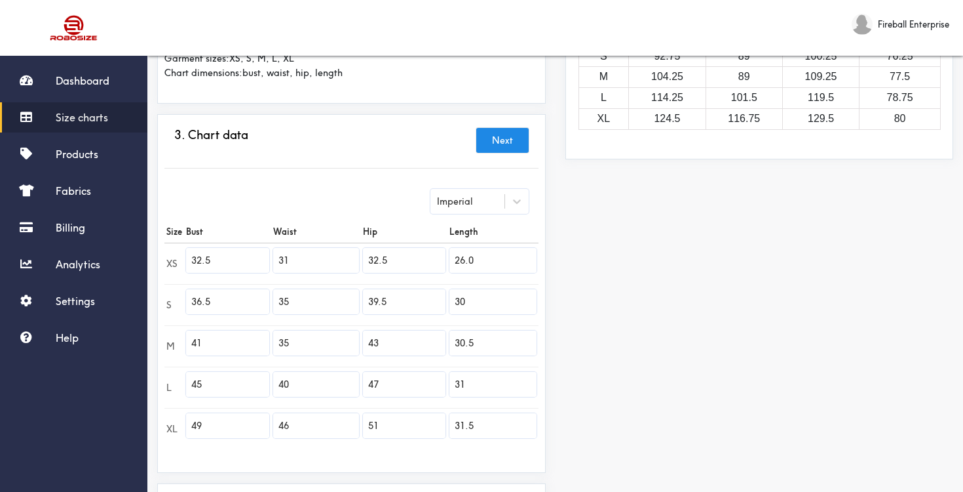
drag, startPoint x: 396, startPoint y: 302, endPoint x: 365, endPoint y: 300, distance: 30.9
click at [365, 300] on input "39.5" at bounding box center [404, 301] width 83 height 25
paste input "6"
type input "36.5"
drag, startPoint x: 497, startPoint y: 300, endPoint x: 454, endPoint y: 298, distance: 43.3
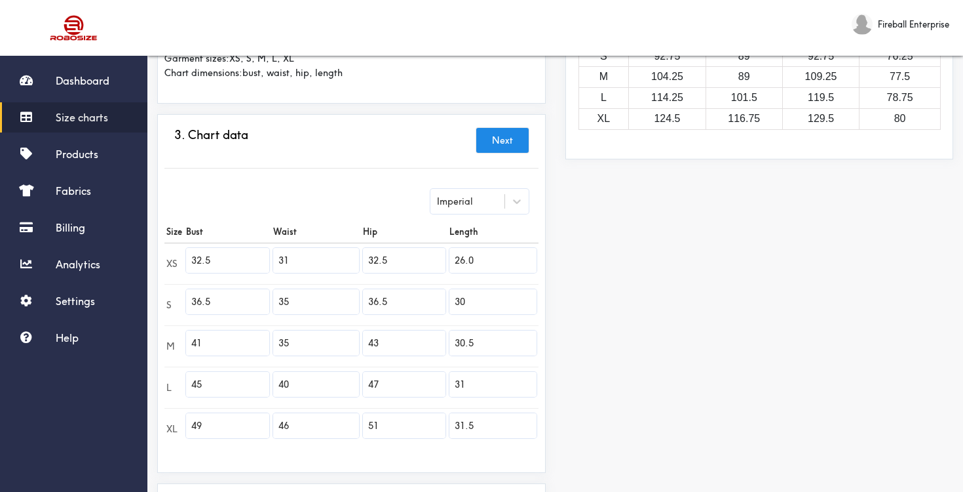
click at [454, 298] on input "30" at bounding box center [493, 301] width 87 height 25
paste input "27."
type input "27.0"
drag, startPoint x: 229, startPoint y: 342, endPoint x: 192, endPoint y: 341, distance: 36.7
click at [192, 341] on input "41" at bounding box center [227, 342] width 83 height 25
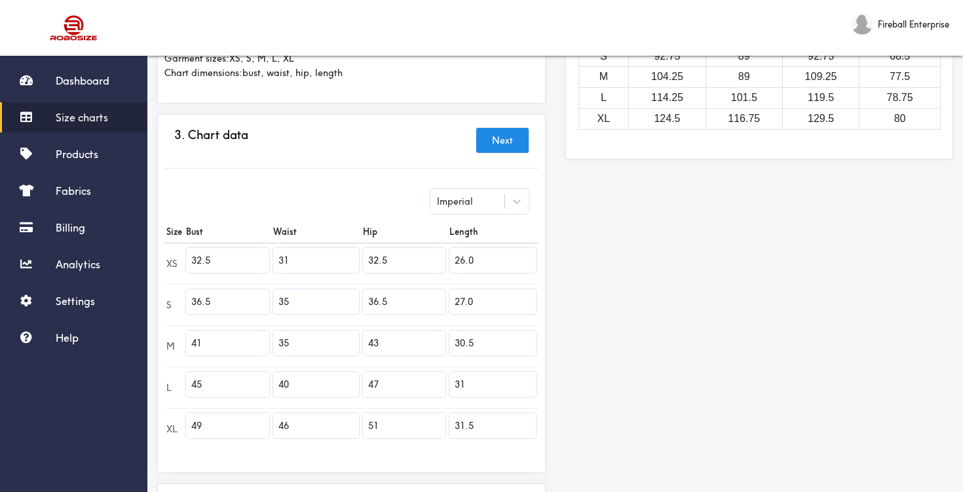
paste input "0.5"
type input "40.5"
drag, startPoint x: 317, startPoint y: 344, endPoint x: 278, endPoint y: 341, distance: 39.4
click at [277, 341] on input "35" at bounding box center [315, 342] width 85 height 25
paste input "9"
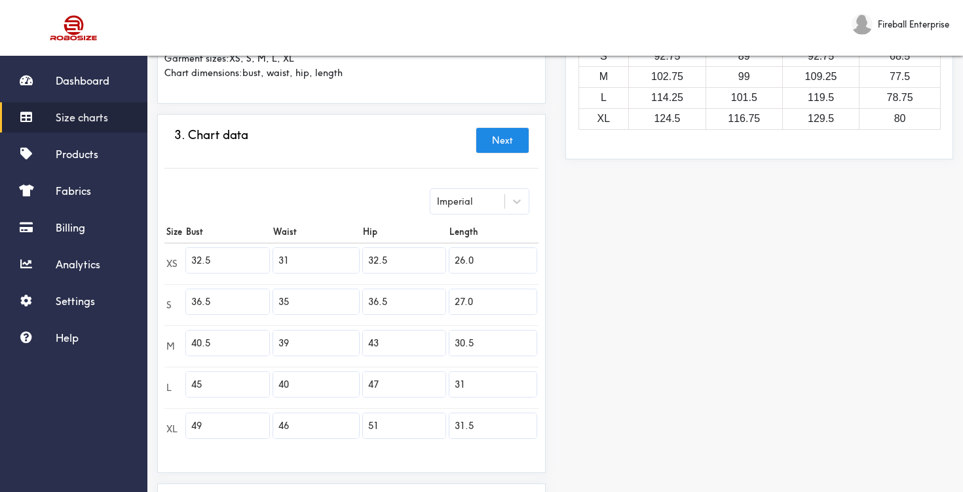
type input "39"
drag, startPoint x: 404, startPoint y: 344, endPoint x: 367, endPoint y: 341, distance: 37.5
click at [367, 341] on input "43" at bounding box center [404, 342] width 83 height 25
paste input "0.5"
type input "40.5"
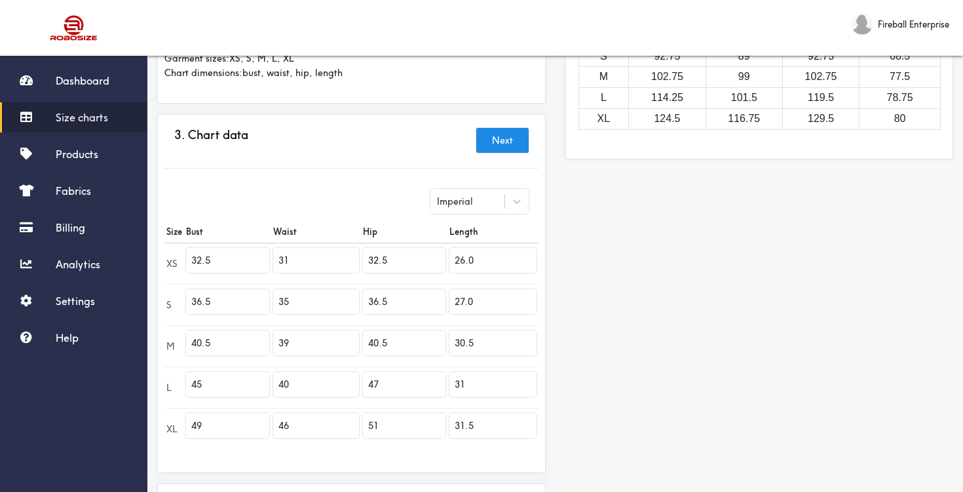
drag, startPoint x: 488, startPoint y: 341, endPoint x: 450, endPoint y: 341, distance: 38.7
click at [450, 341] on td "30.5" at bounding box center [493, 345] width 91 height 41
paste input "28.0"
type input "28.0"
drag, startPoint x: 223, startPoint y: 385, endPoint x: 184, endPoint y: 379, distance: 39.1
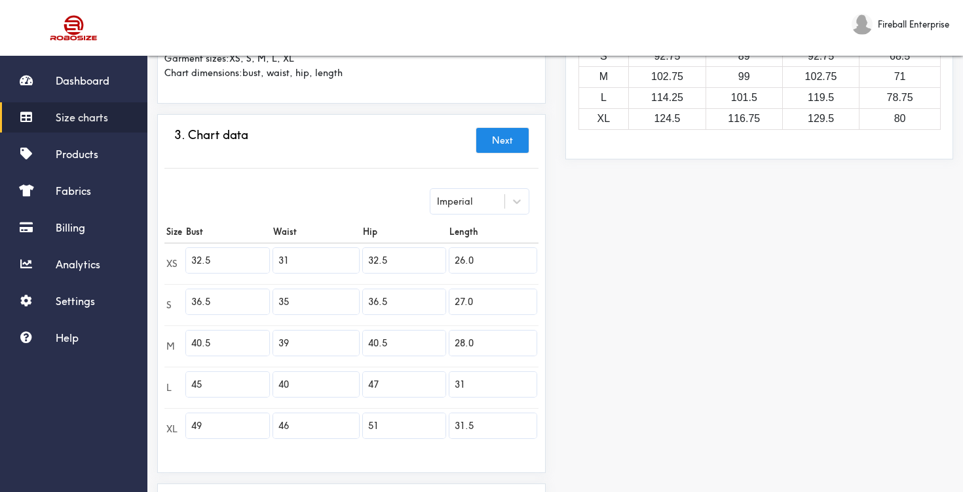
click at [184, 379] on td "45" at bounding box center [227, 386] width 87 height 41
paste input "4."
type input "44.5"
drag, startPoint x: 315, startPoint y: 381, endPoint x: 273, endPoint y: 378, distance: 41.5
click at [273, 378] on input "40" at bounding box center [315, 384] width 85 height 25
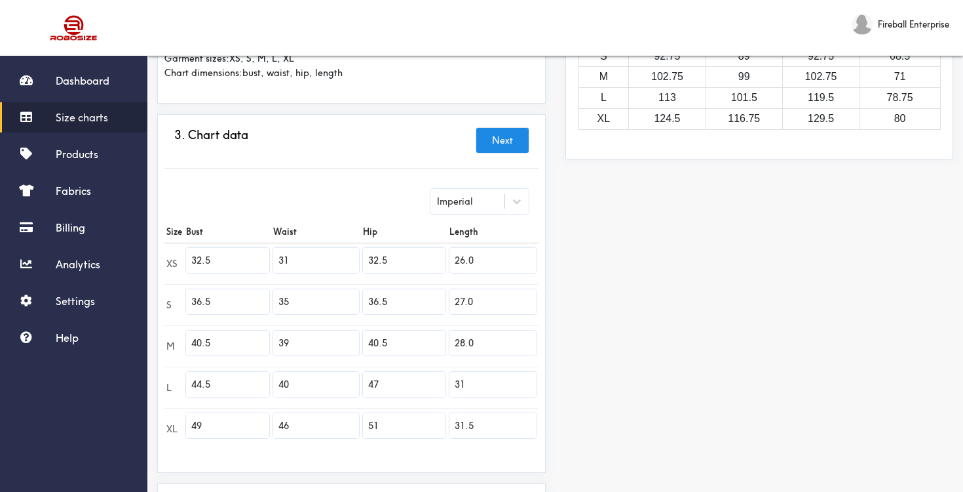
paste input "3"
type input "43"
drag, startPoint x: 388, startPoint y: 383, endPoint x: 363, endPoint y: 383, distance: 24.9
click at [363, 383] on input "47" at bounding box center [404, 384] width 83 height 25
paste input "4.5"
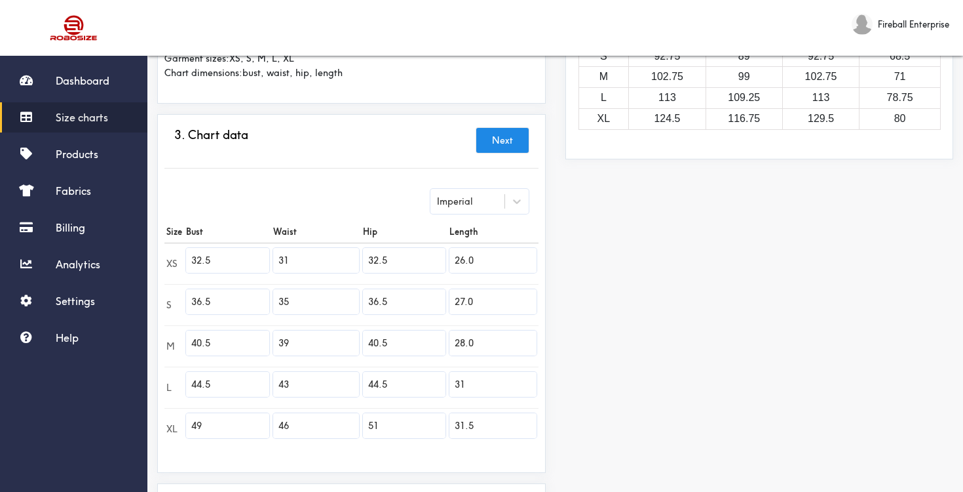
type input "44.5"
drag, startPoint x: 474, startPoint y: 382, endPoint x: 452, endPoint y: 381, distance: 21.6
click at [452, 381] on input "31" at bounding box center [493, 384] width 87 height 25
paste input "29.0"
type input "29.0"
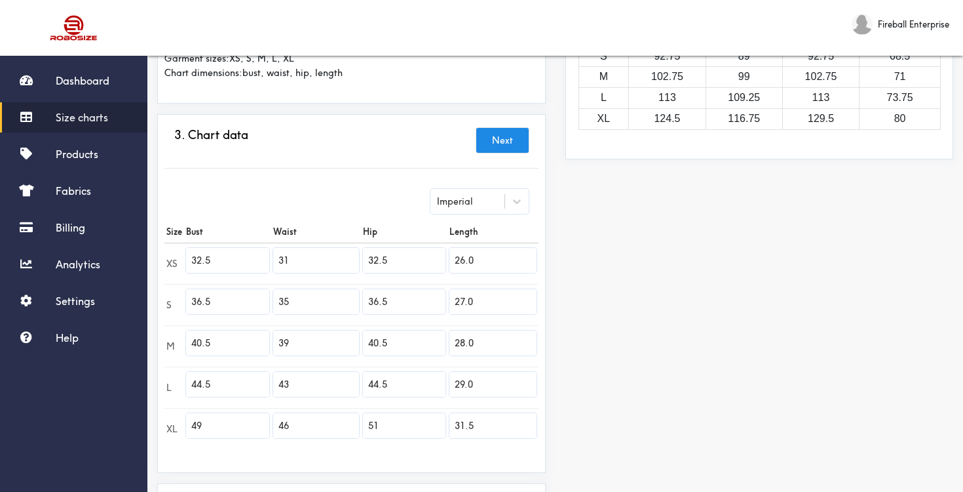
drag, startPoint x: 239, startPoint y: 422, endPoint x: 189, endPoint y: 421, distance: 50.5
click at [189, 421] on input "49" at bounding box center [227, 425] width 83 height 25
paste input "8.5"
type input "48.5"
drag, startPoint x: 307, startPoint y: 423, endPoint x: 275, endPoint y: 422, distance: 32.1
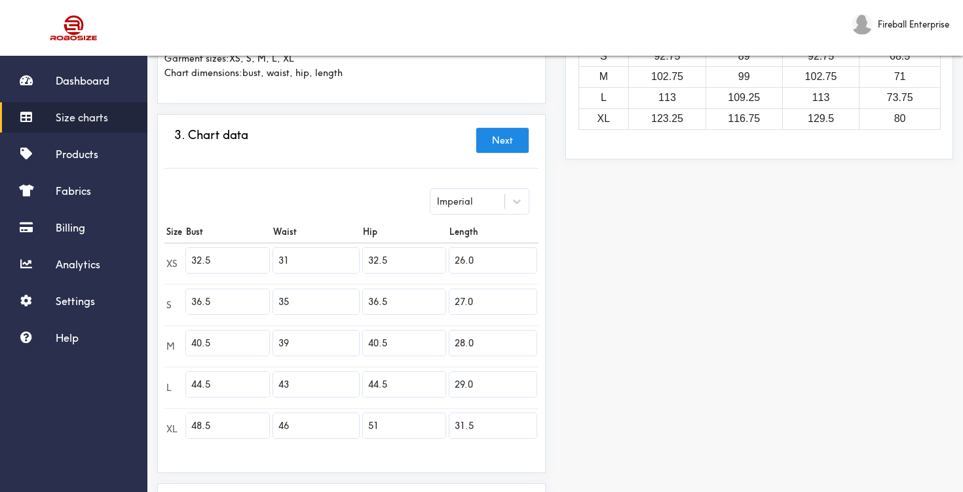
click at [275, 422] on input "46" at bounding box center [315, 425] width 85 height 25
paste input "7"
type input "47"
click at [372, 424] on input "51" at bounding box center [404, 425] width 83 height 25
click at [381, 427] on input "51" at bounding box center [404, 425] width 83 height 25
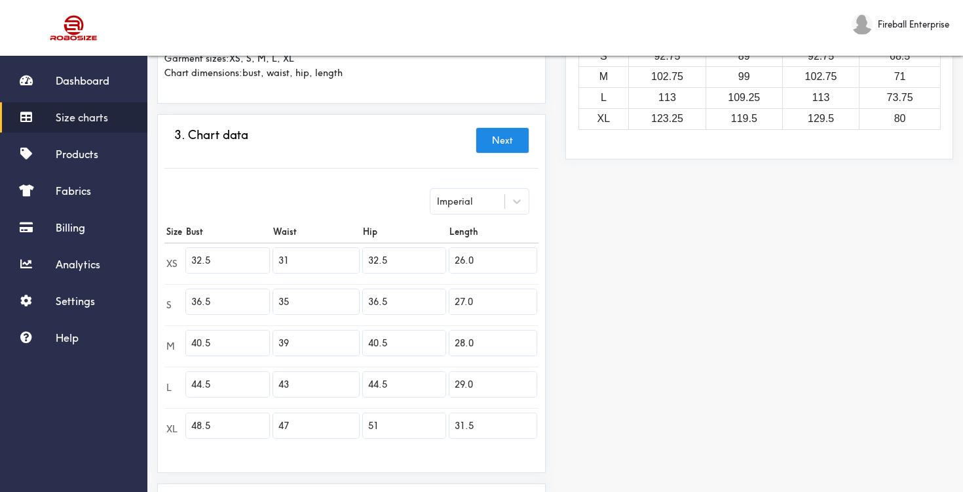
drag, startPoint x: 384, startPoint y: 424, endPoint x: 365, endPoint y: 424, distance: 19.0
click at [365, 424] on input "51" at bounding box center [404, 425] width 83 height 25
paste input "48.5"
type input "48.5"
drag, startPoint x: 487, startPoint y: 427, endPoint x: 454, endPoint y: 425, distance: 33.5
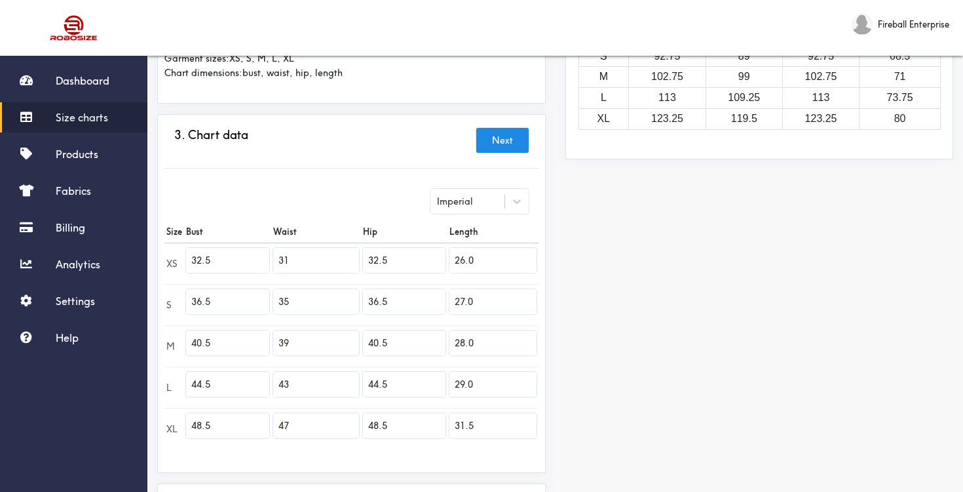
click at [454, 425] on input "31.5" at bounding box center [493, 425] width 87 height 25
paste input "0.0"
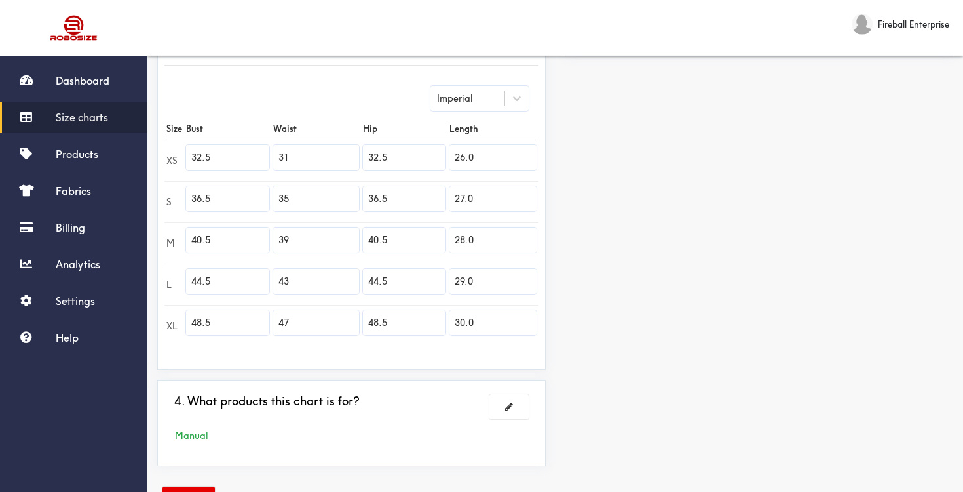
scroll to position [396, 0]
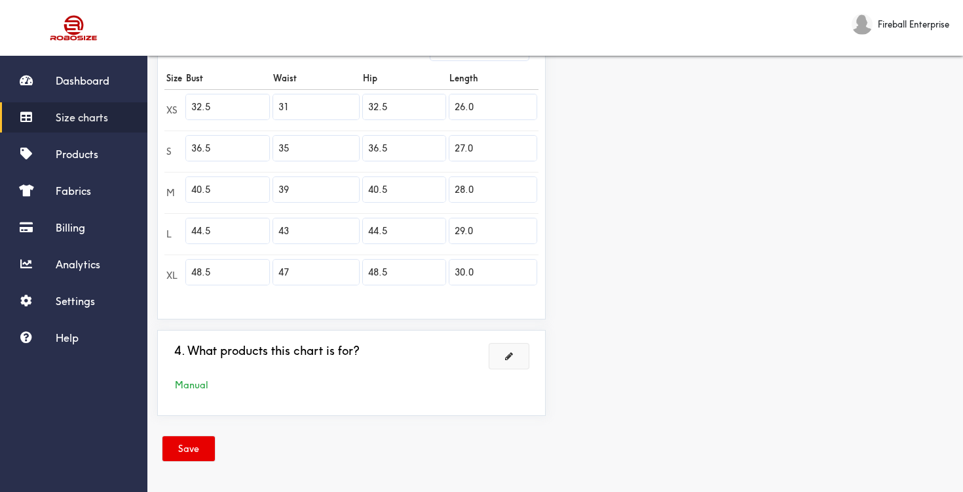
type input "30.0"
click at [517, 357] on button at bounding box center [509, 355] width 39 height 25
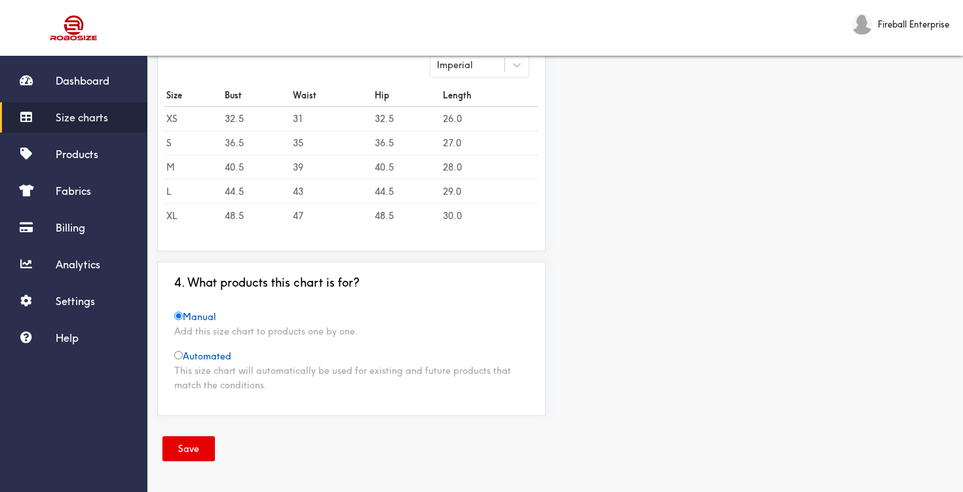
click at [182, 360] on span "Automated" at bounding box center [202, 356] width 57 height 12
radio input "false"
radio input "true"
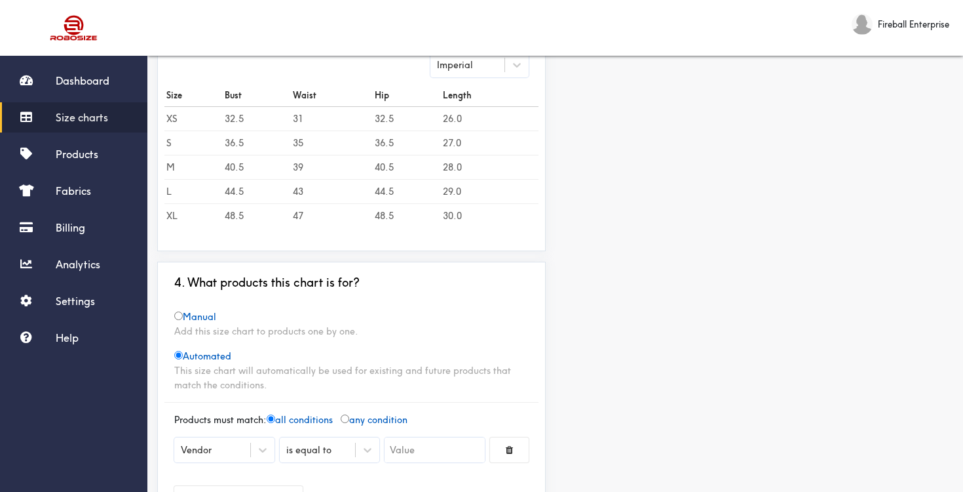
scroll to position [396, 0]
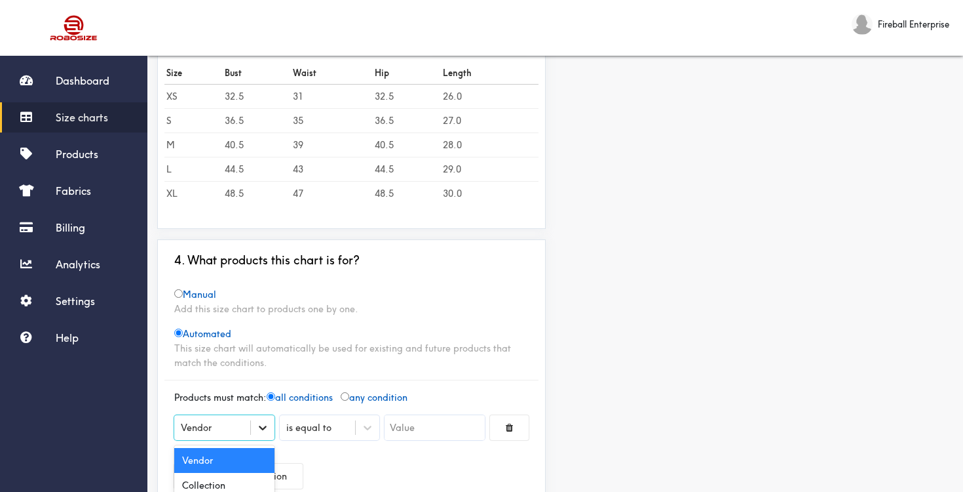
click at [257, 429] on icon at bounding box center [262, 427] width 13 height 13
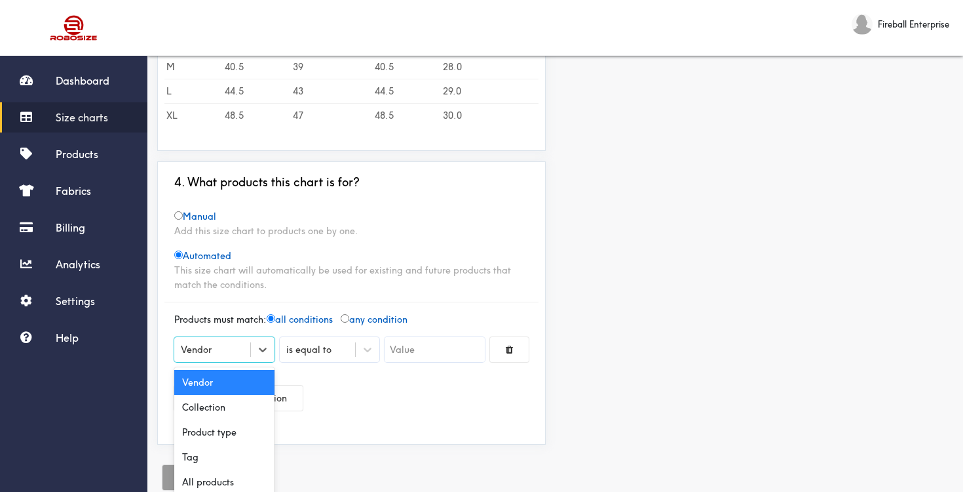
scroll to position [490, 0]
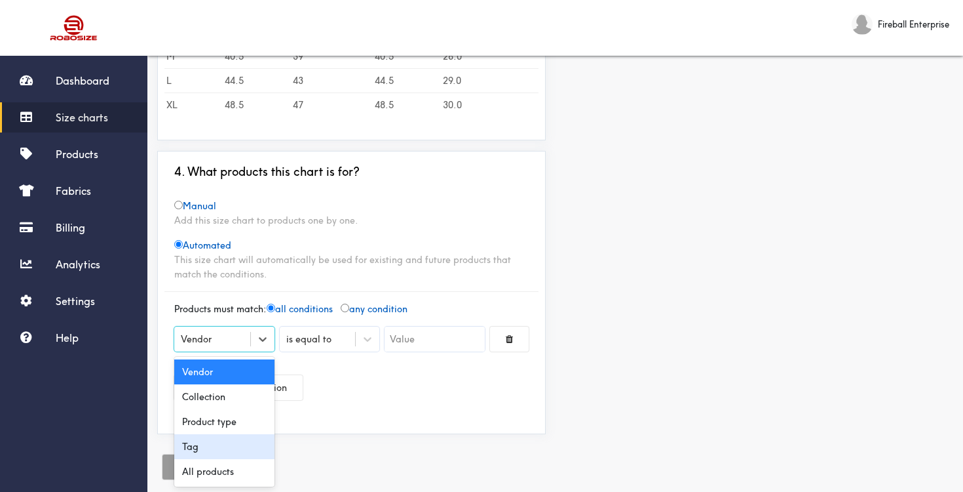
click at [224, 446] on div "Tag" at bounding box center [224, 446] width 100 height 25
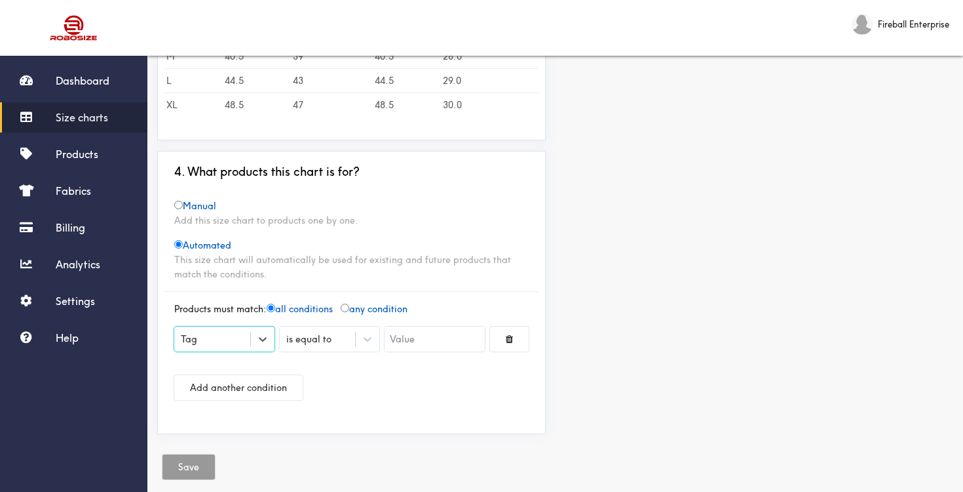
click at [425, 335] on input "text" at bounding box center [435, 338] width 100 height 25
paste input "Bella Canvas 3480"
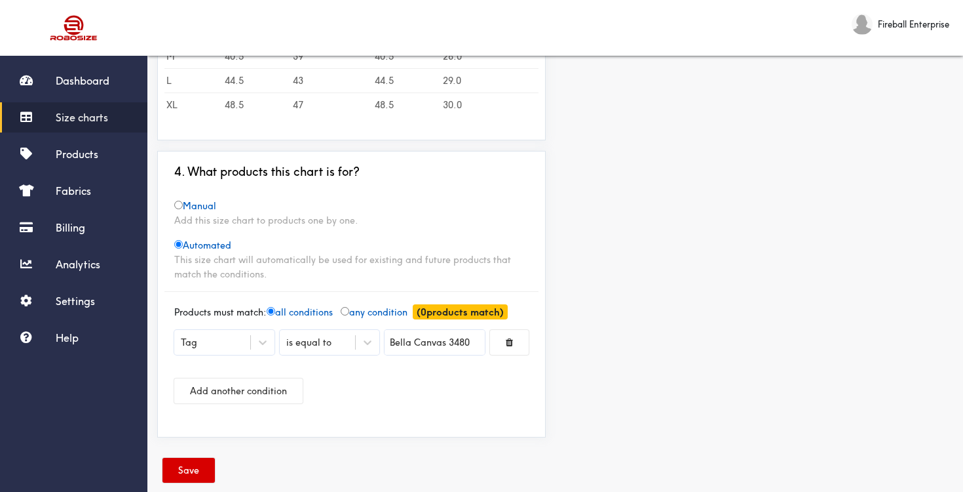
type input "Bella Canvas 3480"
click at [191, 465] on button "Save" at bounding box center [189, 469] width 52 height 25
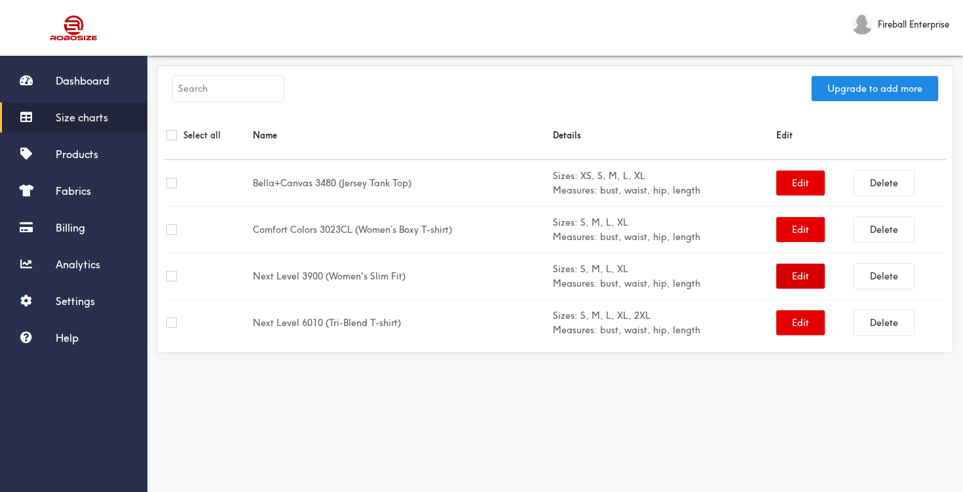
click at [786, 281] on button "Edit" at bounding box center [801, 275] width 48 height 25
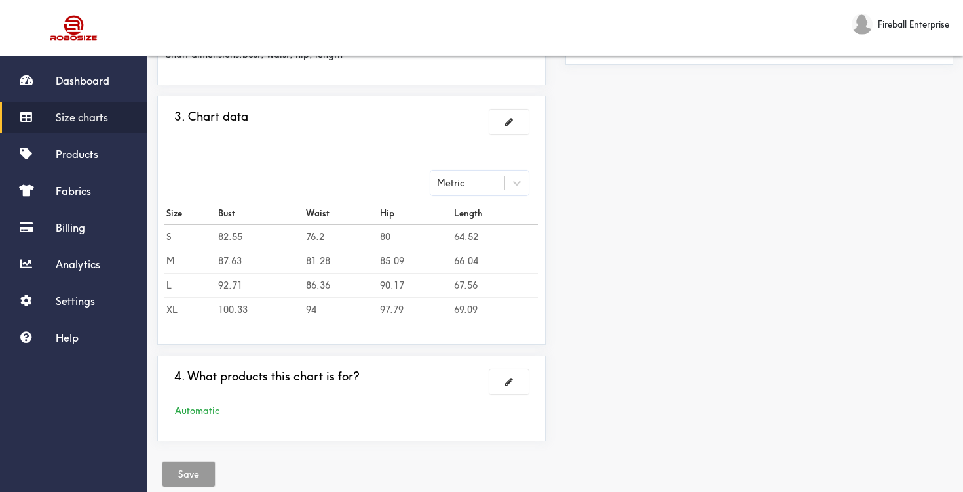
scroll to position [341, 0]
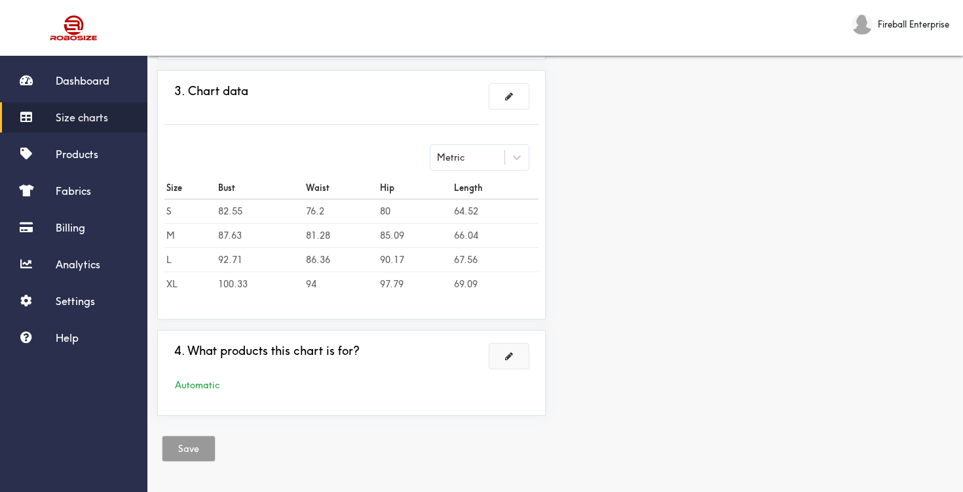
click at [514, 351] on button at bounding box center [509, 355] width 39 height 25
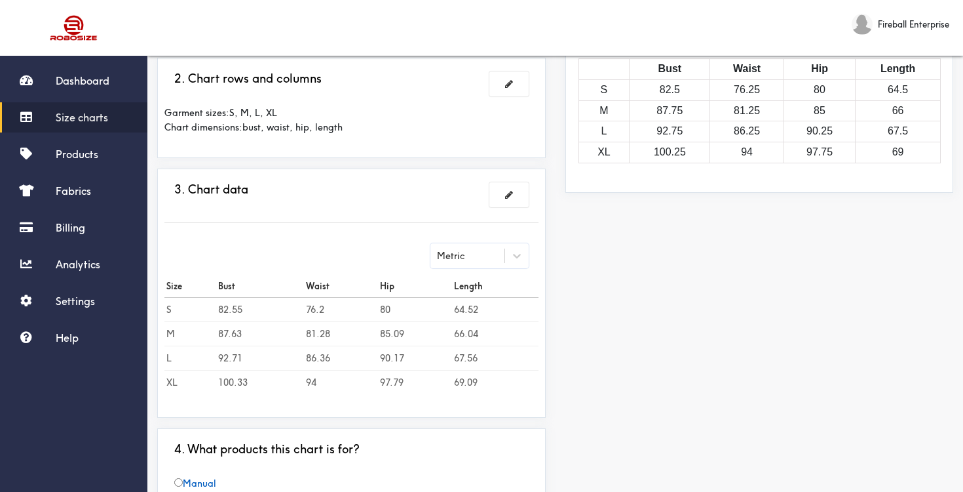
scroll to position [184, 0]
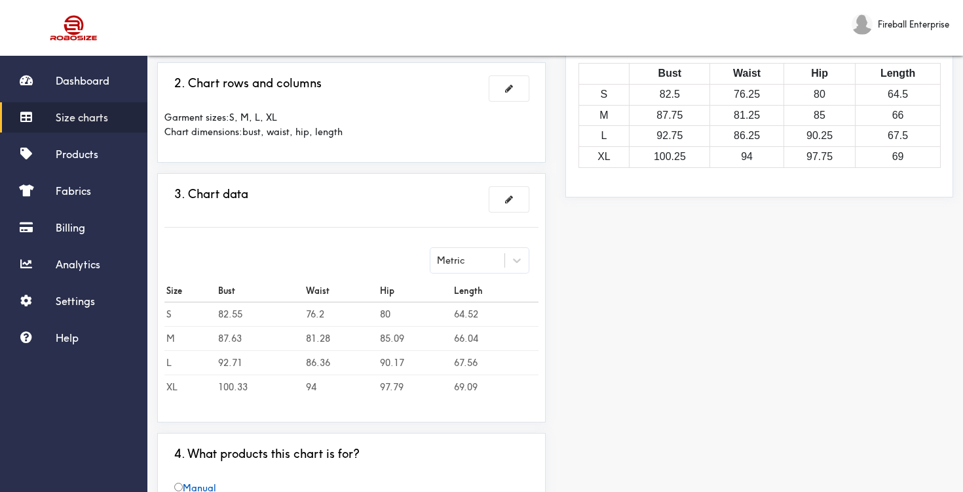
click at [75, 126] on link "Size charts" at bounding box center [73, 117] width 147 height 30
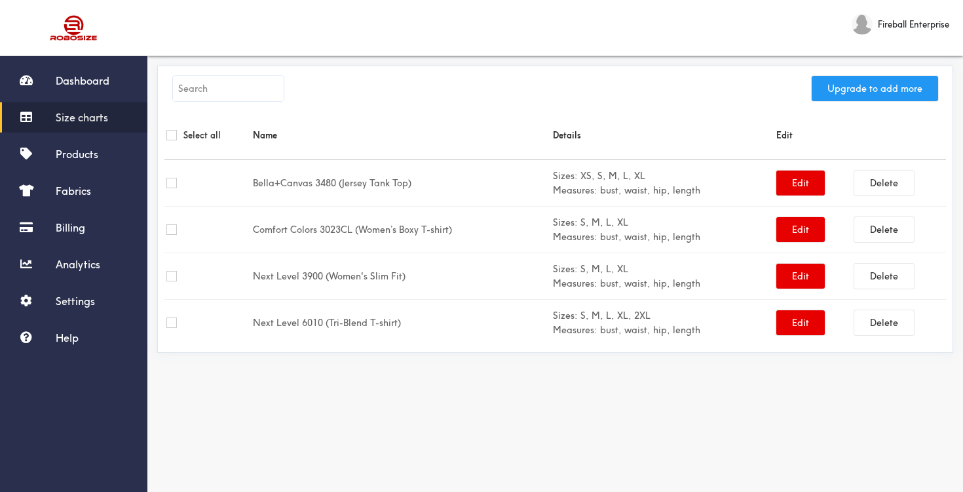
click at [861, 90] on button "Upgrade to add more" at bounding box center [875, 88] width 126 height 25
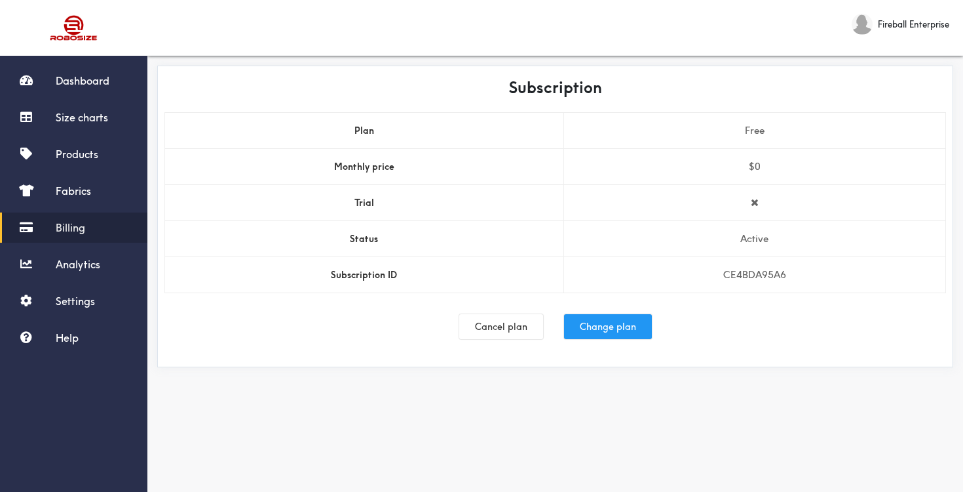
click at [586, 332] on button "Change plan" at bounding box center [608, 326] width 88 height 25
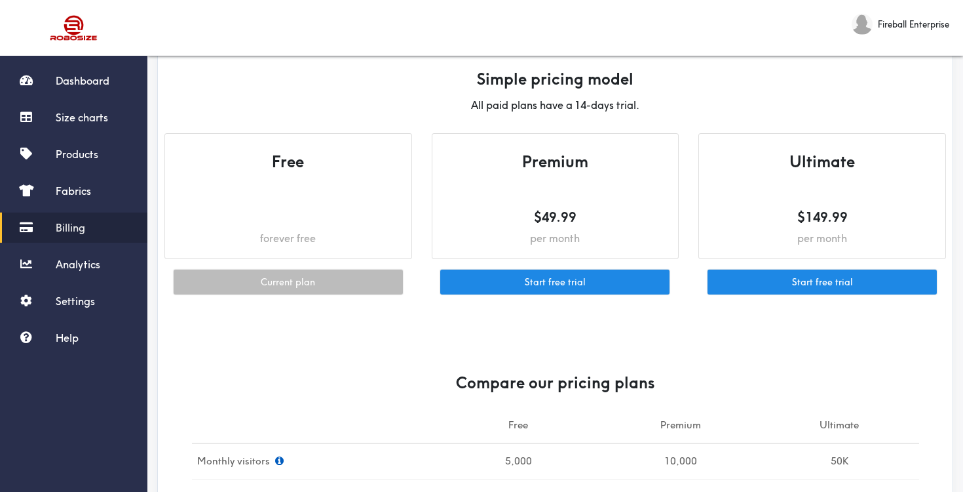
scroll to position [14, 0]
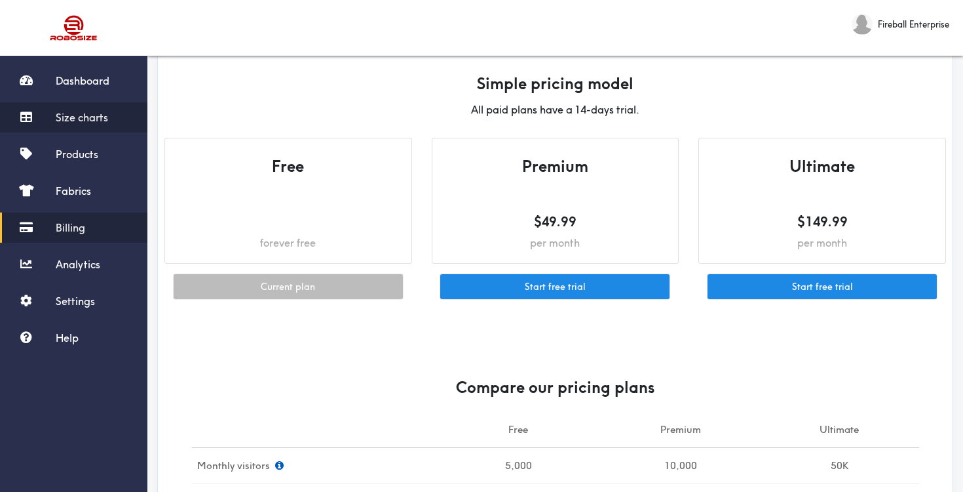
click at [86, 107] on link "Size charts" at bounding box center [73, 117] width 147 height 30
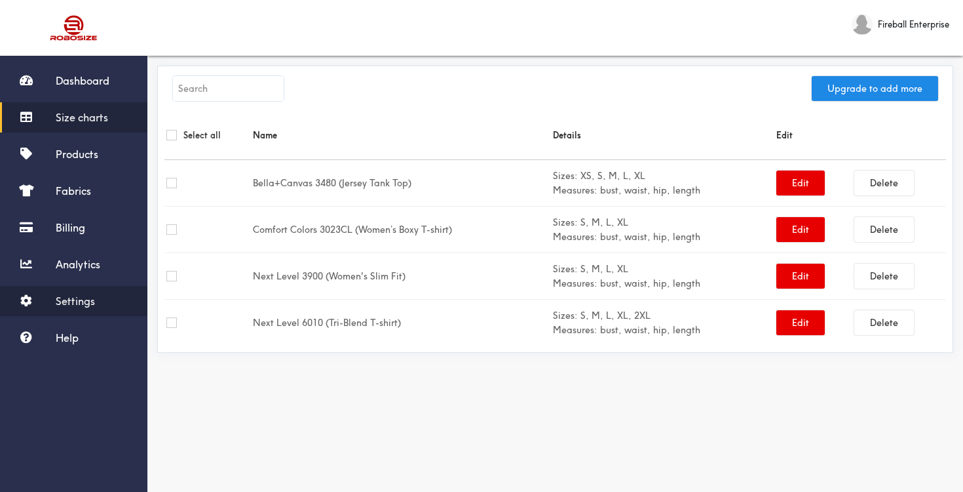
click at [77, 302] on span "Settings" at bounding box center [75, 300] width 39 height 13
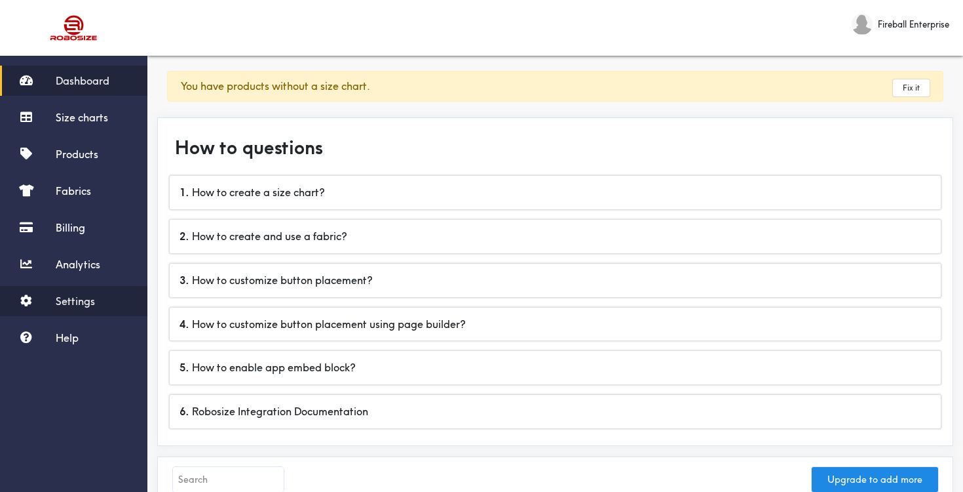
click at [75, 304] on span "Settings" at bounding box center [75, 300] width 39 height 13
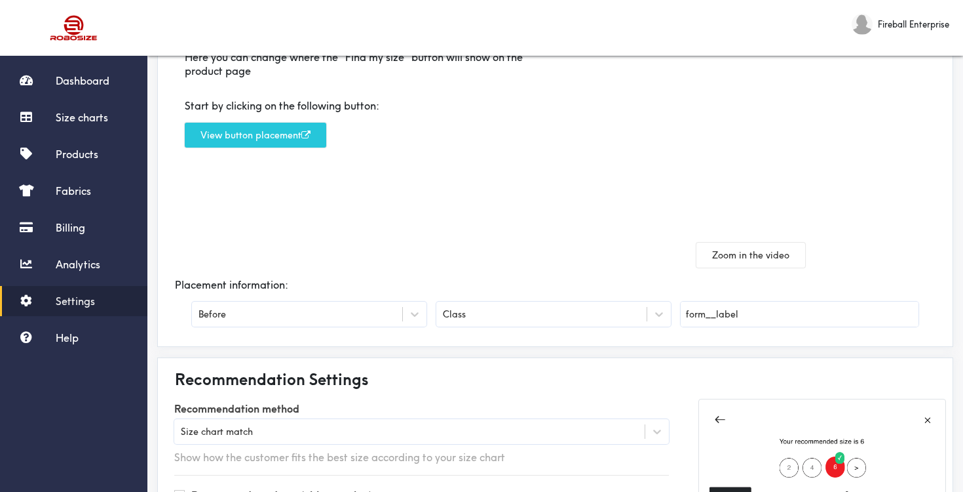
scroll to position [293, 0]
